Goal: Task Accomplishment & Management: Manage account settings

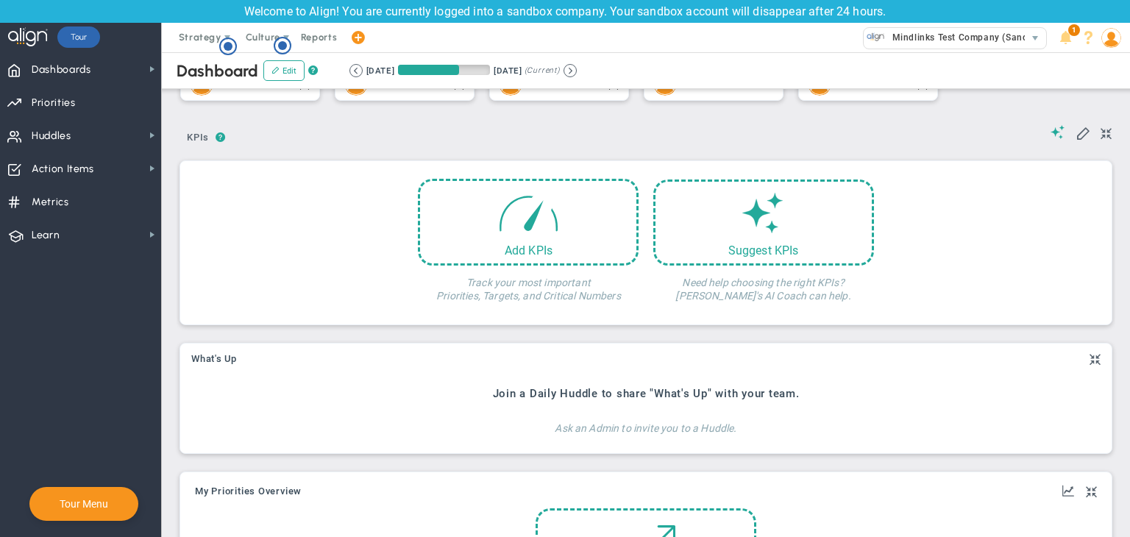
scroll to position [515, 0]
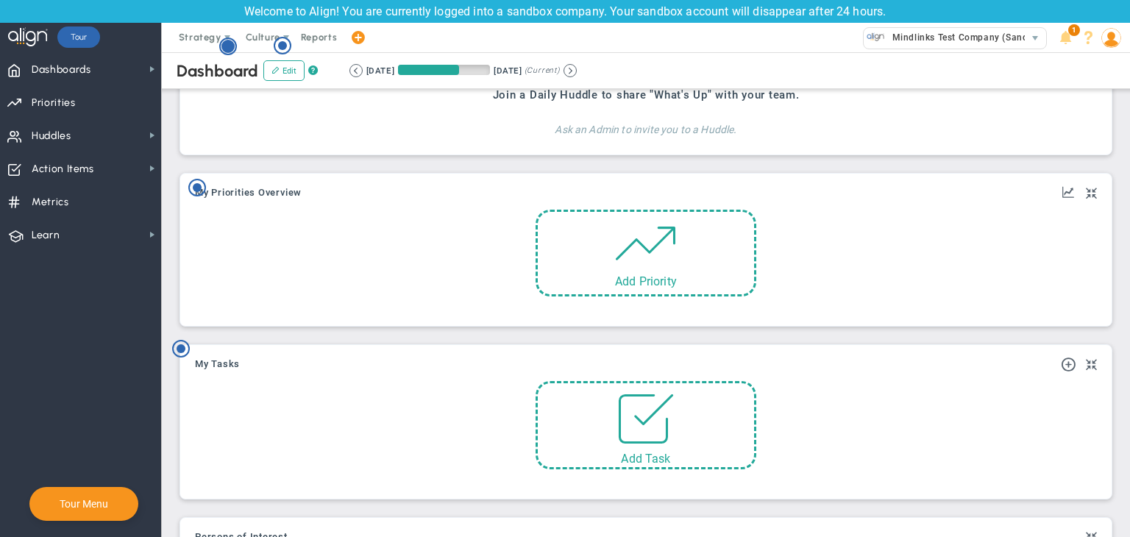
click at [233, 46] on circle "Hotspot (open by clicking or pressing space/enter)" at bounding box center [228, 46] width 13 height 13
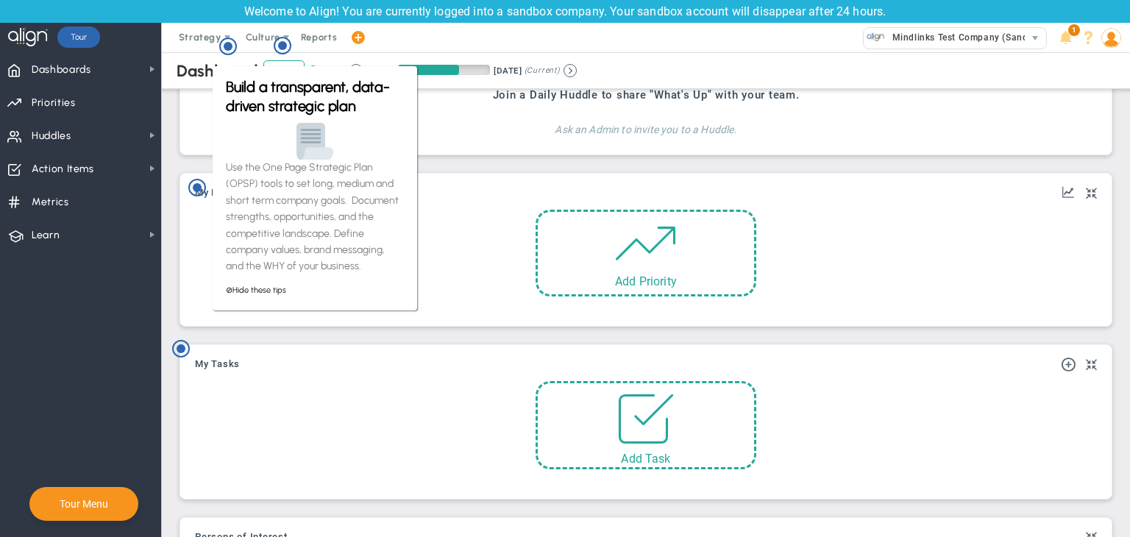
click at [191, 83] on div "Dashboard Edit ? Retrieving period... [DATE] [DATE] (Current)" at bounding box center [646, 70] width 998 height 37
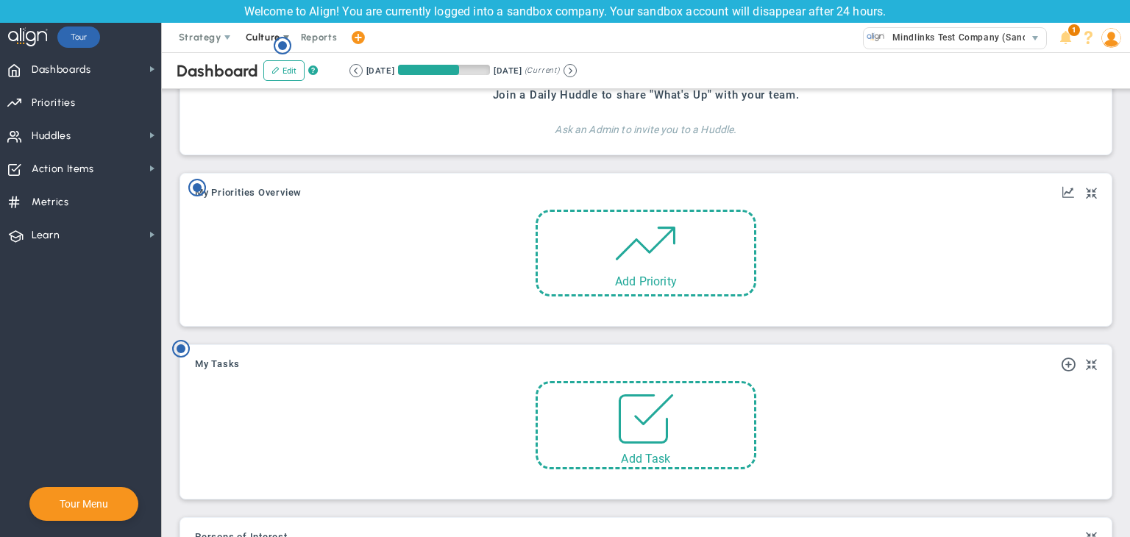
scroll to position [0, 0]
click at [277, 41] on icon "Hotspot (open by clicking or pressing space/enter)" at bounding box center [283, 46] width 18 height 18
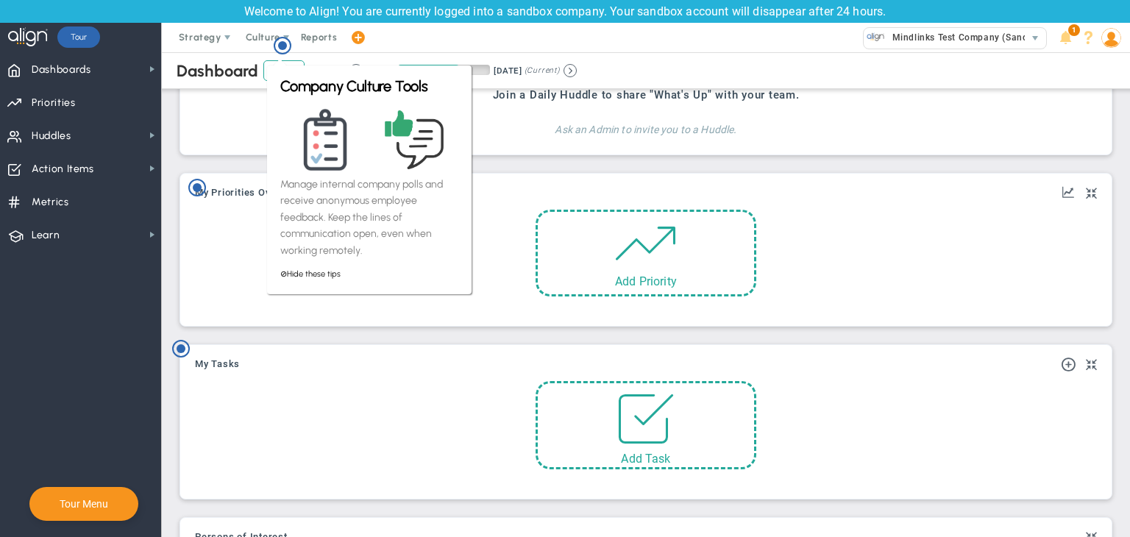
click at [263, 129] on div "Join a Daily Huddle to share "What's Up" with your team. Ask an Admin to invite…" at bounding box center [646, 108] width 917 height 77
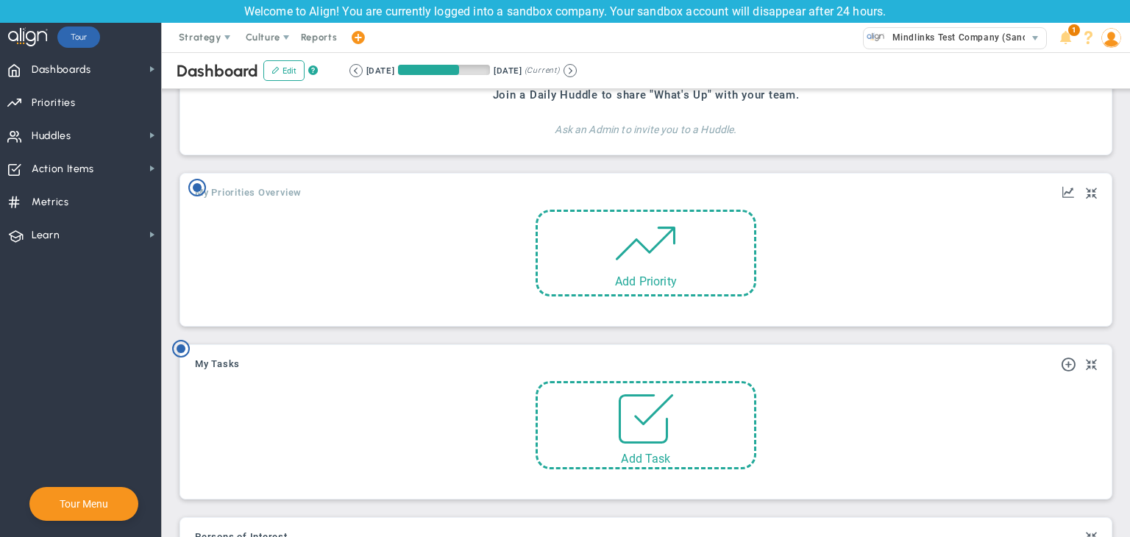
drag, startPoint x: 196, startPoint y: 186, endPoint x: 208, endPoint y: 185, distance: 11.1
click at [197, 186] on circle "Hotspot (open by clicking or pressing space/enter)" at bounding box center [197, 187] width 9 height 9
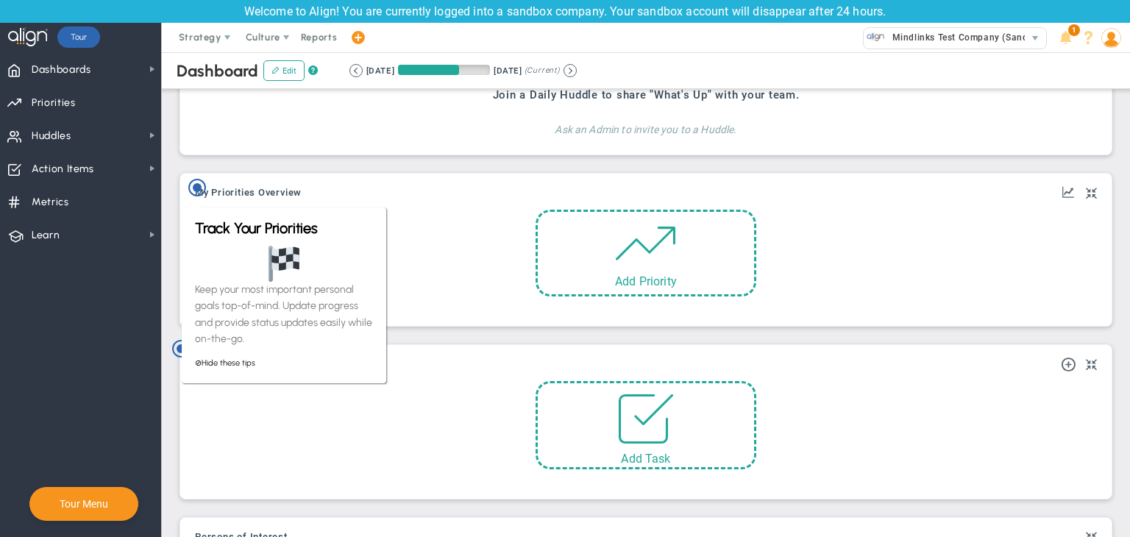
click at [240, 121] on div "Join a Daily Huddle to share "What's Up" with your team. Ask an Admin to invite…" at bounding box center [646, 108] width 917 height 77
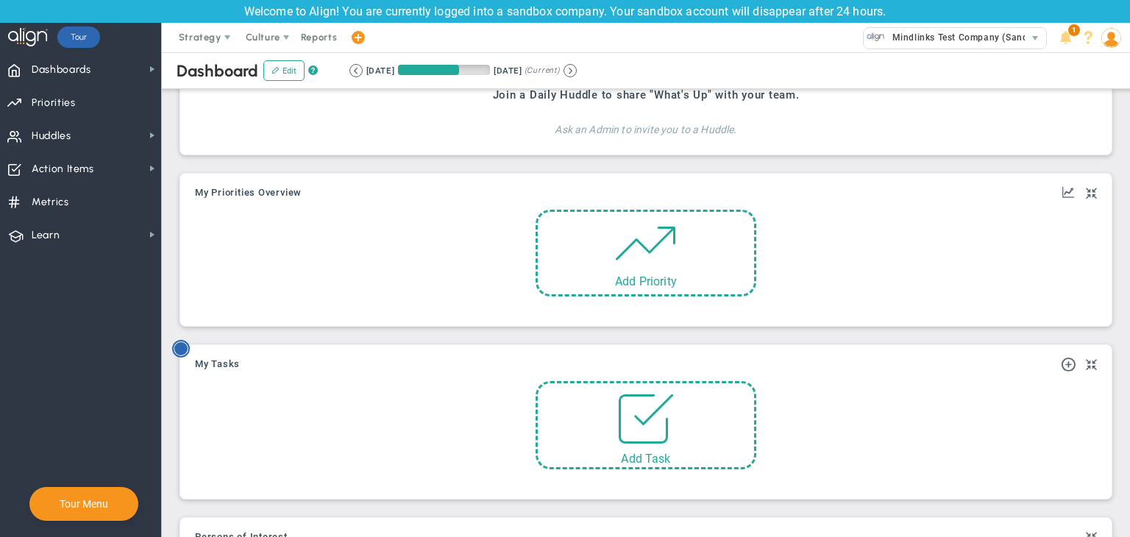
click at [175, 351] on circle "Hotspot (open by clicking or pressing space/enter)" at bounding box center [180, 348] width 13 height 13
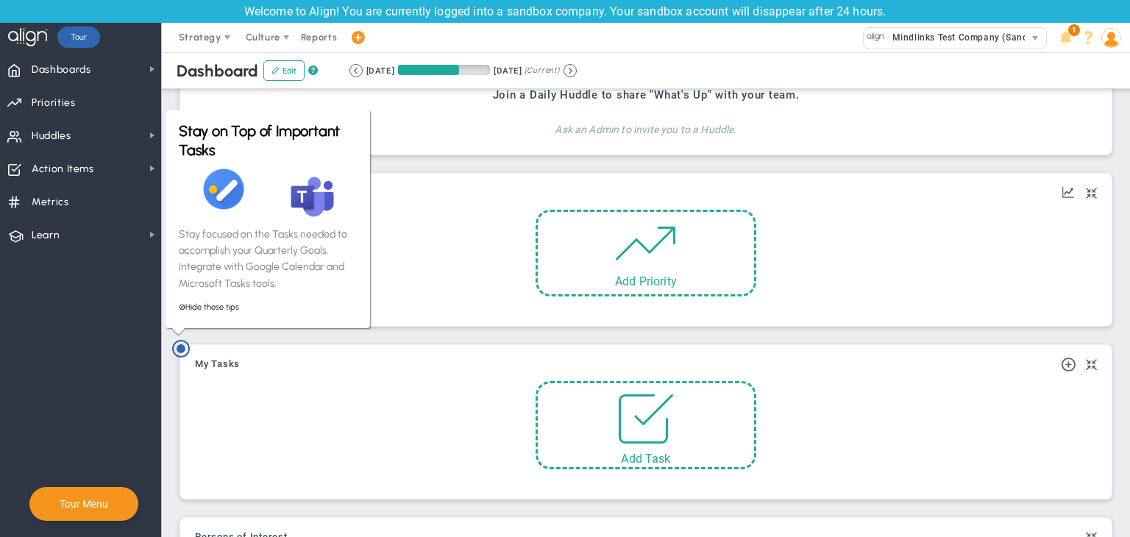
click at [295, 314] on div "⊘ Hide these tips" at bounding box center [268, 307] width 178 height 16
click at [471, 244] on div "Add Objective or Key Result Add Priority" at bounding box center [646, 259] width 895 height 98
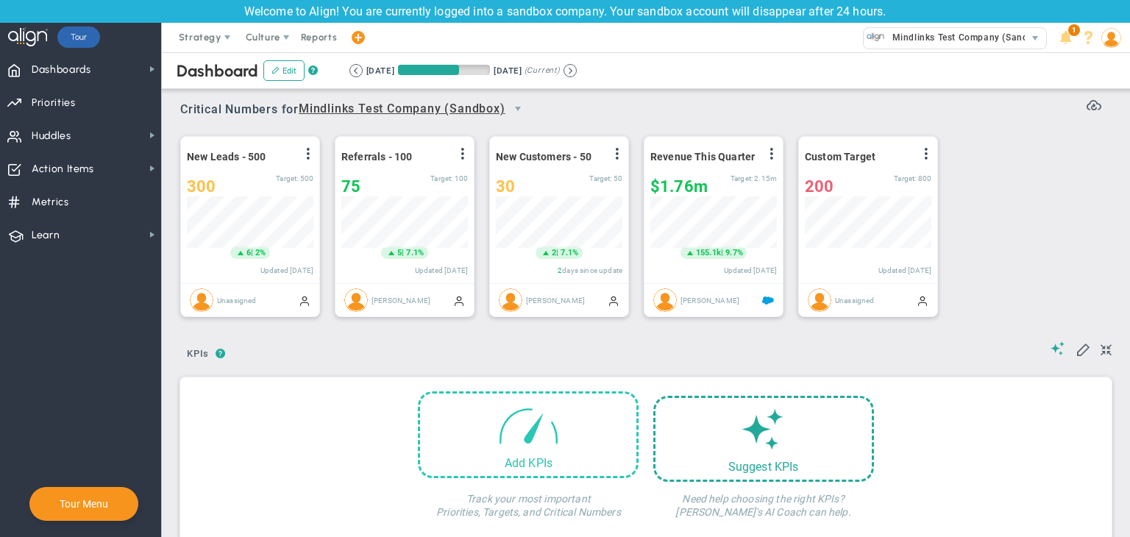
click at [597, 453] on div "Add KPIs" at bounding box center [528, 435] width 221 height 87
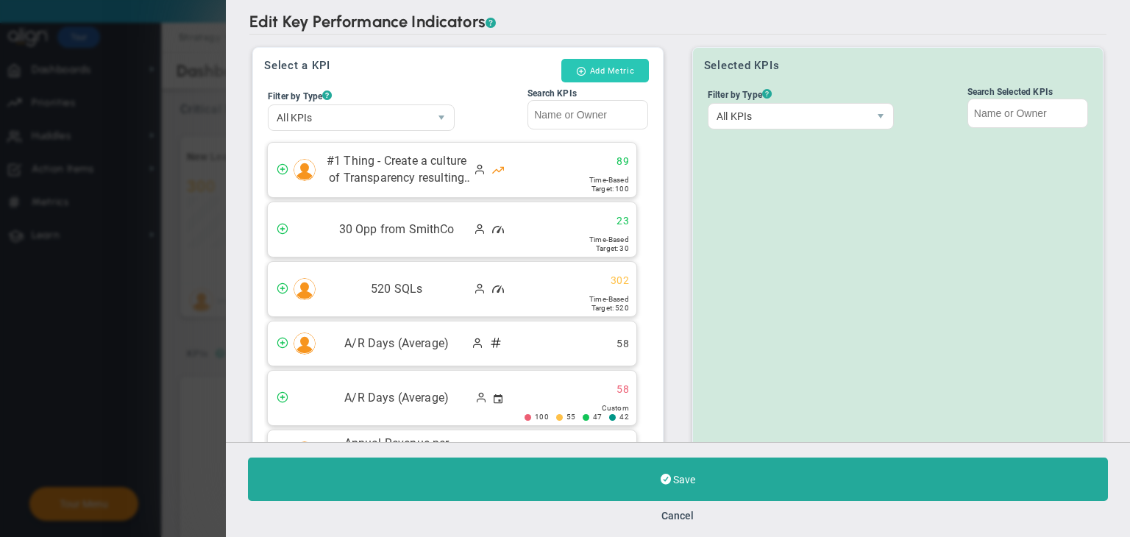
click at [621, 67] on button "Add Metric" at bounding box center [606, 71] width 88 height 24
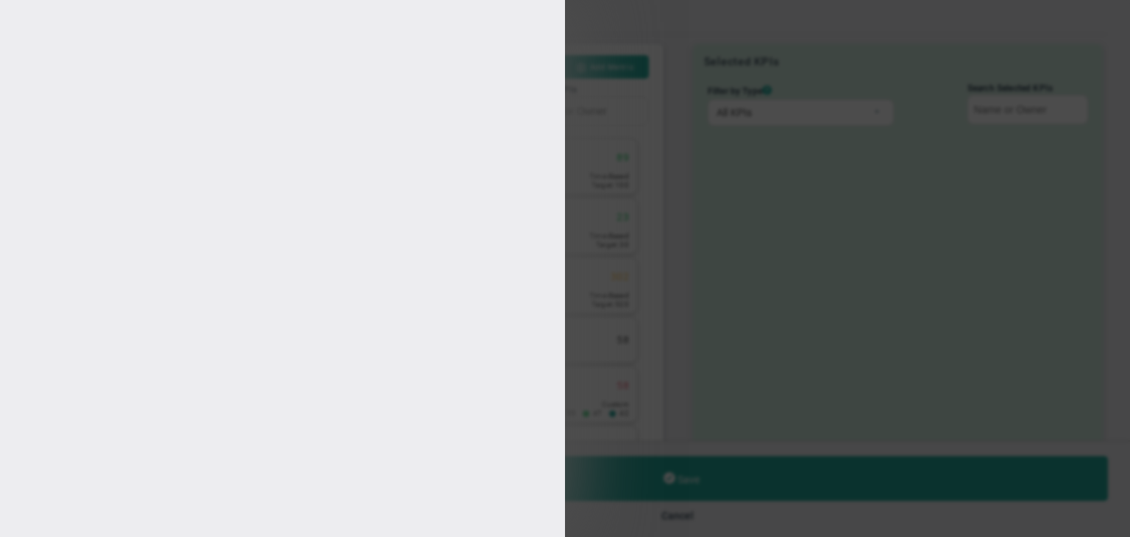
type input "[PERSON_NAME]"
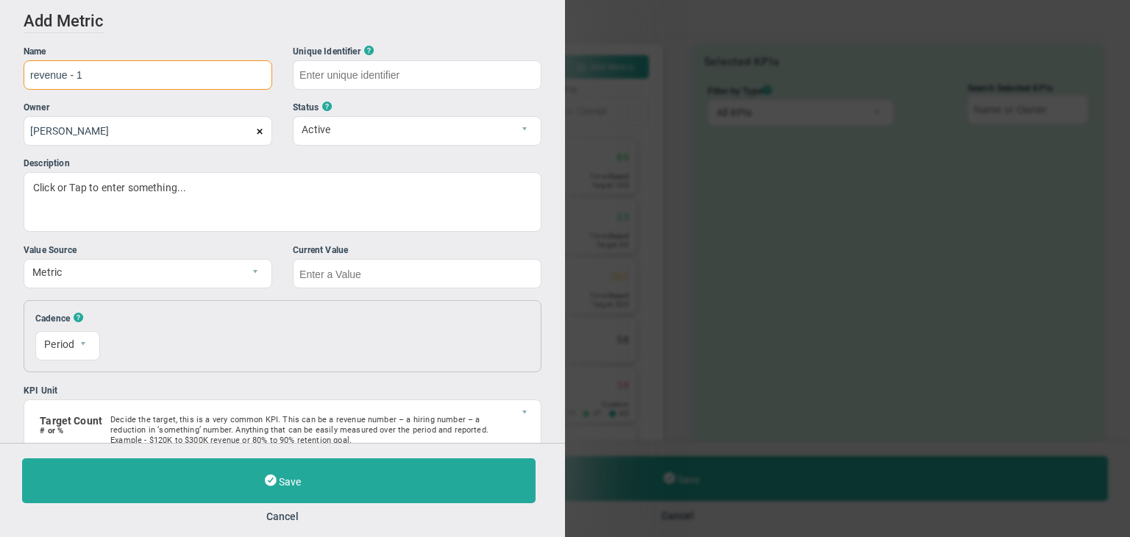
type input "revenue - 1"
click at [388, 248] on div "Current Value" at bounding box center [417, 251] width 249 height 14
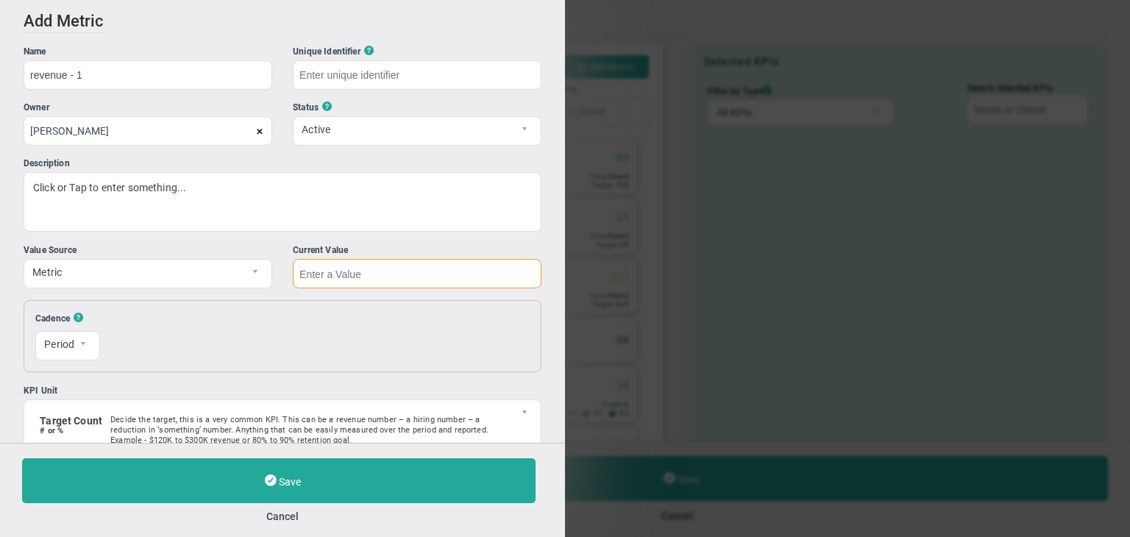
type input "revenue---1"
click at [423, 269] on input "text" at bounding box center [417, 273] width 249 height 29
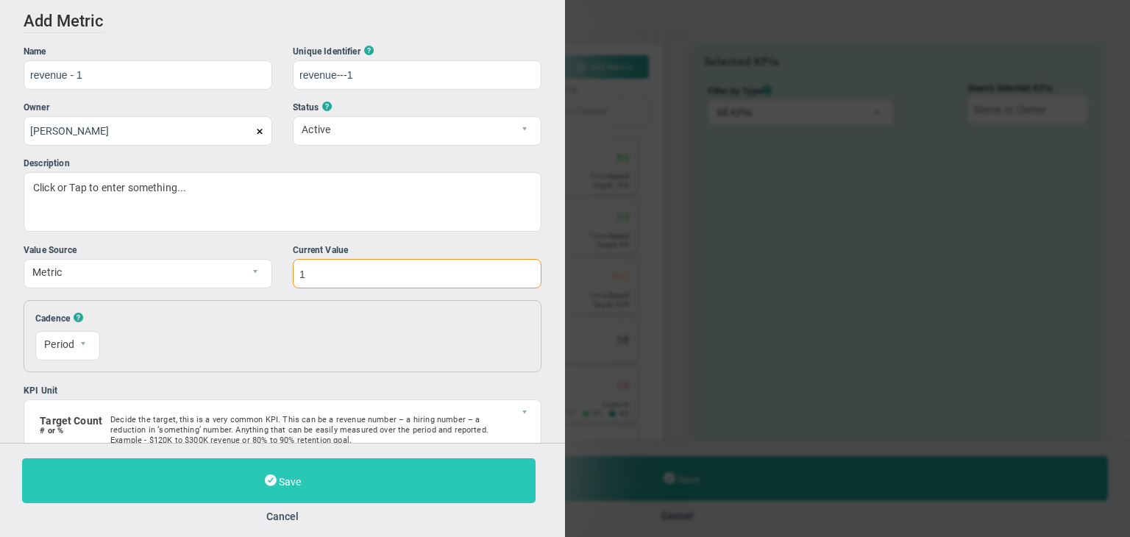
type input "1"
click at [389, 469] on button "Save" at bounding box center [279, 480] width 514 height 45
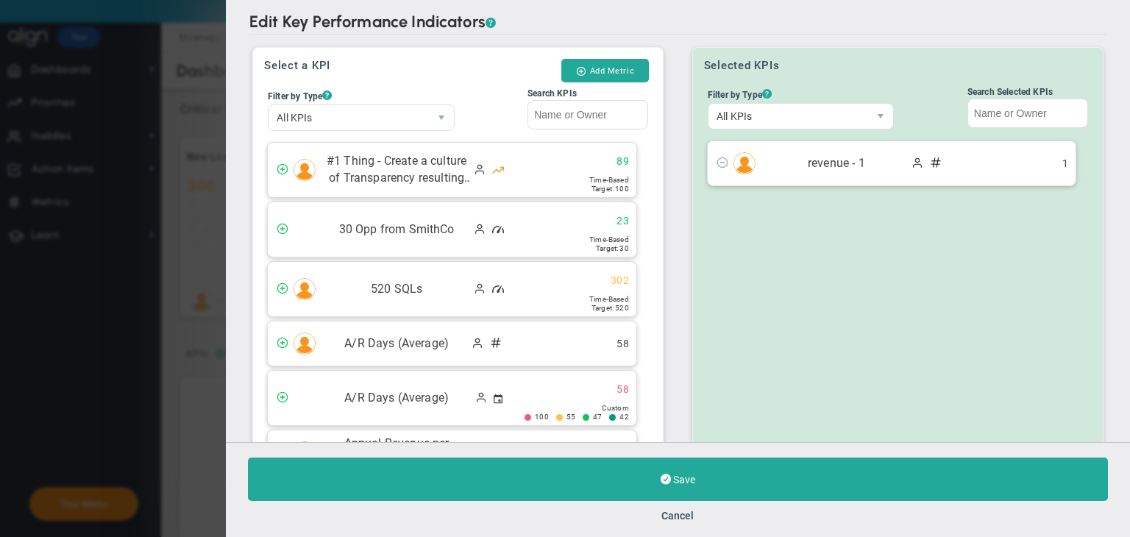
scroll to position [140, 0]
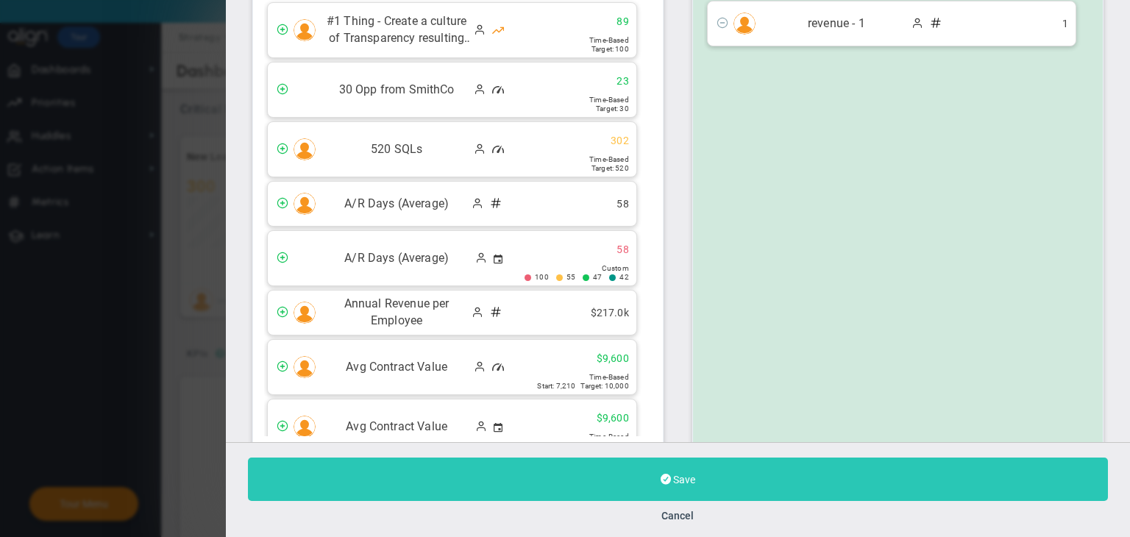
click at [536, 475] on button "Save" at bounding box center [678, 479] width 860 height 43
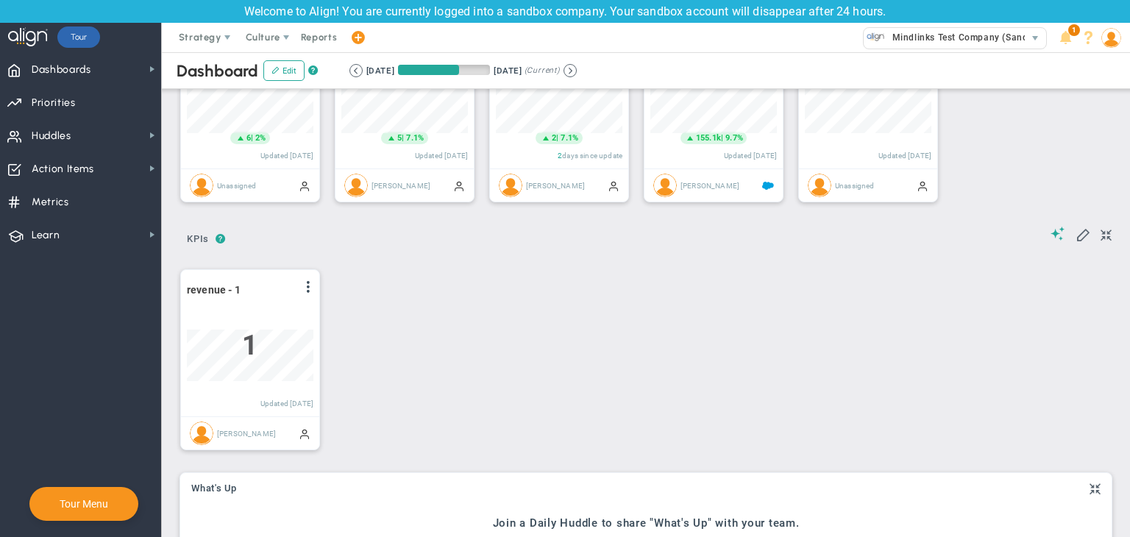
scroll to position [294, 0]
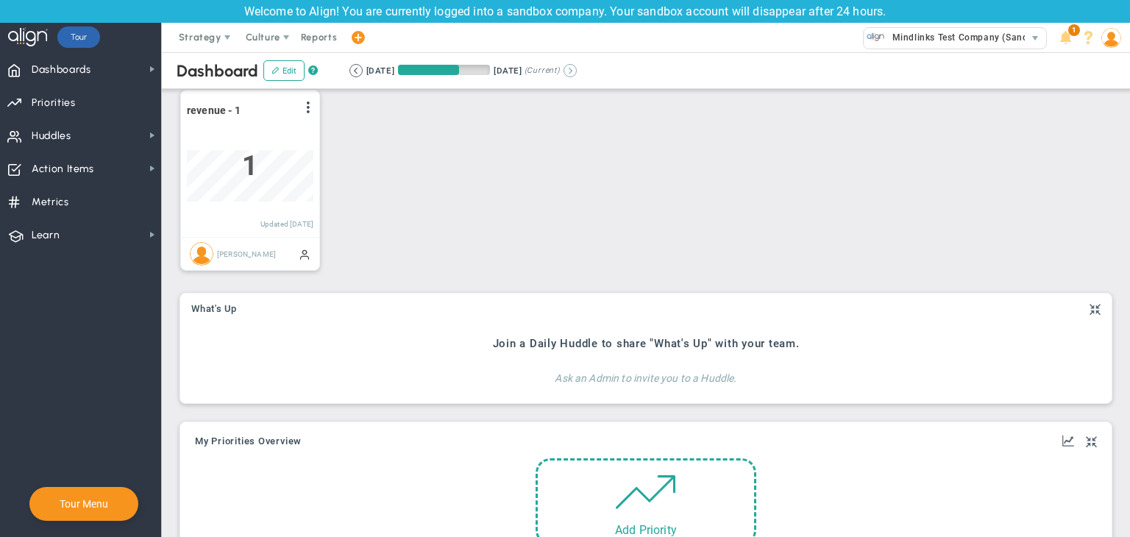
click at [577, 73] on button at bounding box center [570, 70] width 13 height 13
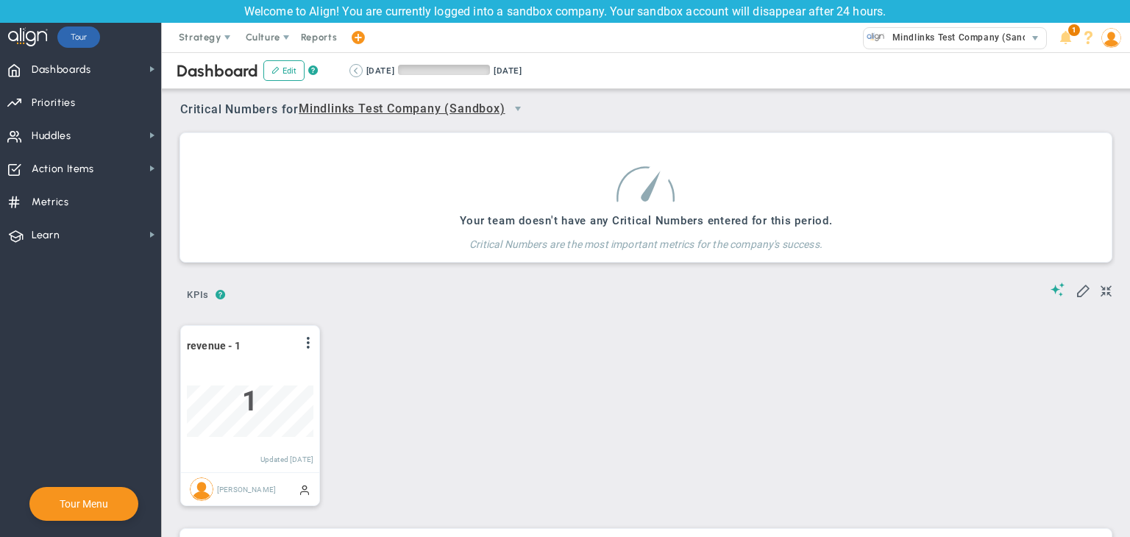
click at [357, 65] on button at bounding box center [356, 70] width 13 height 13
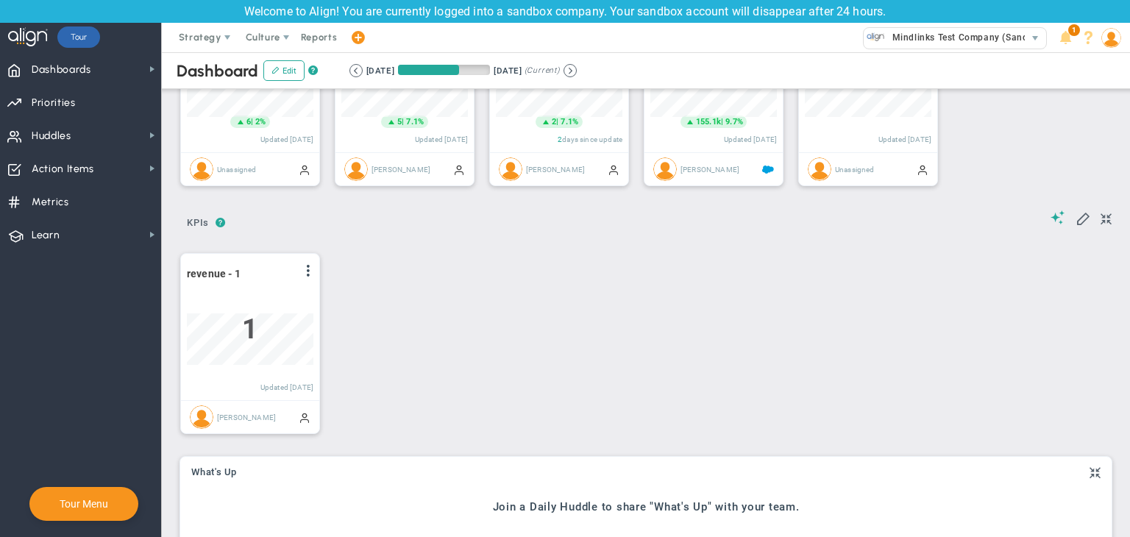
scroll to position [147, 0]
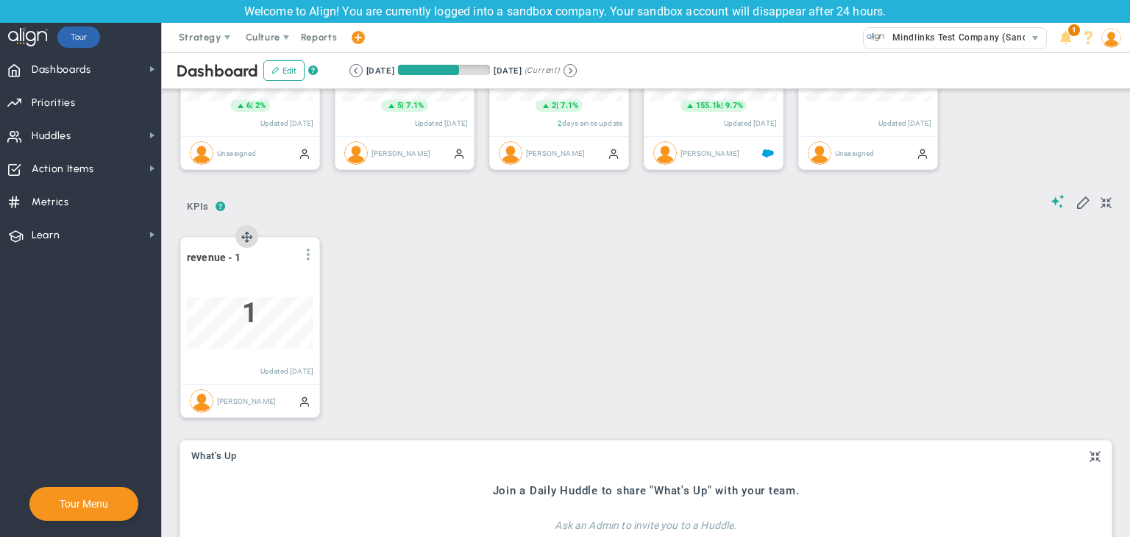
click at [306, 258] on span at bounding box center [308, 255] width 12 height 12
click at [268, 283] on li "Edit" at bounding box center [267, 284] width 105 height 18
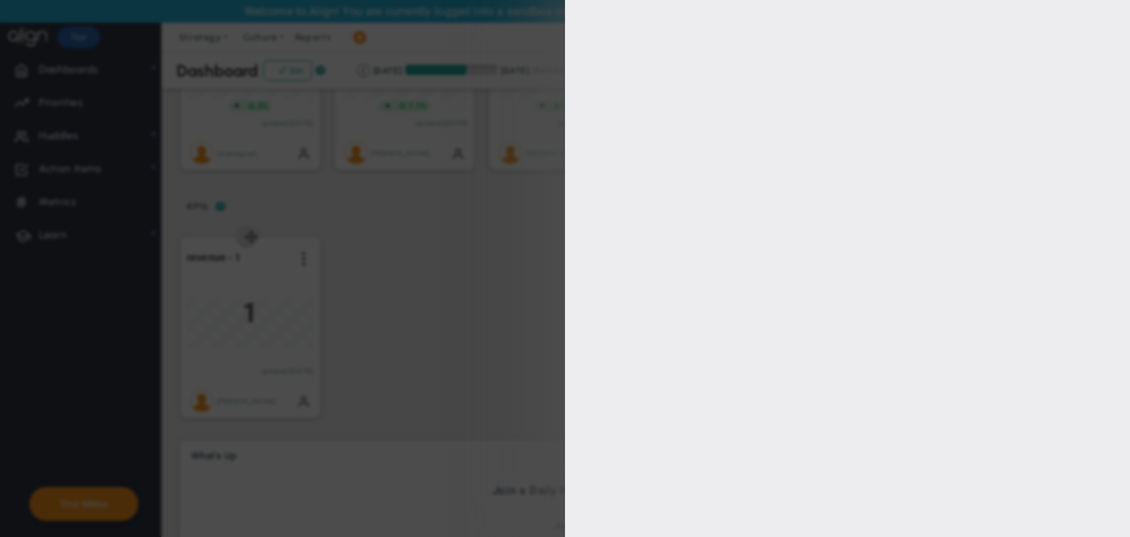
type input "[PERSON_NAME]"
type input "0"
checkbox input "true"
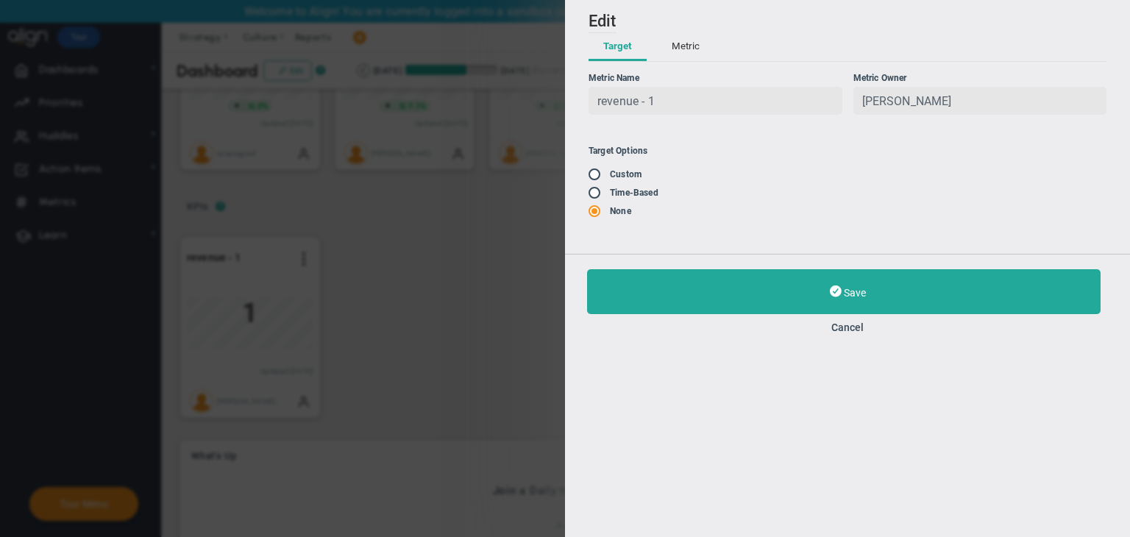
click at [595, 192] on input "radio" at bounding box center [599, 194] width 15 height 12
radio input "true"
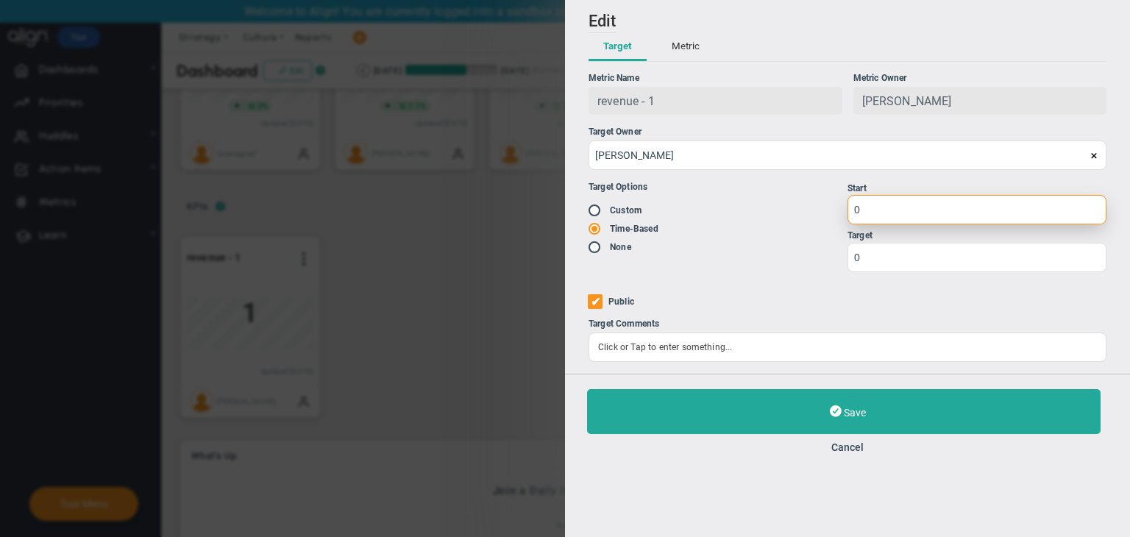
click at [938, 198] on input "0" at bounding box center [977, 209] width 259 height 29
type input "1"
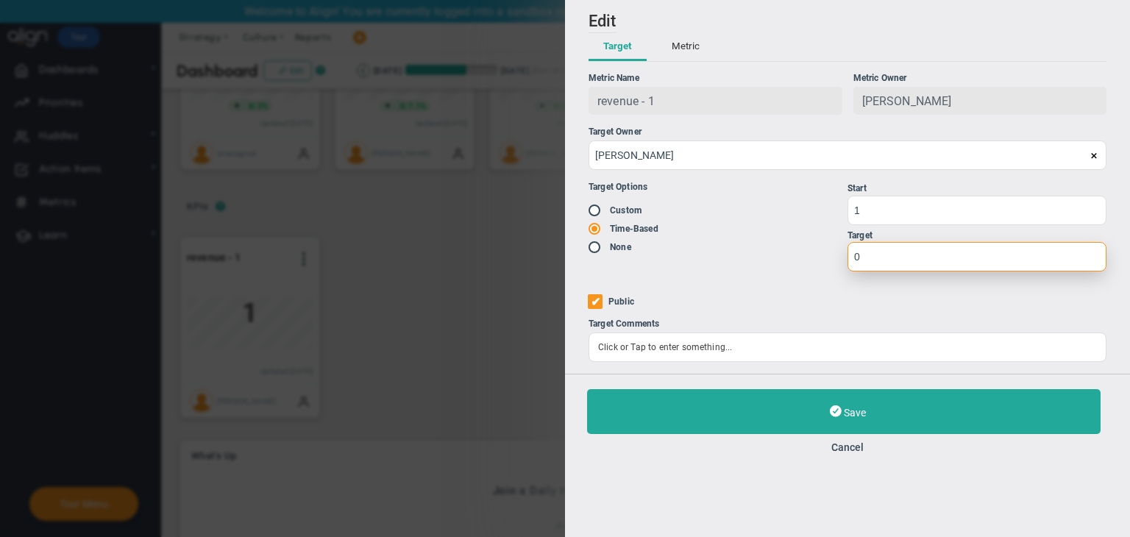
click at [915, 254] on input "0" at bounding box center [977, 256] width 259 height 29
type input "1"
type input "2"
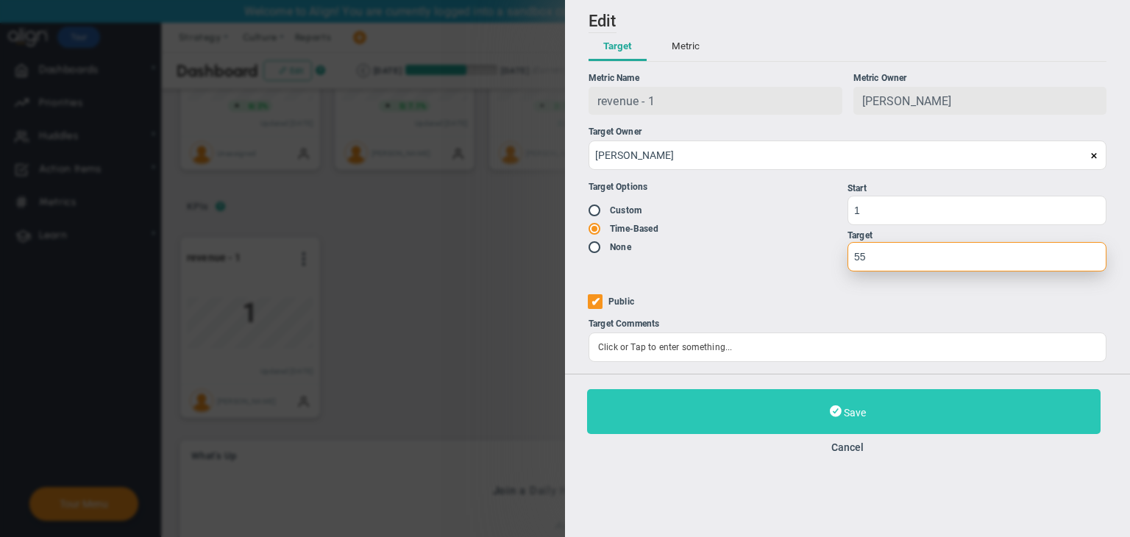
type input "55"
click at [913, 404] on button "Save" at bounding box center [844, 411] width 514 height 45
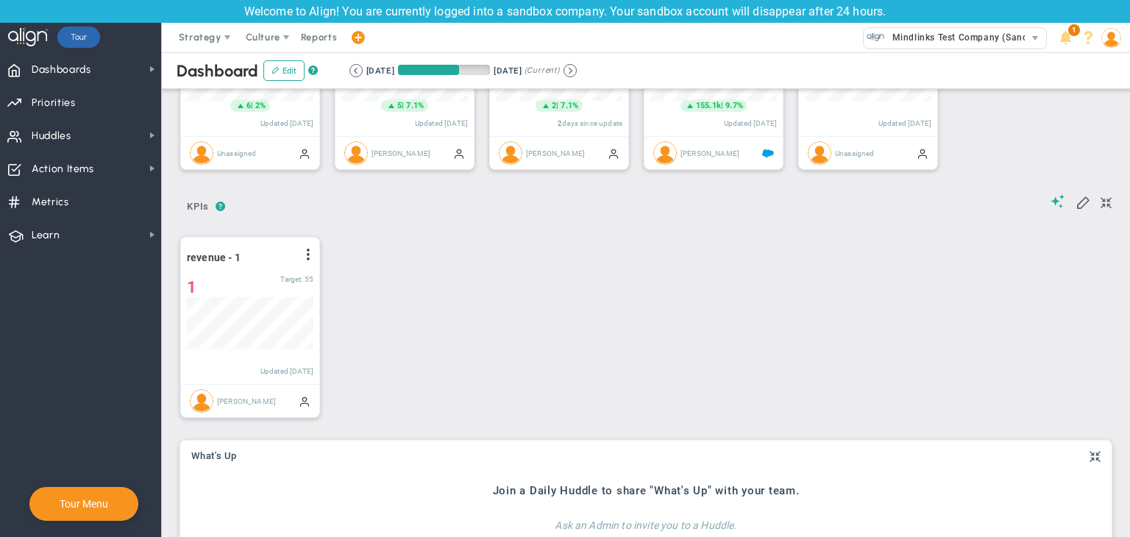
scroll to position [51, 127]
click at [577, 70] on button at bounding box center [570, 70] width 13 height 13
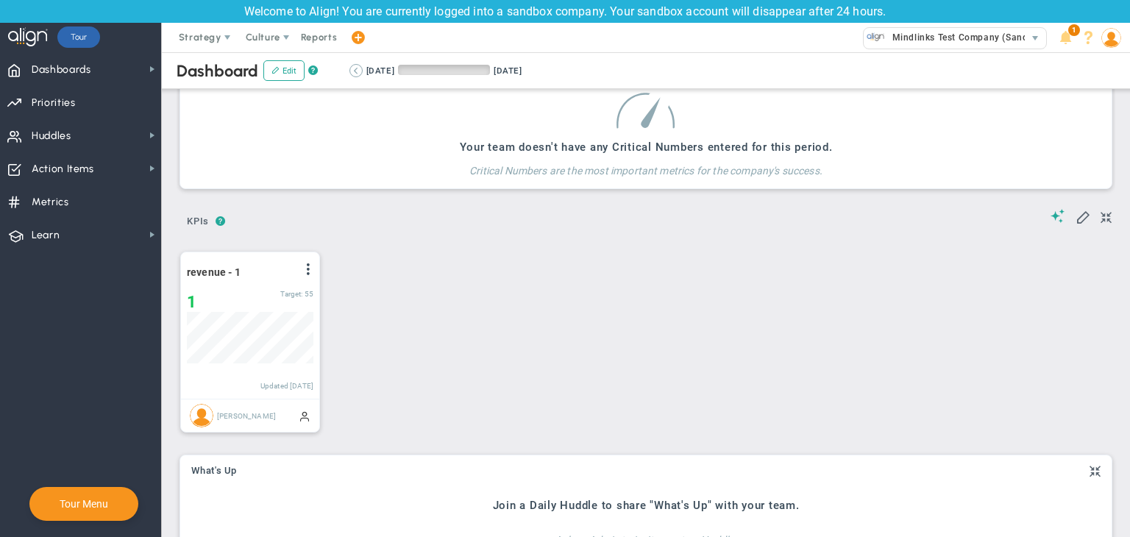
click at [354, 68] on button at bounding box center [356, 70] width 13 height 13
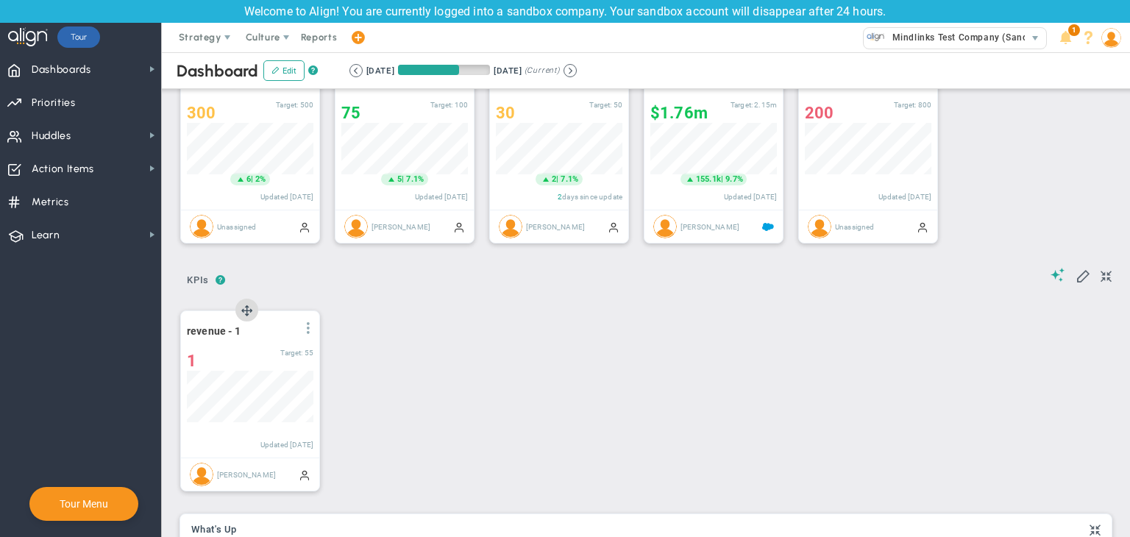
click at [305, 329] on span at bounding box center [308, 328] width 12 height 12
click at [255, 352] on li "Edit" at bounding box center [267, 358] width 105 height 18
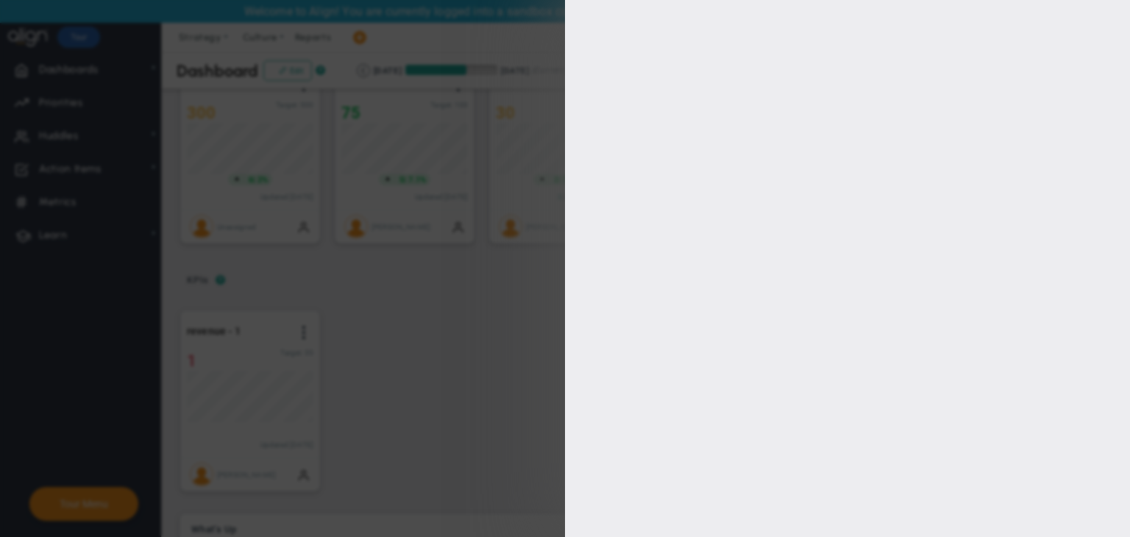
type input "[PERSON_NAME]"
radio input "true"
type input "1"
type input "55"
checkbox input "true"
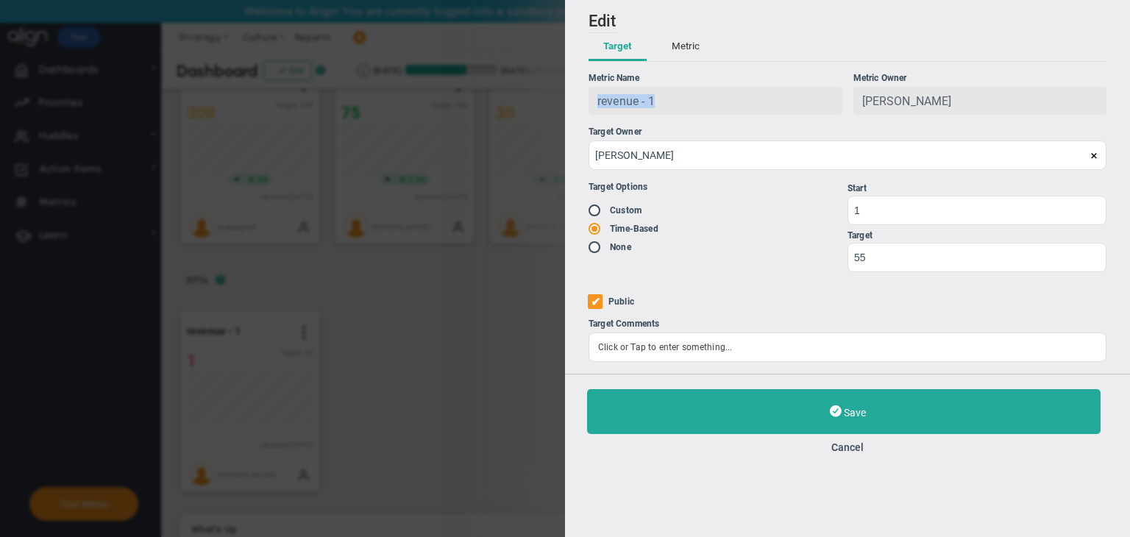
drag, startPoint x: 683, startPoint y: 103, endPoint x: 595, endPoint y: 113, distance: 88.8
click at [595, 113] on div "revenue - 1" at bounding box center [716, 101] width 254 height 28
copy span "revenue - 1"
click at [848, 444] on button "Cancel" at bounding box center [847, 448] width 521 height 12
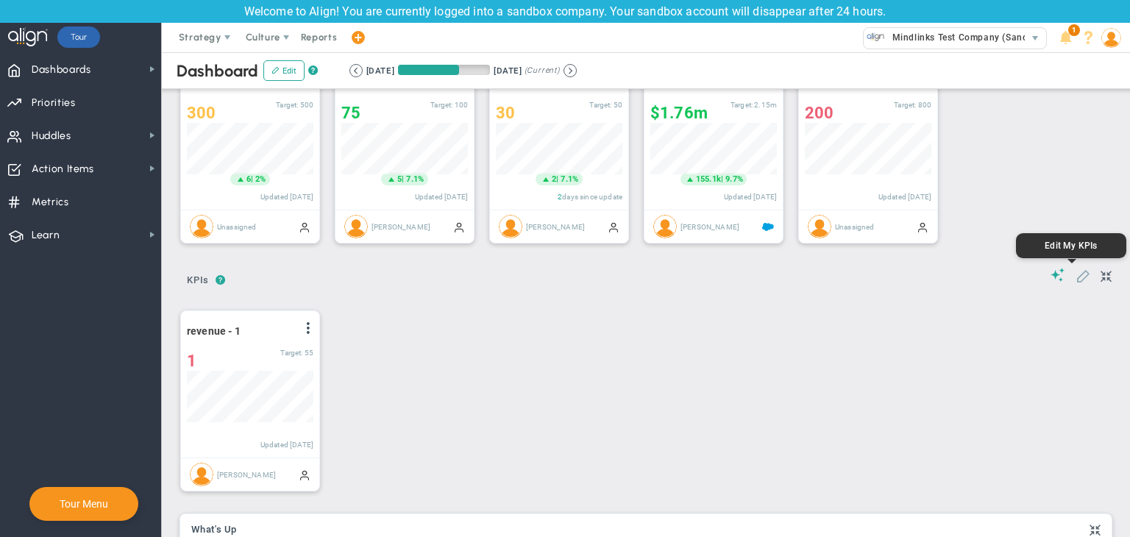
click at [1076, 274] on span at bounding box center [1083, 275] width 15 height 15
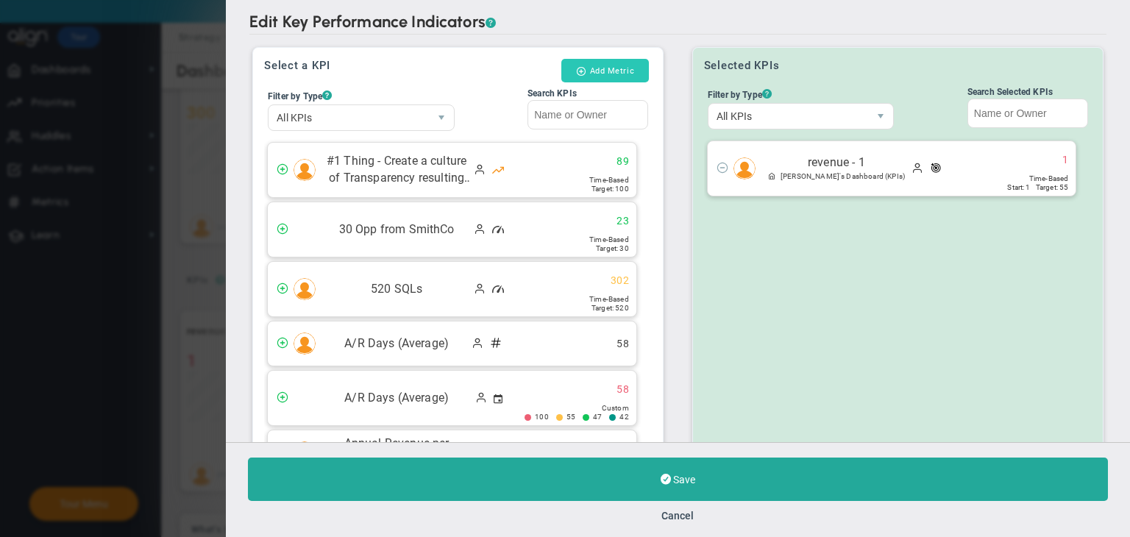
click at [616, 71] on button "Add Metric" at bounding box center [606, 71] width 88 height 24
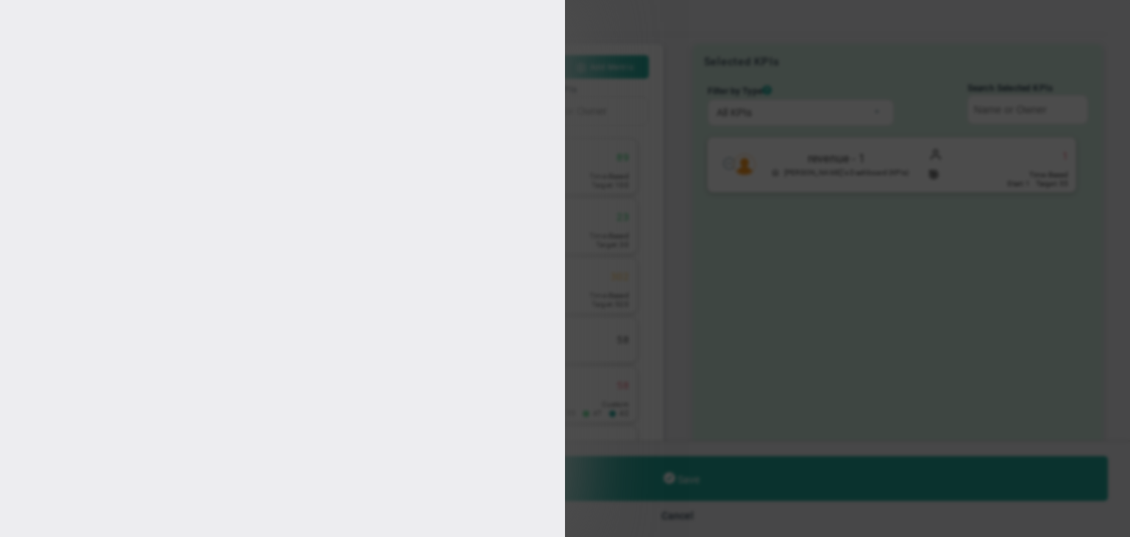
type input "[PERSON_NAME]"
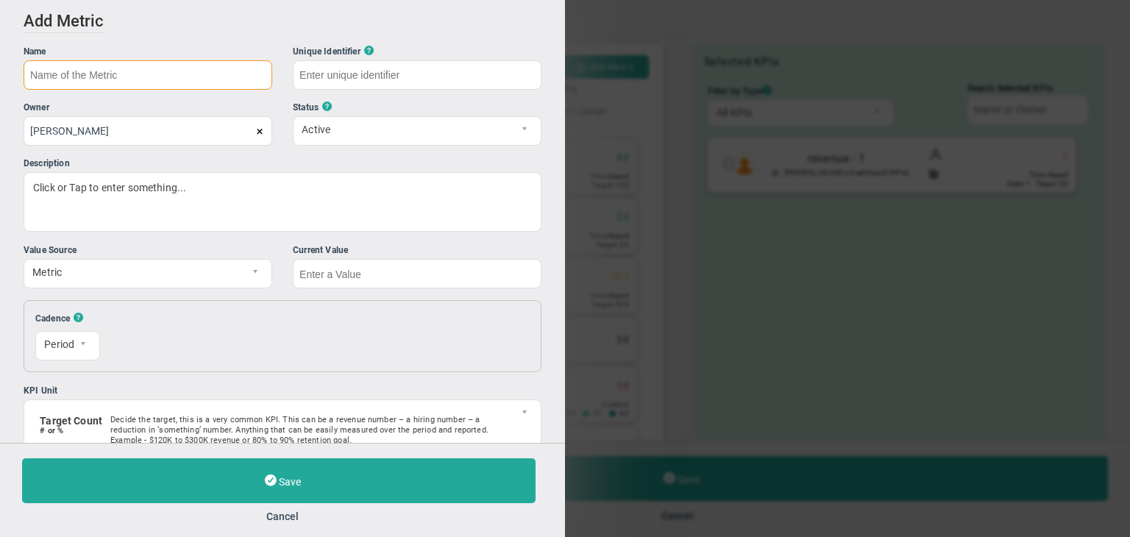
paste input "revenue - 1"
type input "revenue - 2"
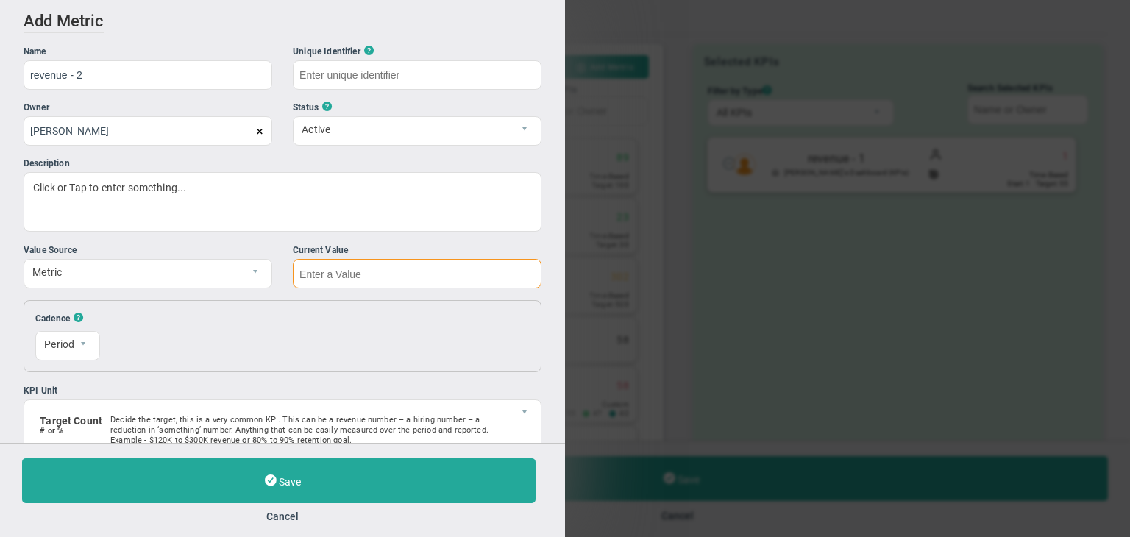
click at [430, 266] on input "text" at bounding box center [417, 273] width 249 height 29
type input "revenue---2"
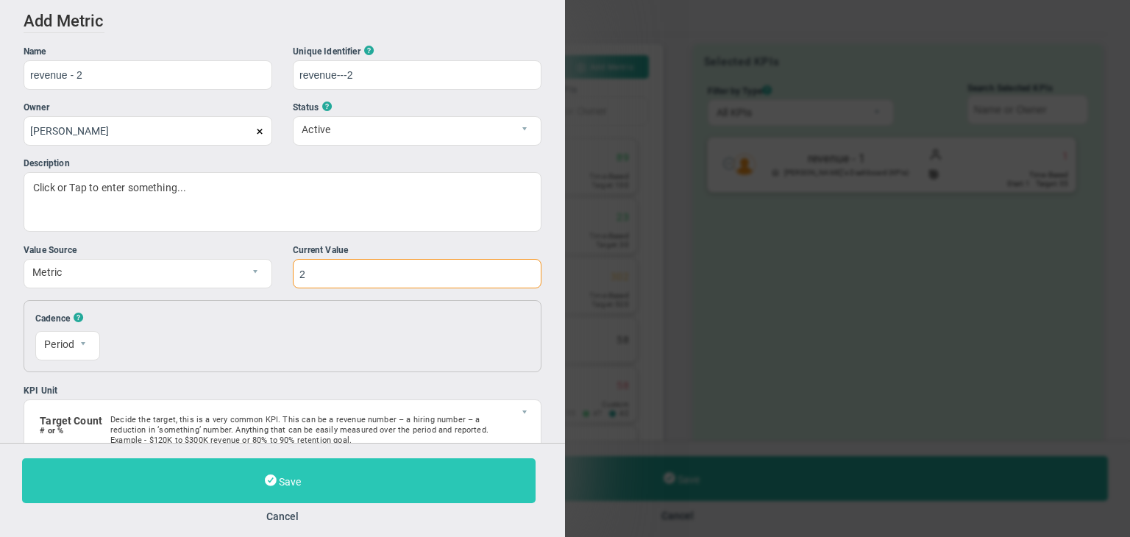
type input "2"
click at [442, 471] on button "Save" at bounding box center [279, 480] width 514 height 45
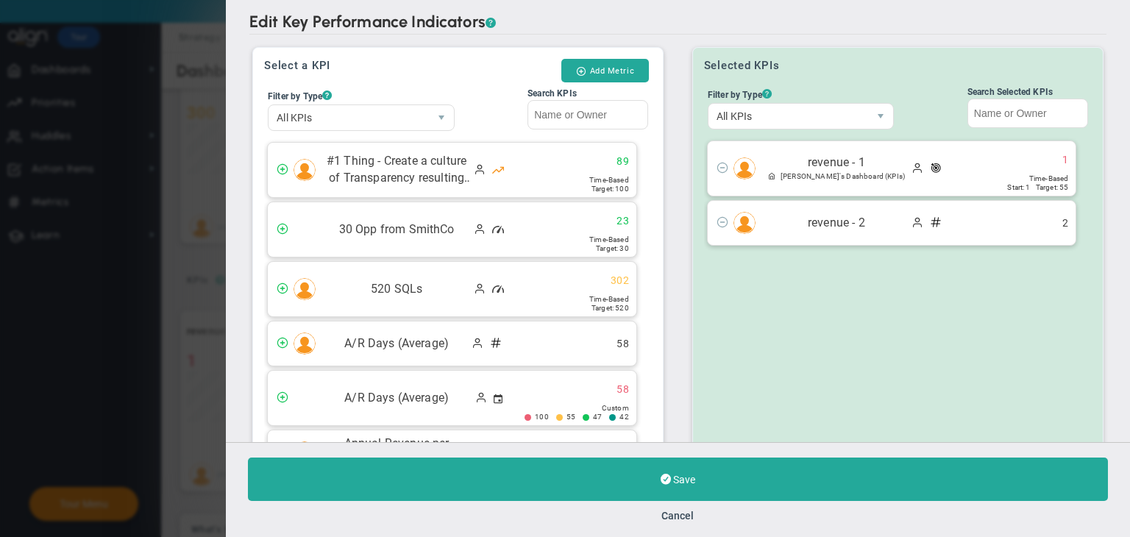
scroll to position [165, 0]
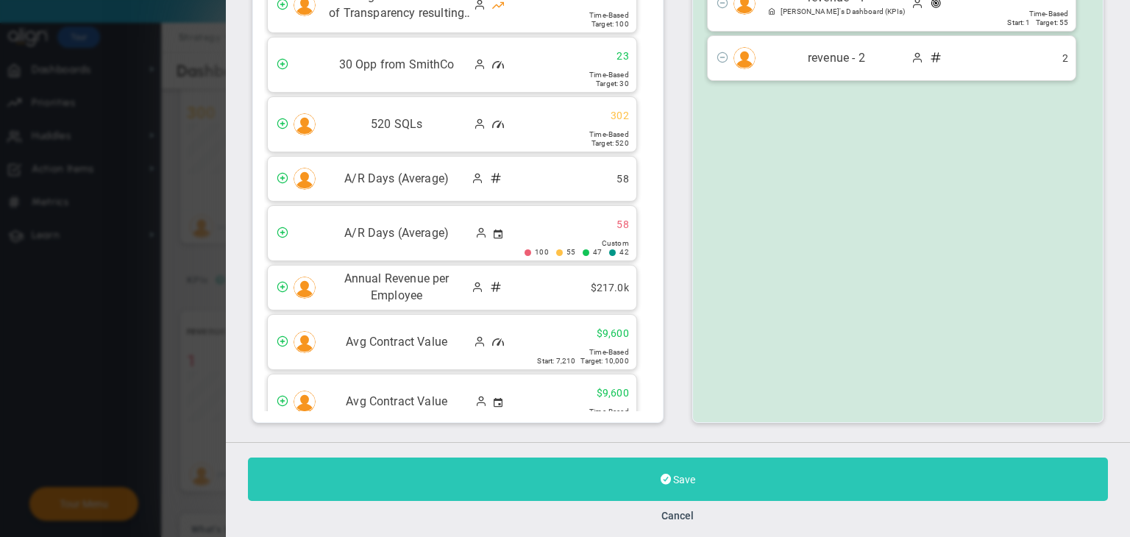
click at [762, 481] on button "Save" at bounding box center [678, 479] width 860 height 43
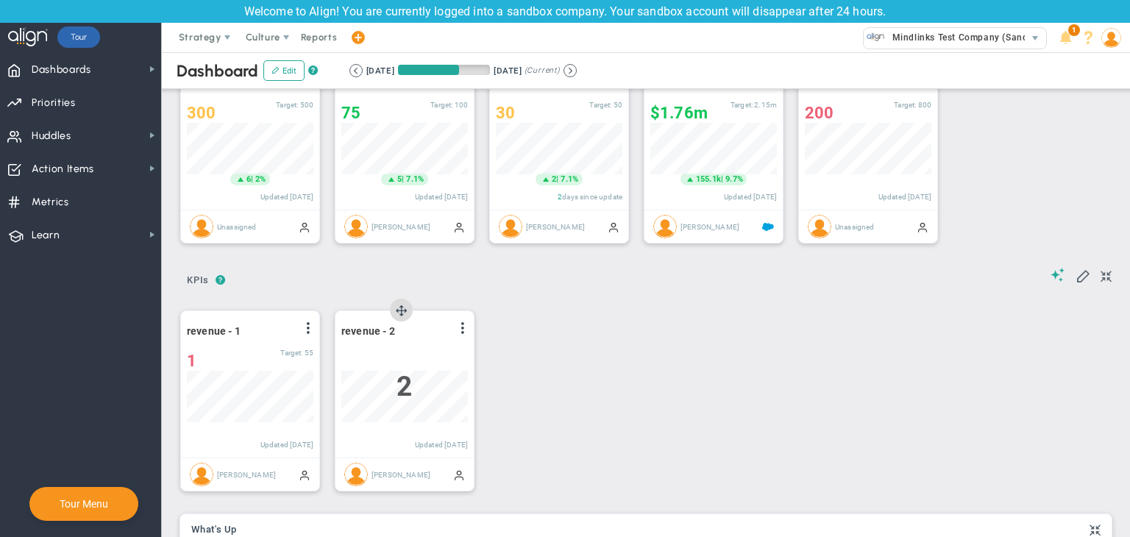
click at [471, 325] on div "revenue - 2 View Historical Graph Edit Make "No Change" Update Add Past Update …" at bounding box center [405, 384] width 138 height 146
click at [464, 330] on span at bounding box center [463, 328] width 12 height 12
click at [406, 357] on li "Edit" at bounding box center [421, 358] width 105 height 18
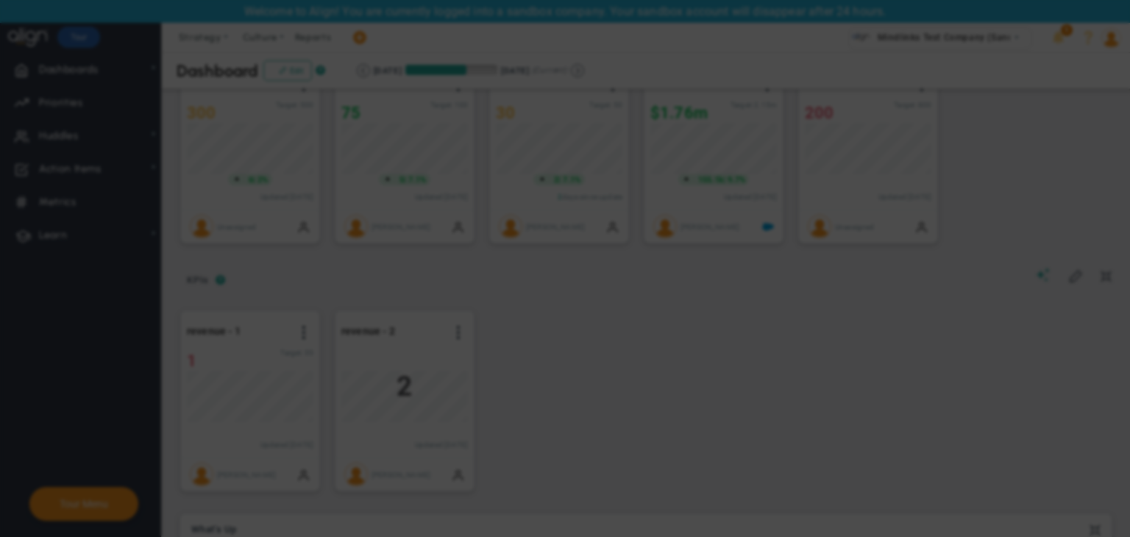
radio input "true"
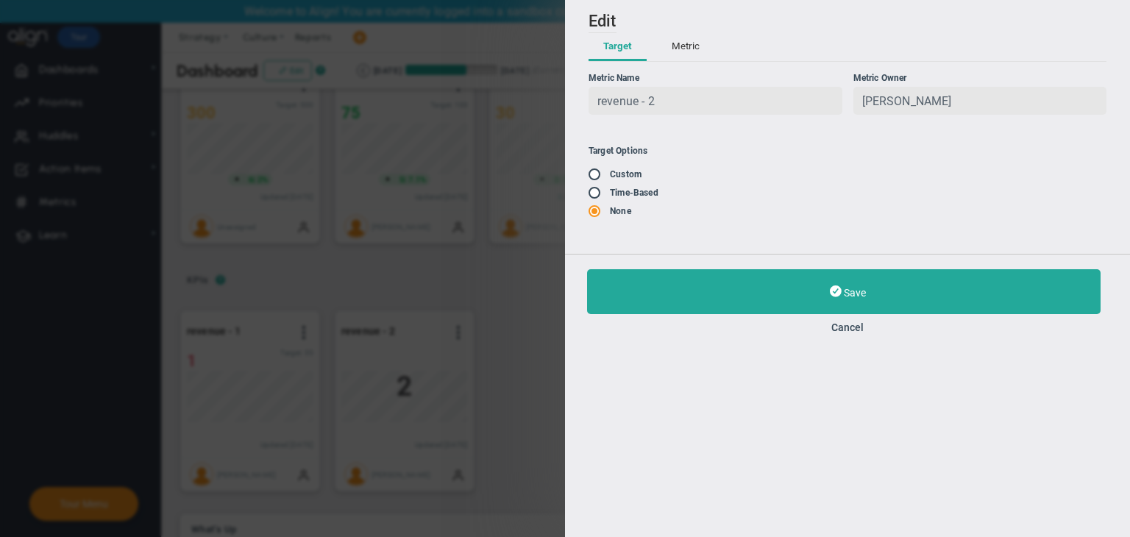
click at [590, 176] on span at bounding box center [596, 174] width 15 height 12
click at [598, 174] on input "radio" at bounding box center [599, 175] width 15 height 12
radio input "true"
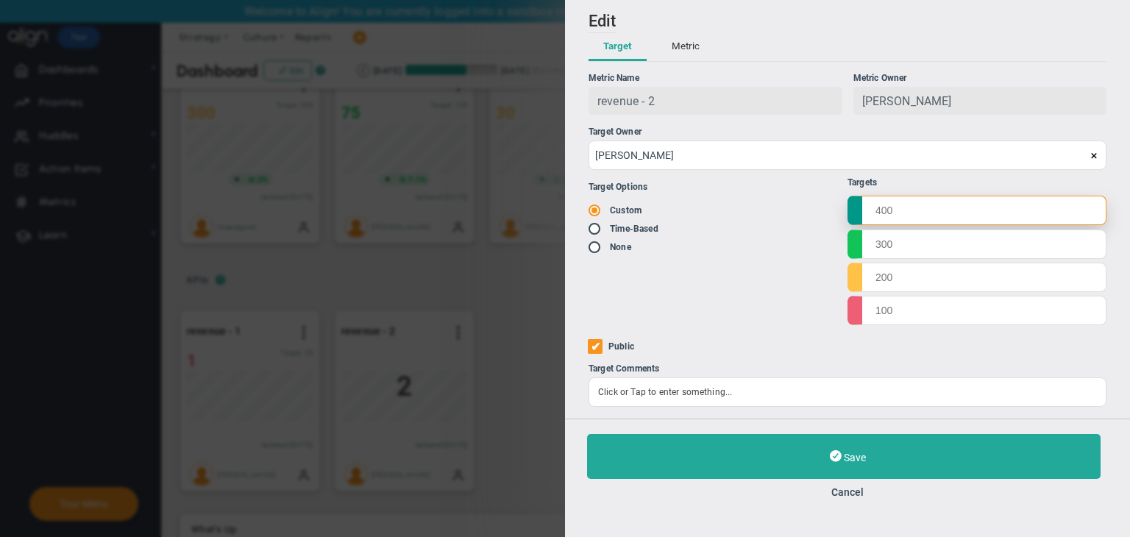
click at [878, 206] on input "text" at bounding box center [977, 210] width 259 height 29
type input "1000"
click at [904, 244] on input "text" at bounding box center [977, 243] width 259 height 29
type input "800"
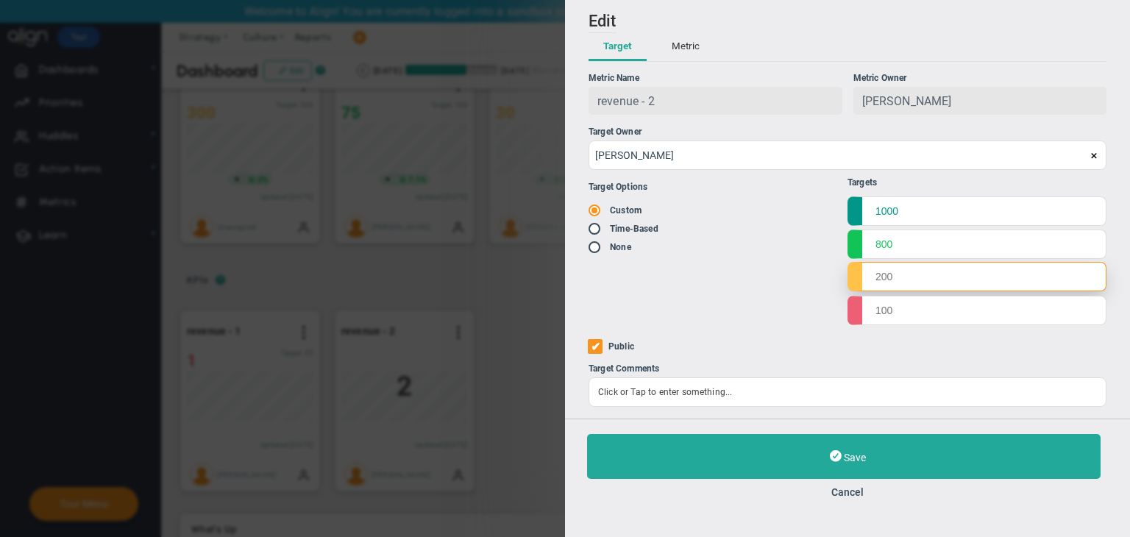
click at [886, 280] on input "text" at bounding box center [977, 276] width 259 height 29
type input "600"
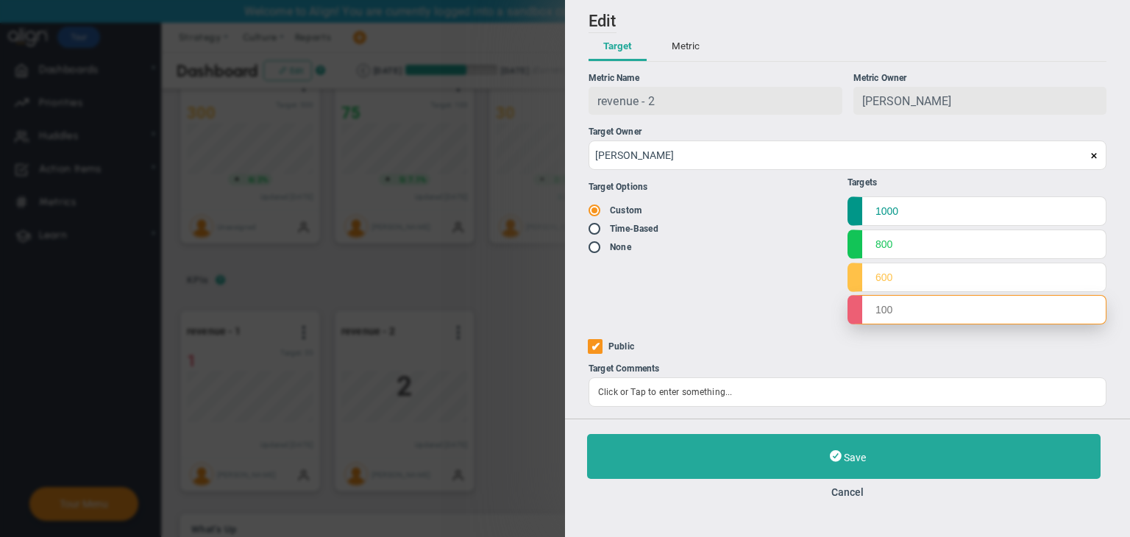
click at [913, 304] on input "text" at bounding box center [977, 309] width 259 height 29
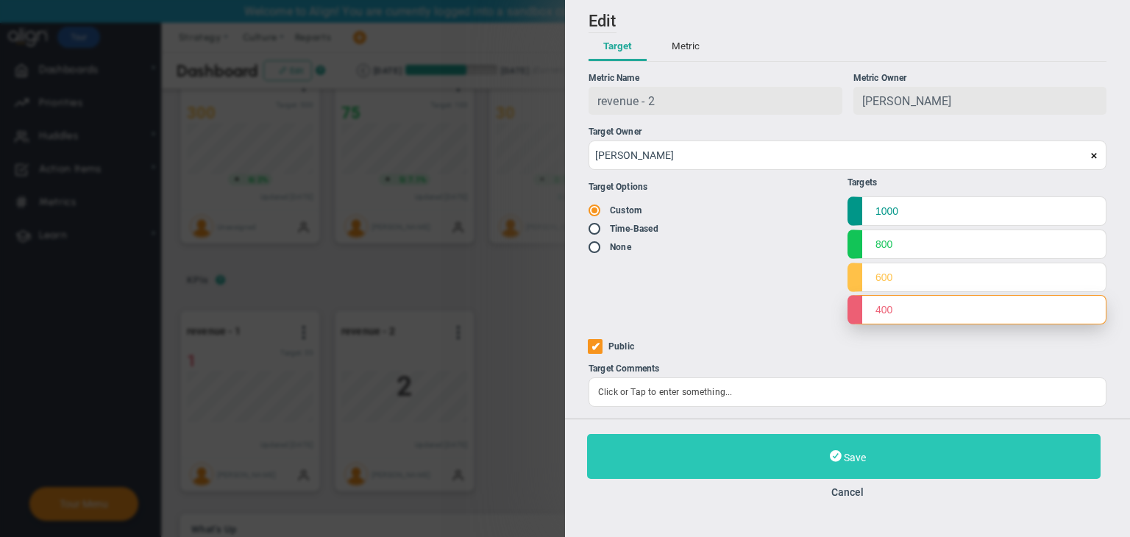
type input "400"
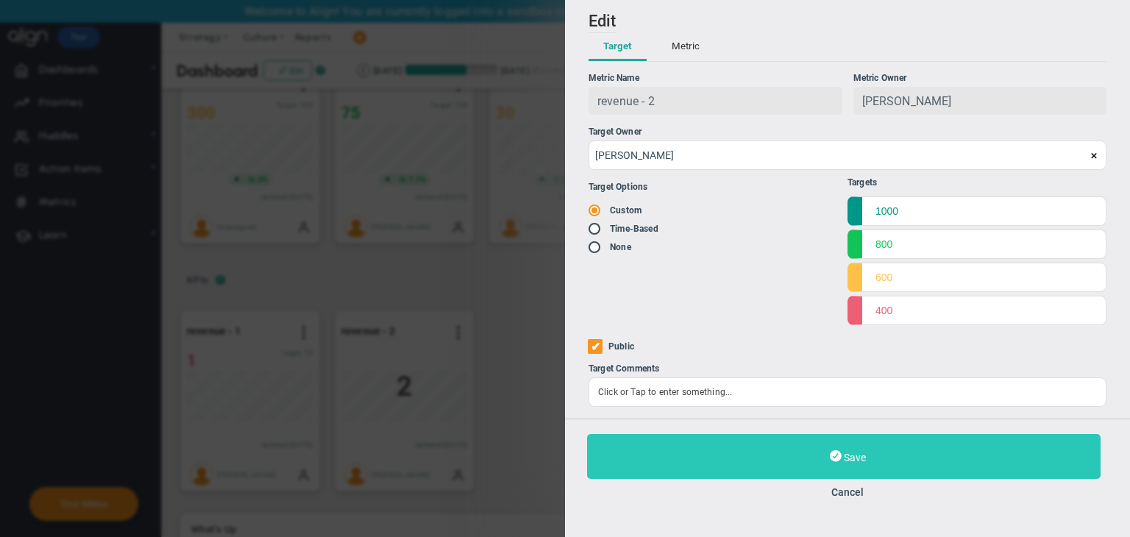
click at [826, 461] on button "Save" at bounding box center [844, 456] width 514 height 45
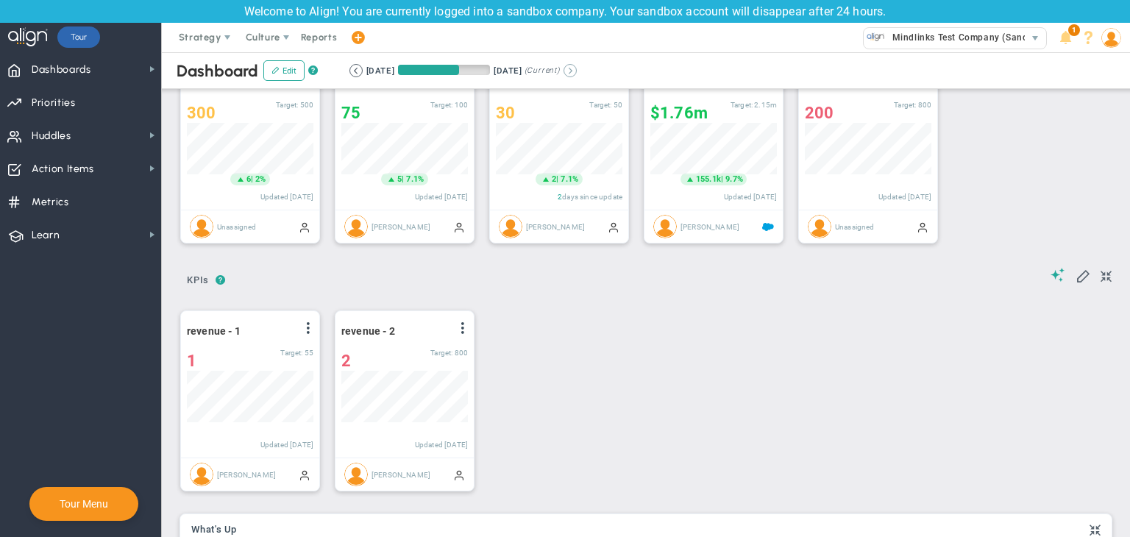
click at [577, 69] on button at bounding box center [570, 70] width 13 height 13
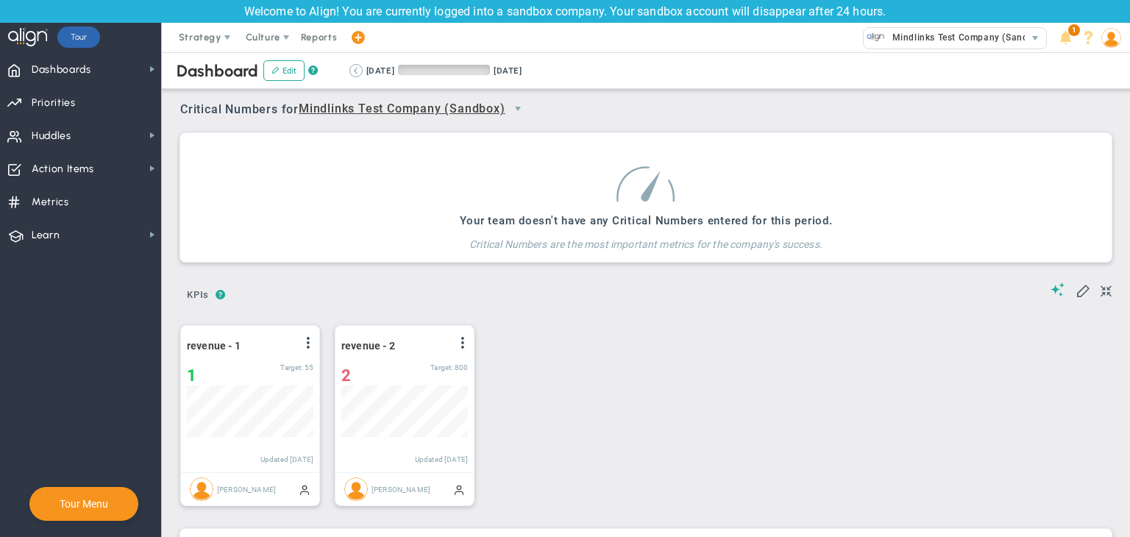
click at [355, 65] on button at bounding box center [356, 70] width 13 height 13
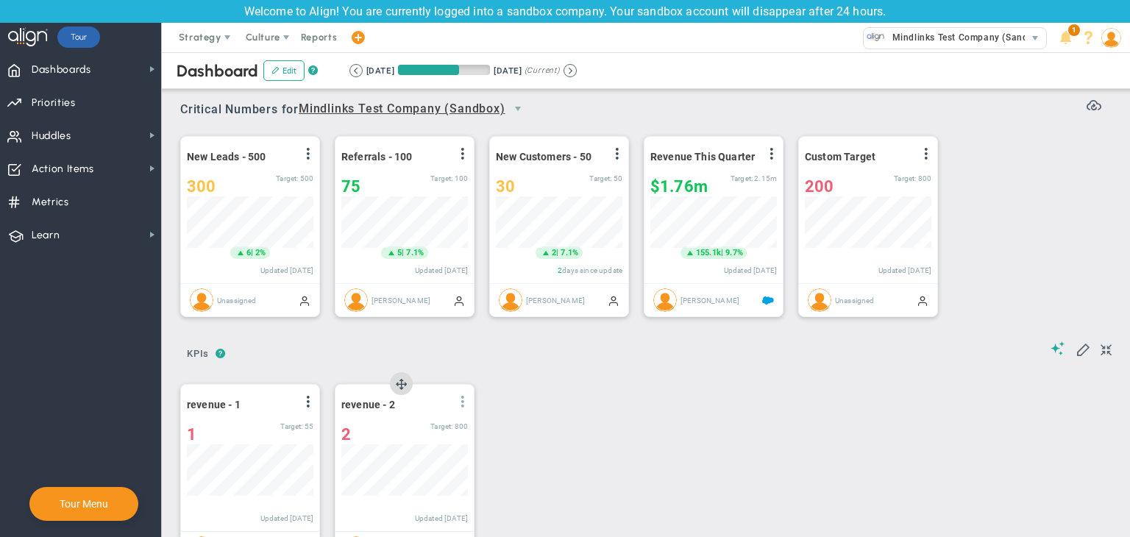
click at [458, 401] on span at bounding box center [463, 402] width 12 height 12
click at [430, 425] on li "Edit" at bounding box center [421, 431] width 105 height 18
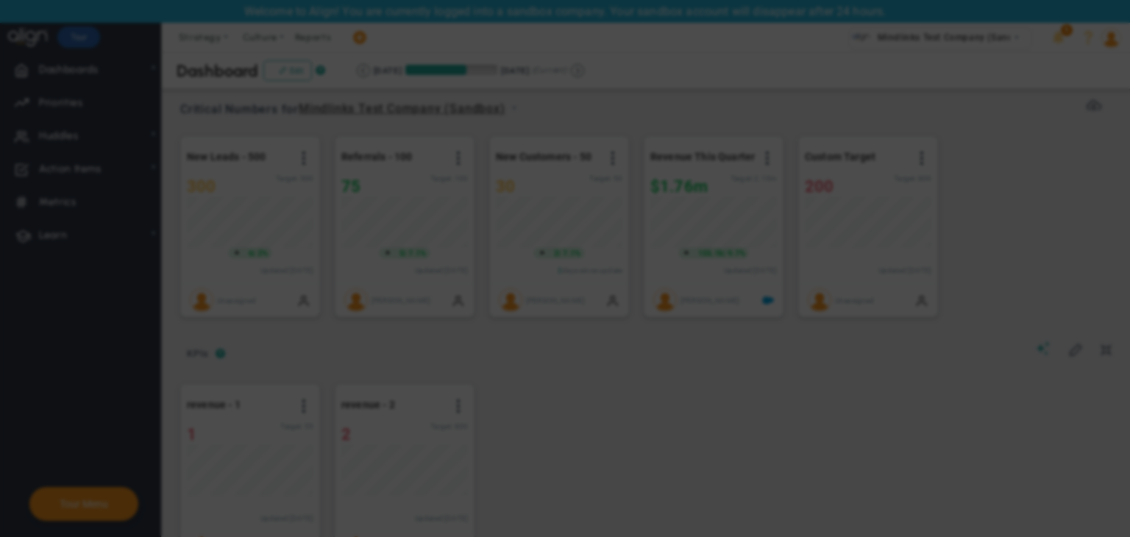
radio input "true"
checkbox input "false"
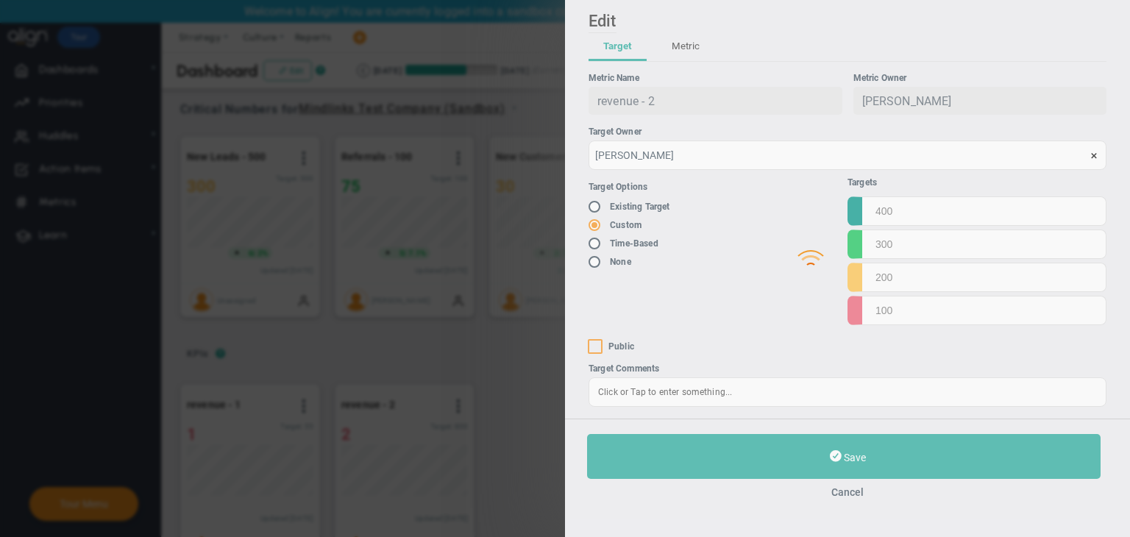
type input "1000"
type input "800"
type input "600"
type input "400"
checkbox input "true"
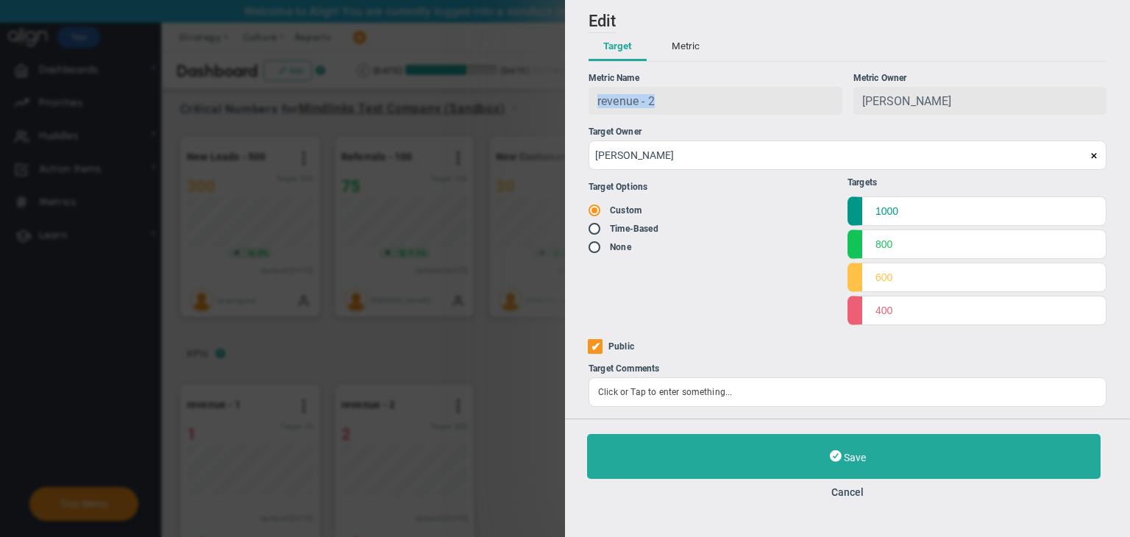
drag, startPoint x: 662, startPoint y: 109, endPoint x: 589, endPoint y: 114, distance: 73.0
click at [589, 114] on div "revenue - 2" at bounding box center [716, 101] width 254 height 28
copy span "revenue - 2"
click at [885, 495] on button "Cancel" at bounding box center [847, 492] width 521 height 12
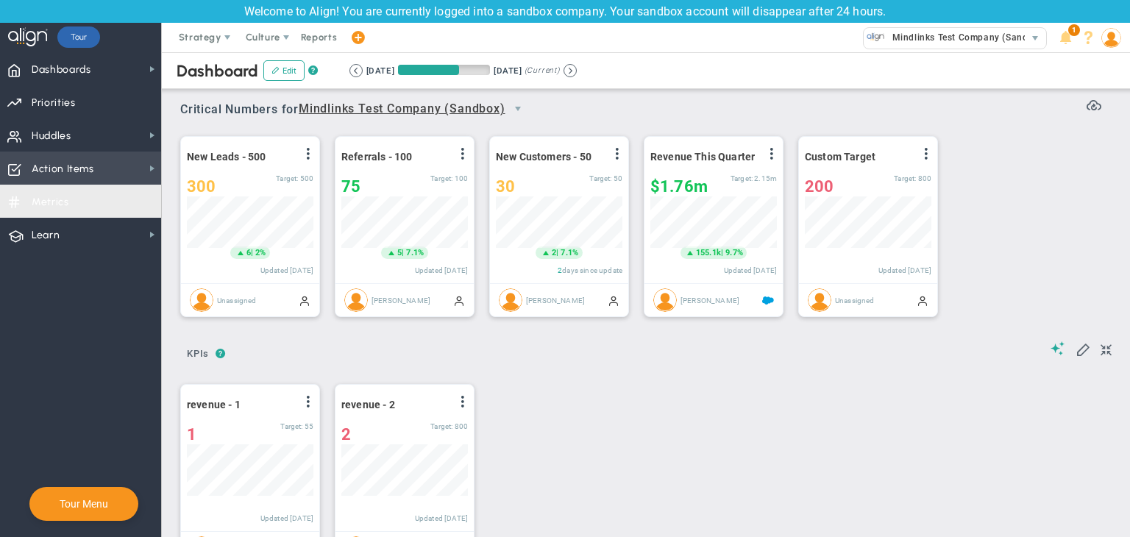
drag, startPoint x: 77, startPoint y: 201, endPoint x: 118, endPoint y: 182, distance: 44.8
click at [77, 200] on span "Metrics Metrics" at bounding box center [80, 201] width 161 height 33
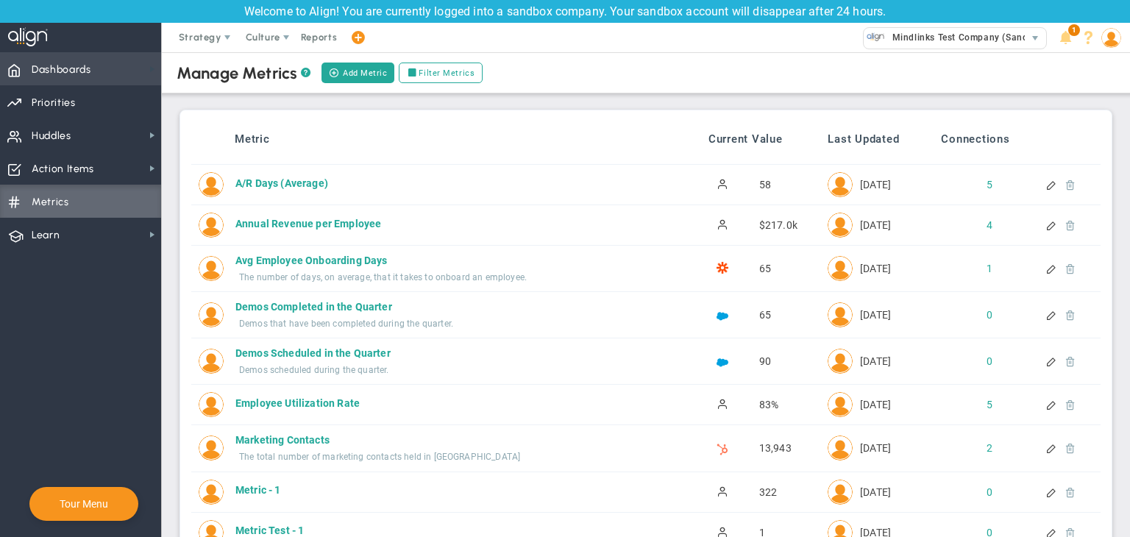
click at [148, 65] on span at bounding box center [152, 69] width 12 height 12
click at [139, 63] on span "Dashboards Dashboards" at bounding box center [80, 68] width 161 height 33
click at [129, 68] on span "Dashboards Dashboards" at bounding box center [80, 68] width 161 height 33
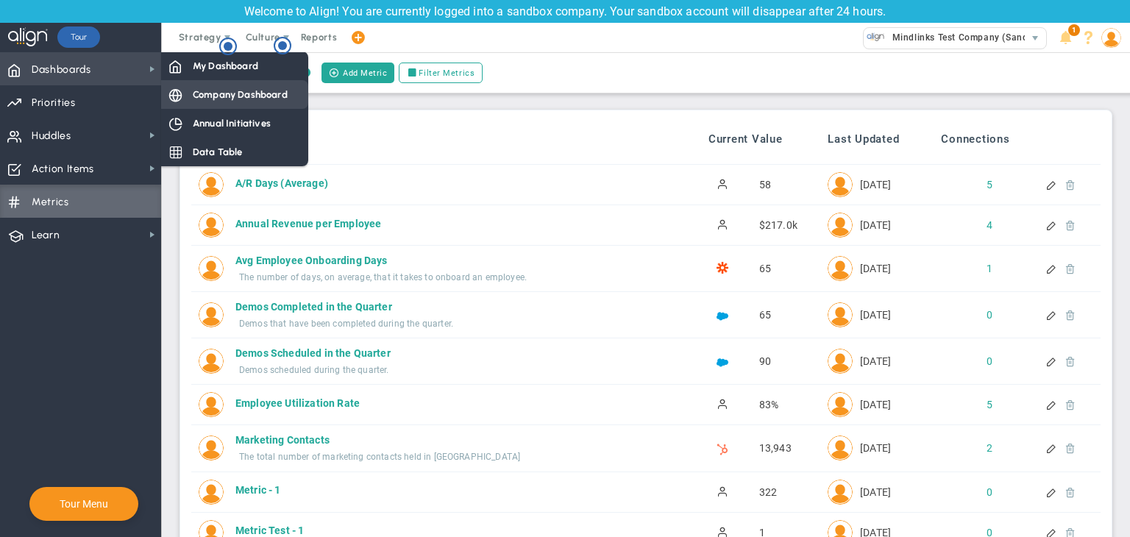
click at [180, 95] on span at bounding box center [175, 94] width 13 height 13
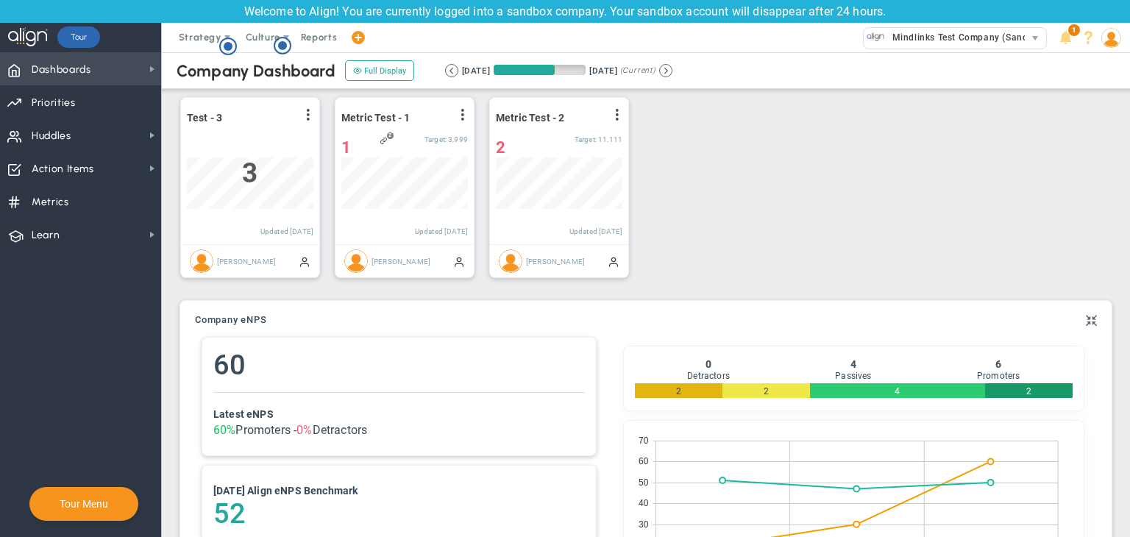
click at [60, 72] on span "Dashboards" at bounding box center [62, 69] width 60 height 31
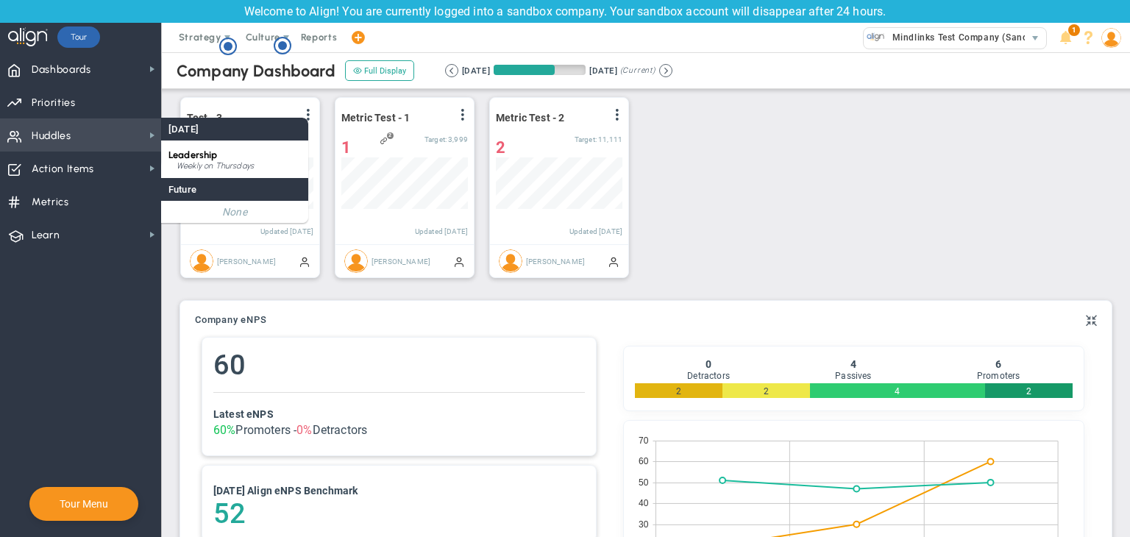
click at [71, 132] on span "Huddles Huddles" at bounding box center [80, 134] width 161 height 33
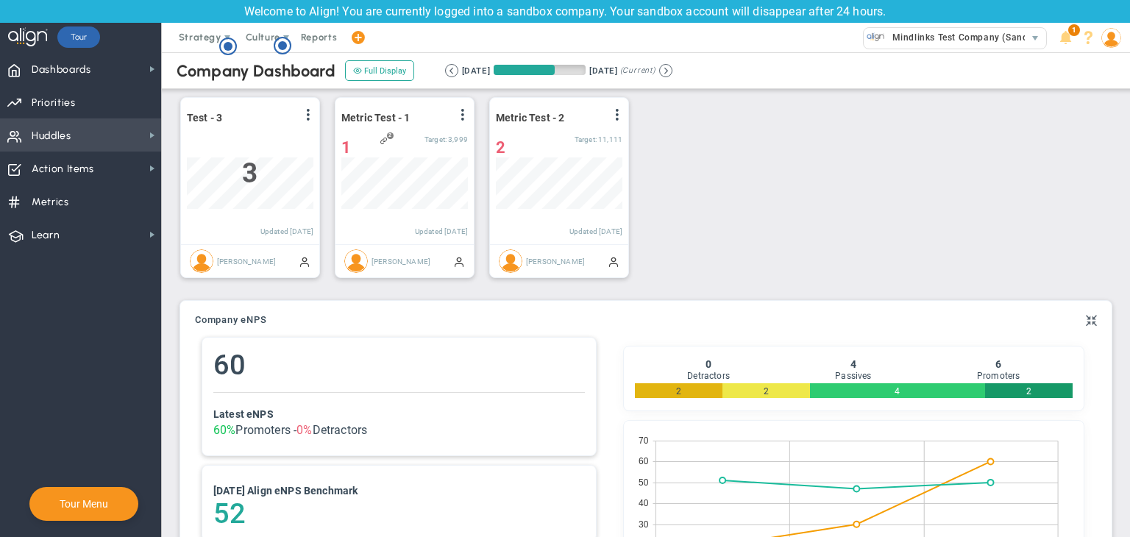
click at [82, 134] on span "Huddles Huddles" at bounding box center [80, 134] width 161 height 33
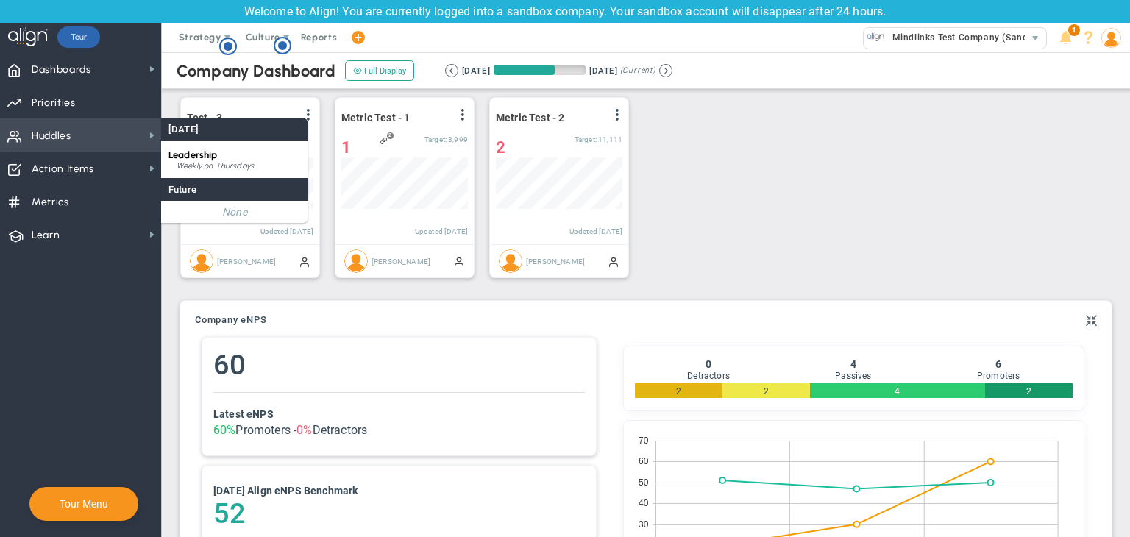
click at [93, 137] on span "Huddles Huddles" at bounding box center [80, 134] width 161 height 33
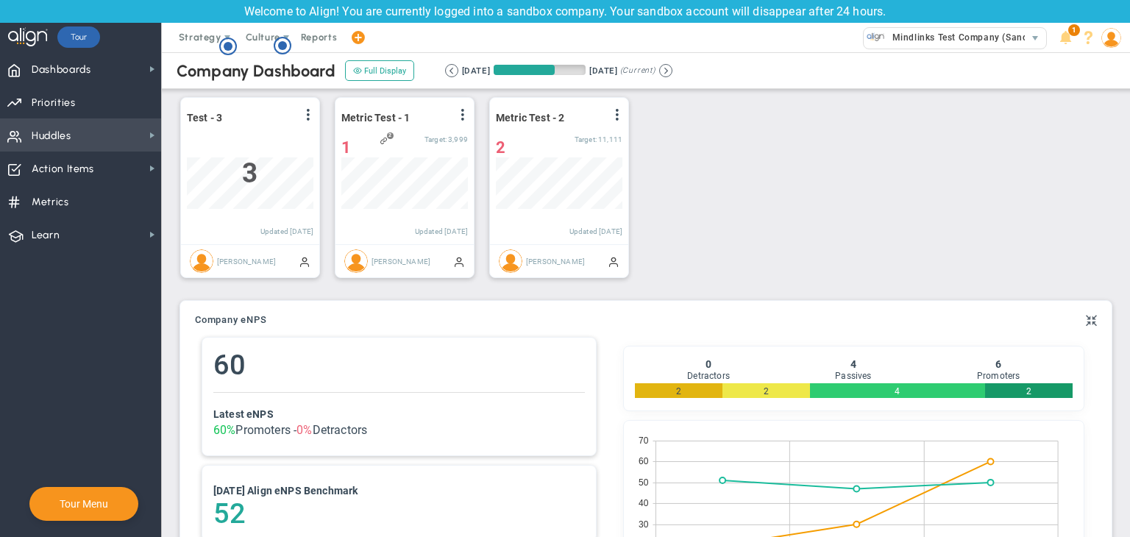
click at [213, 166] on div "3" at bounding box center [250, 173] width 127 height 32
click at [97, 129] on span "Huddles Huddles" at bounding box center [80, 134] width 161 height 33
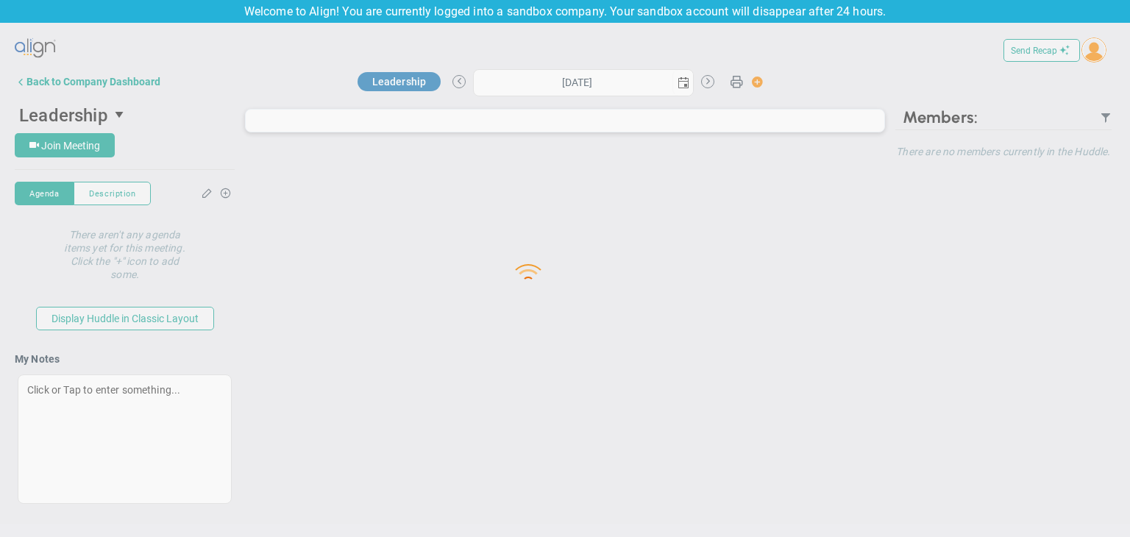
type input "[DATE]"
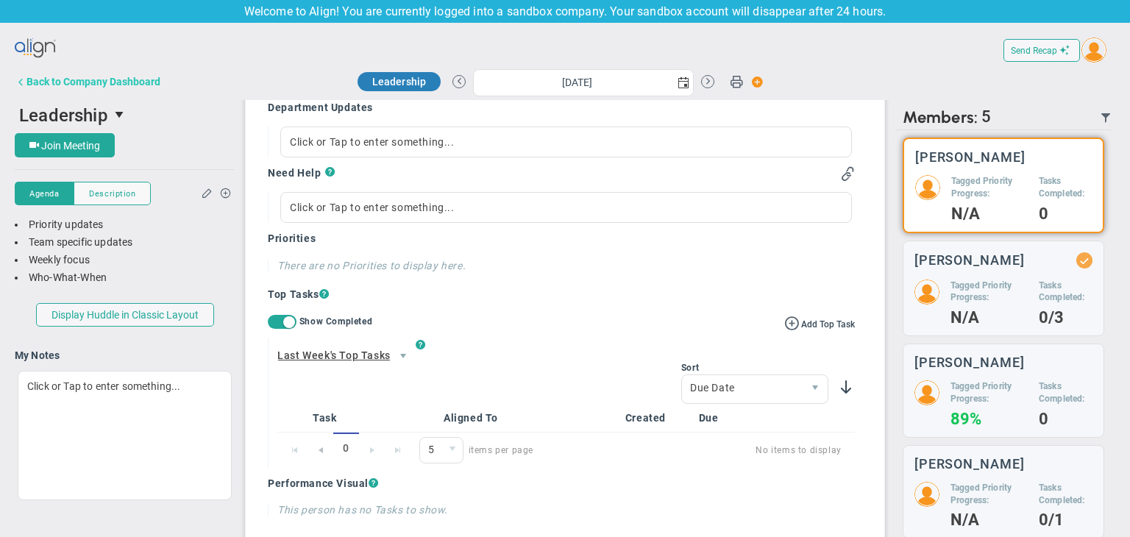
click at [39, 83] on div "Back to Company Dashboard" at bounding box center [93, 82] width 134 height 12
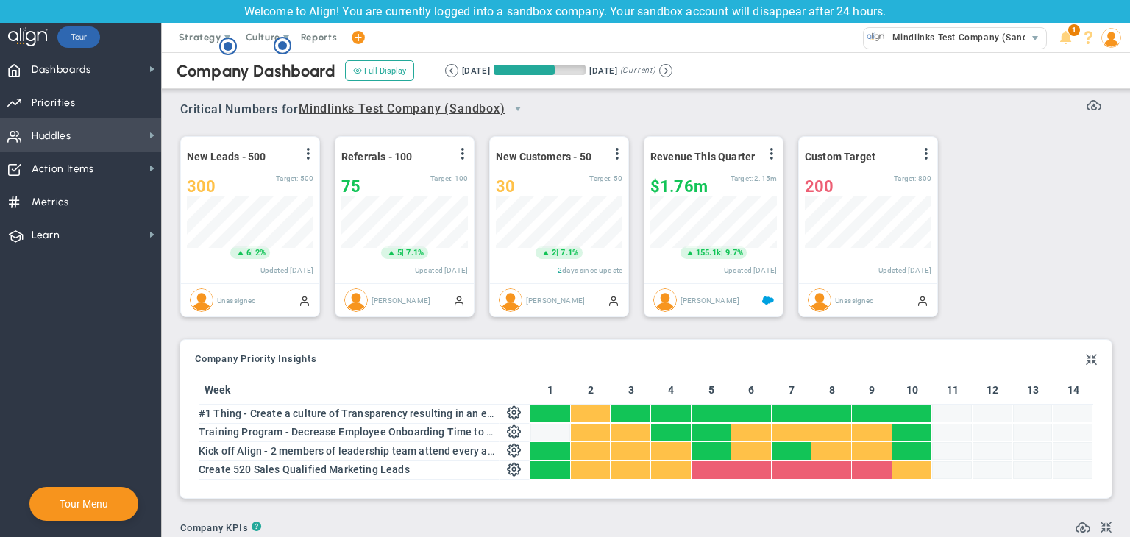
click at [1115, 45] on img at bounding box center [1112, 38] width 20 height 20
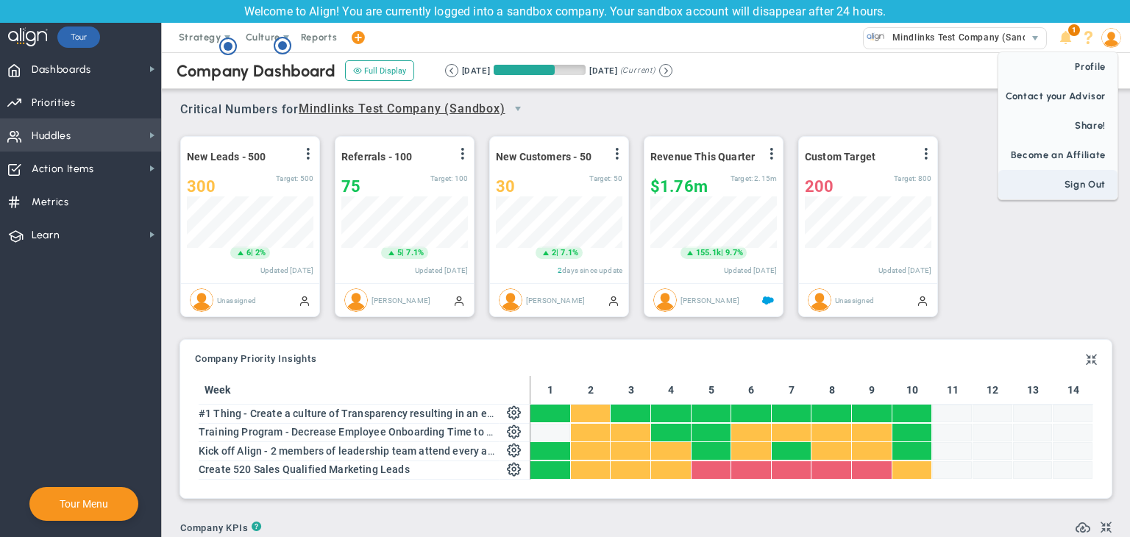
click at [1109, 177] on span "Sign Out" at bounding box center [1058, 184] width 119 height 29
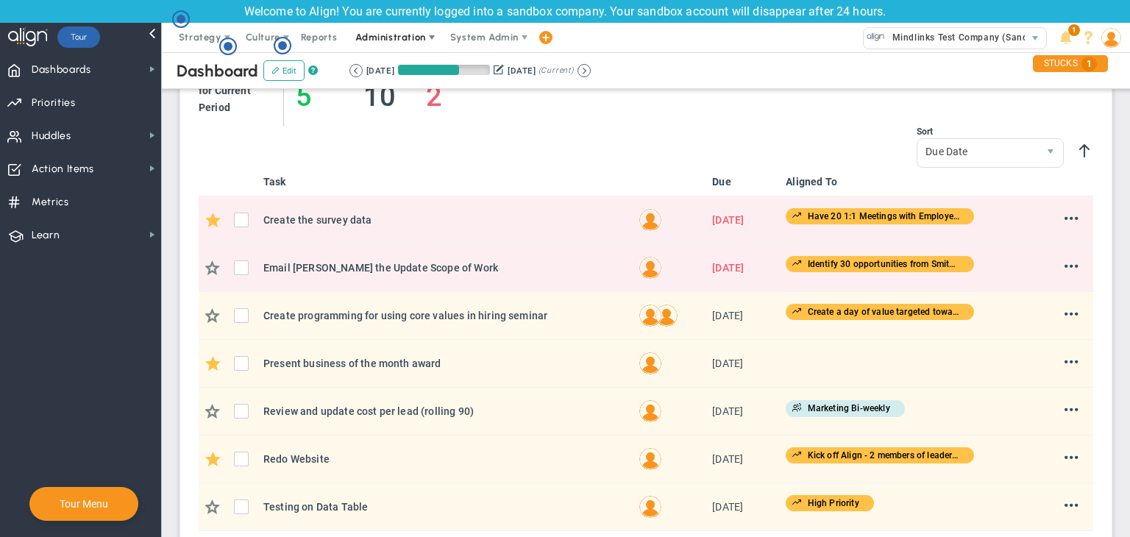
click at [400, 33] on span "Administration" at bounding box center [390, 37] width 70 height 11
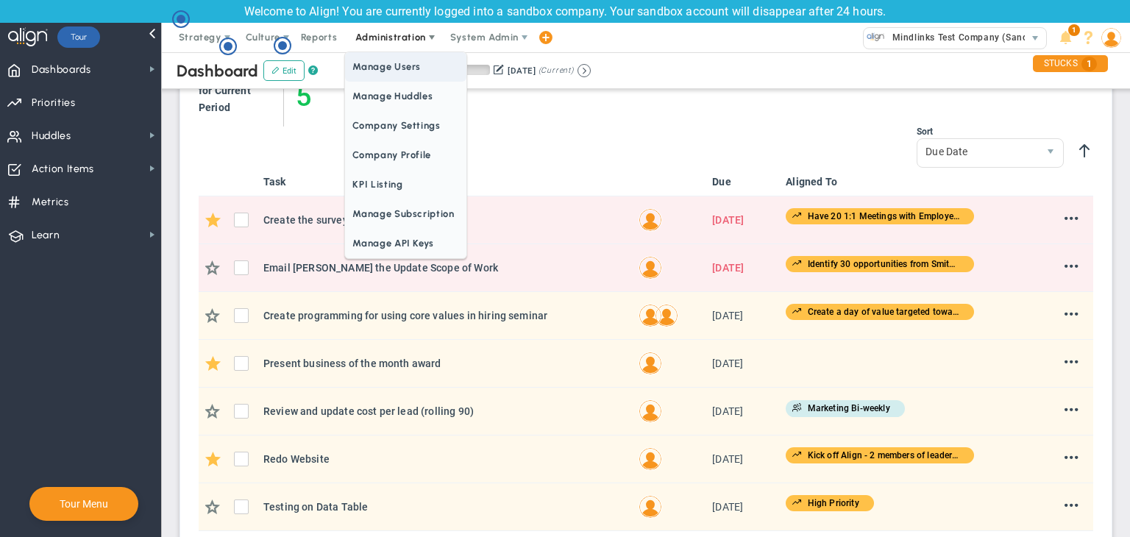
click at [394, 74] on span "Manage Users" at bounding box center [405, 66] width 121 height 29
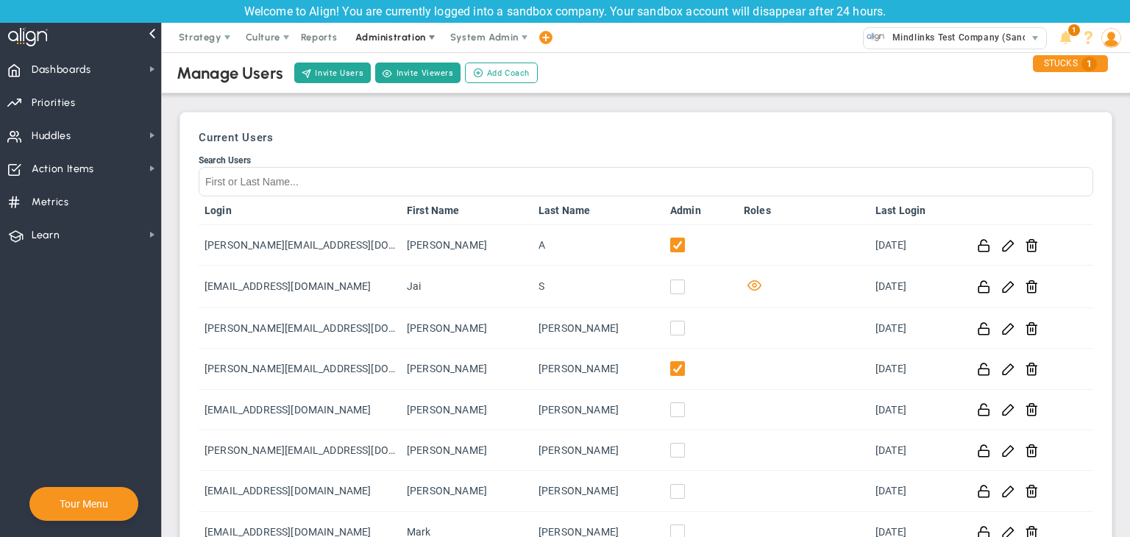
click at [414, 40] on span "Administration" at bounding box center [390, 37] width 70 height 11
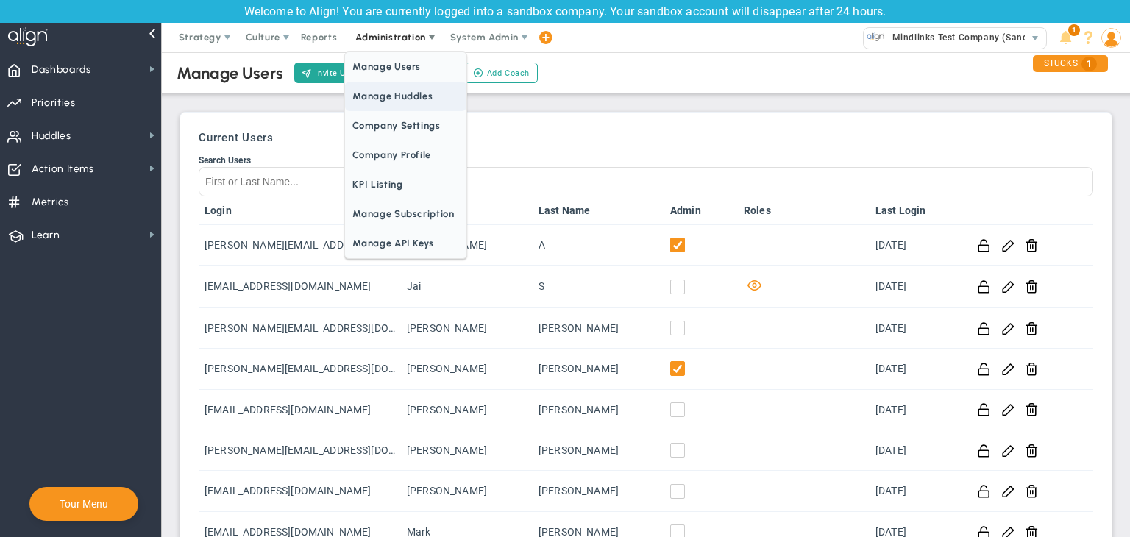
click at [412, 93] on span "Manage Huddles" at bounding box center [405, 96] width 121 height 29
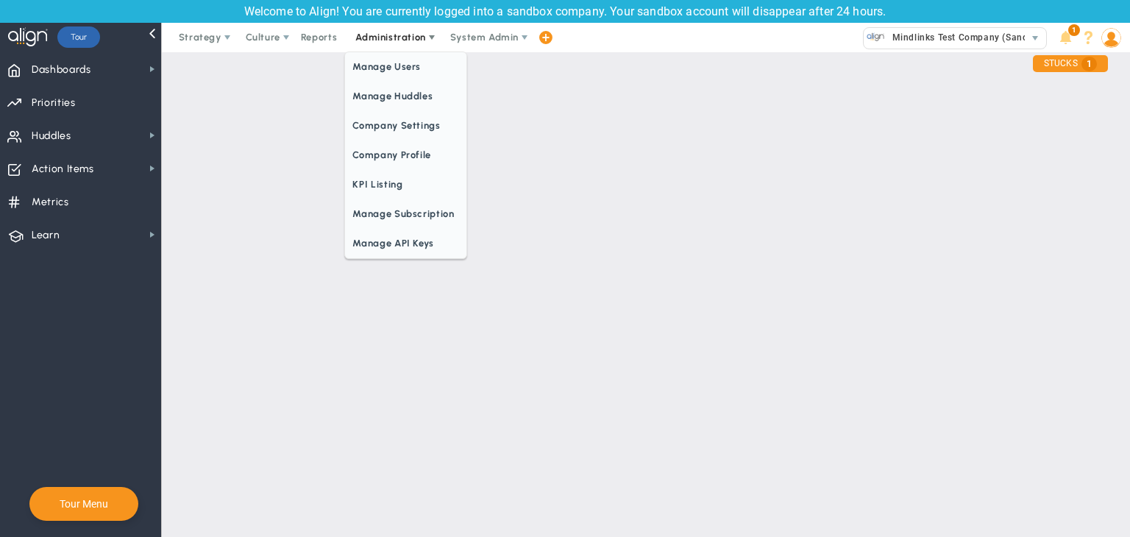
checkbox input "true"
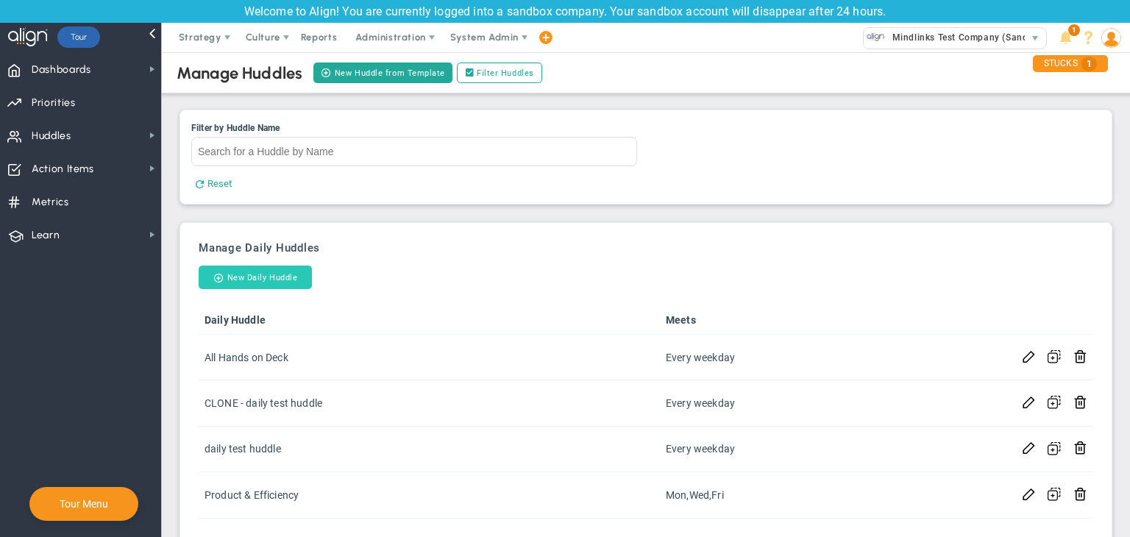
click at [272, 286] on button "New Daily Huddle" at bounding box center [255, 278] width 113 height 24
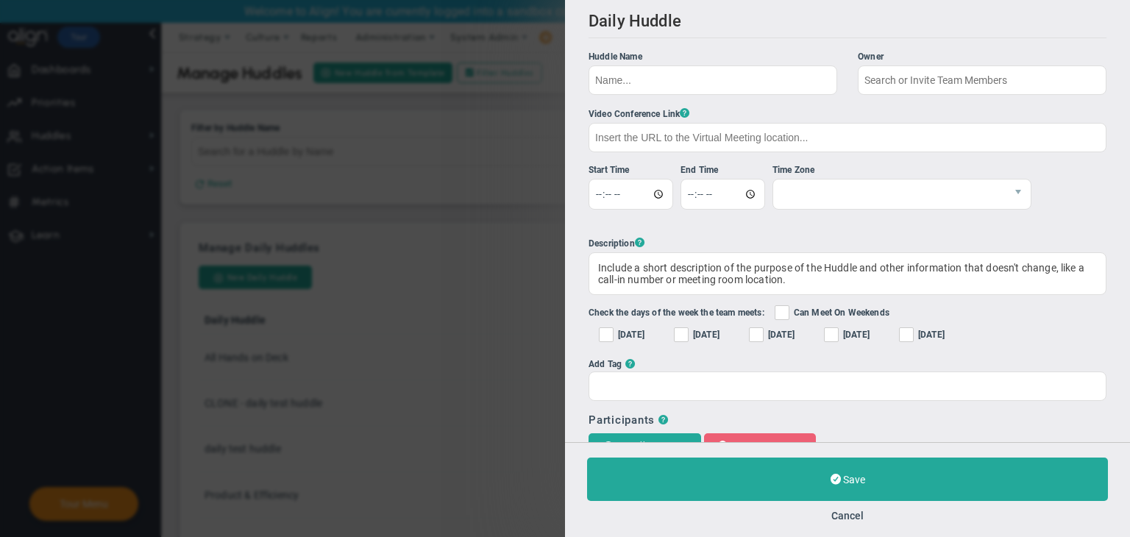
checkbox input "true"
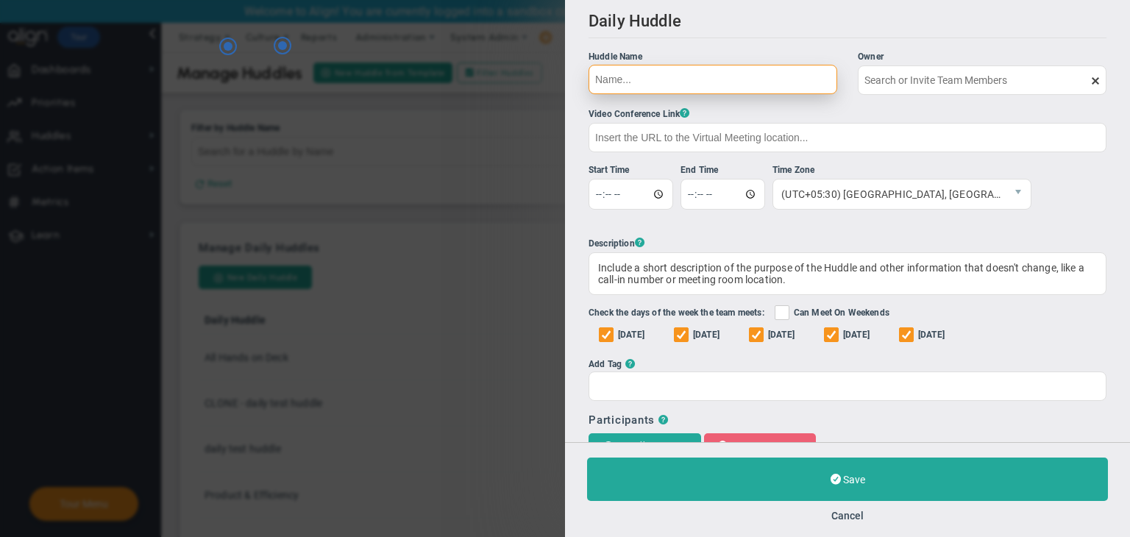
type input "[PERSON_NAME]"
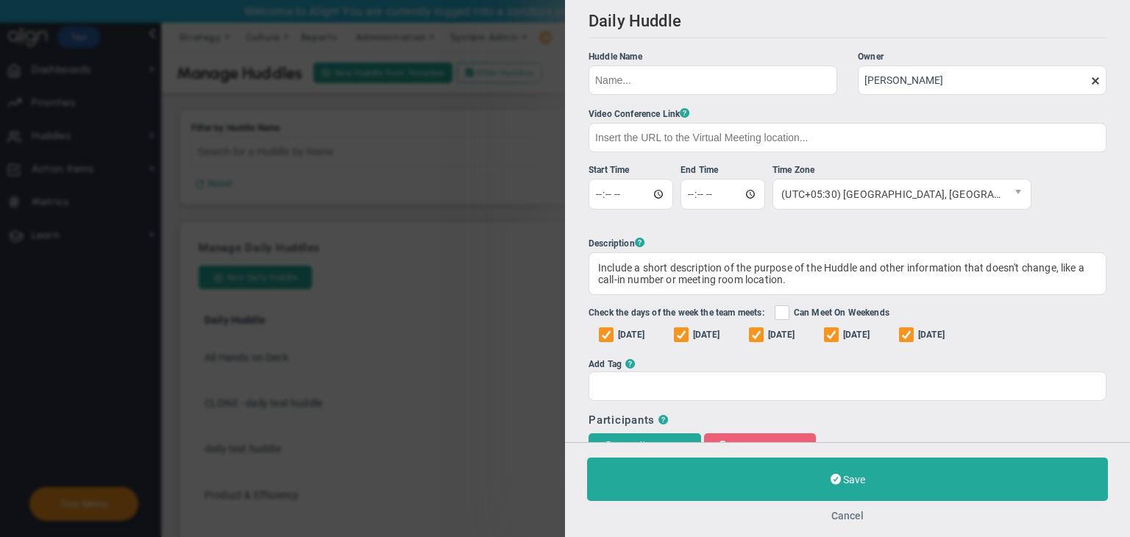
click at [857, 518] on button "Cancel" at bounding box center [848, 516] width 32 height 12
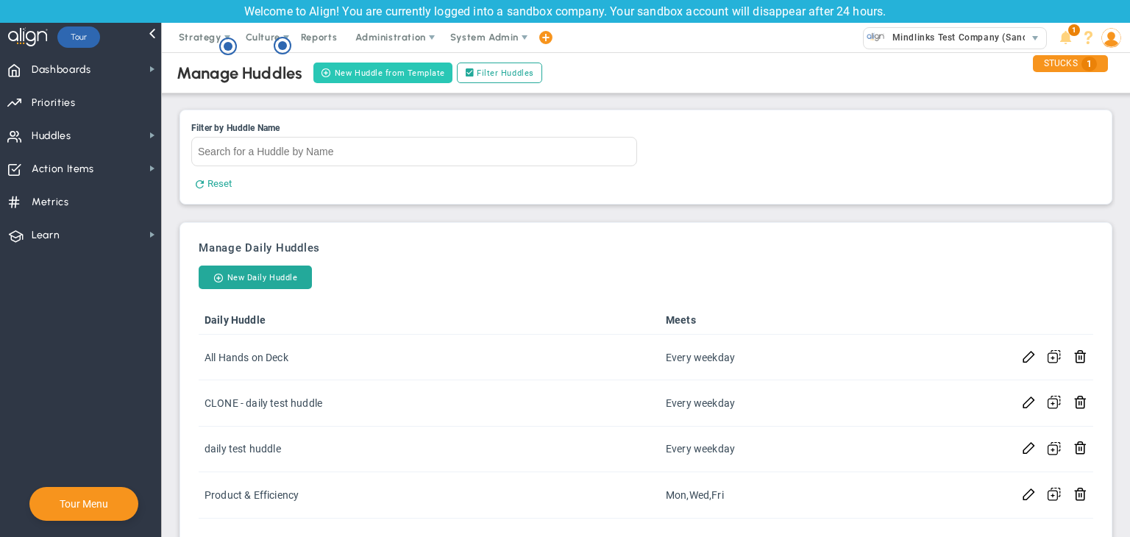
click at [389, 76] on button "New Huddle from Template" at bounding box center [383, 73] width 139 height 21
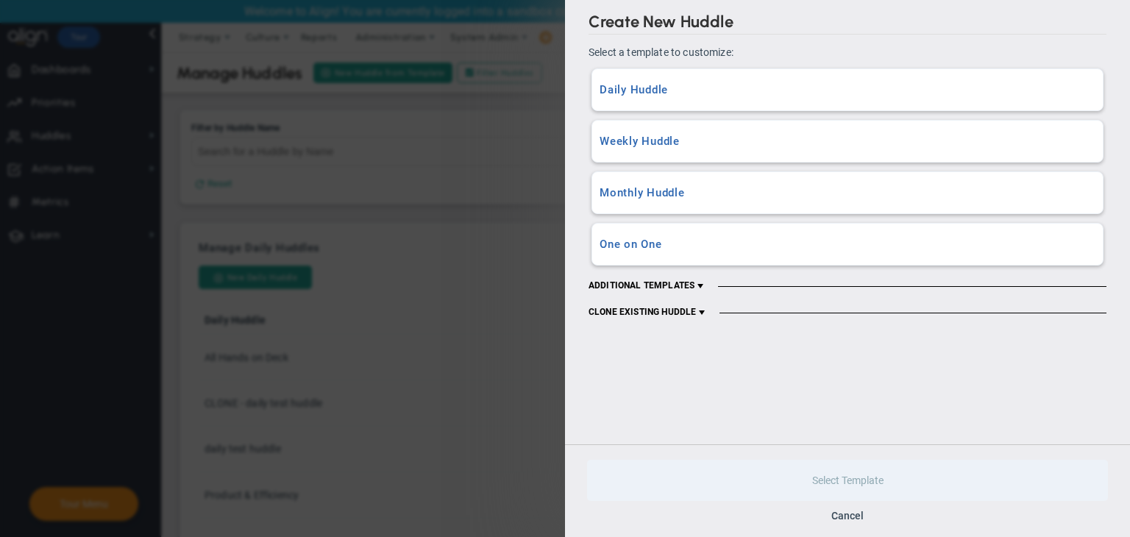
click at [668, 245] on h3 "One on One" at bounding box center [848, 245] width 496 height 14
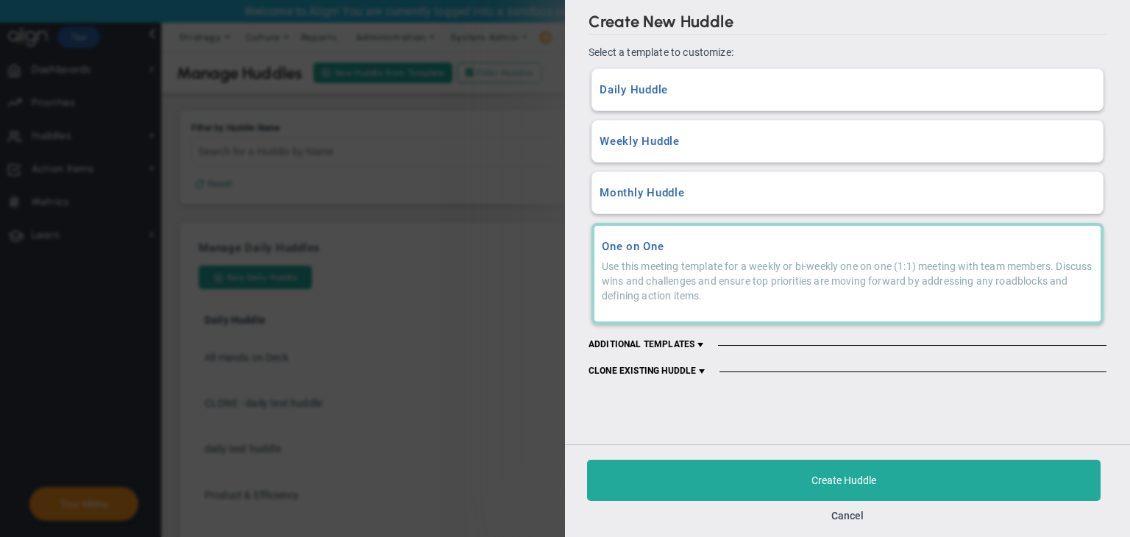
click at [689, 190] on h3 "Monthly Huddle" at bounding box center [848, 193] width 496 height 14
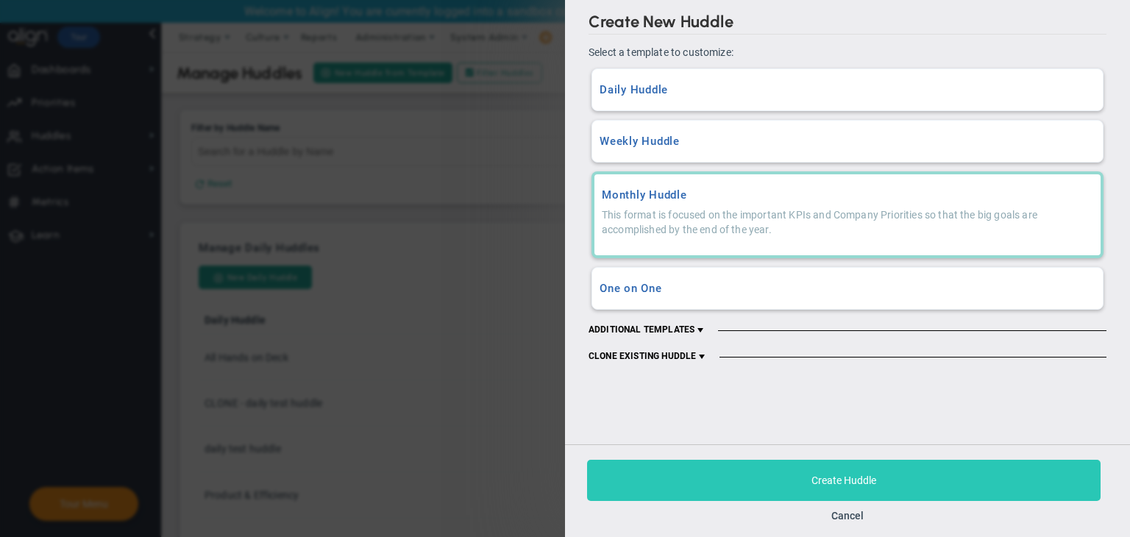
click at [776, 475] on button "Create Huddle" at bounding box center [844, 480] width 514 height 41
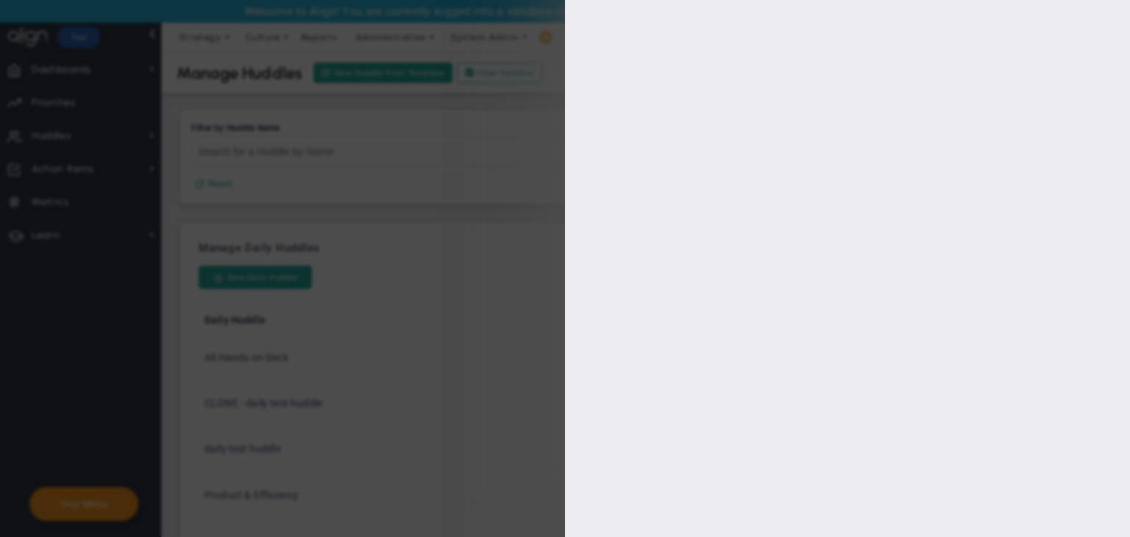
type input "Monthly Target Review"
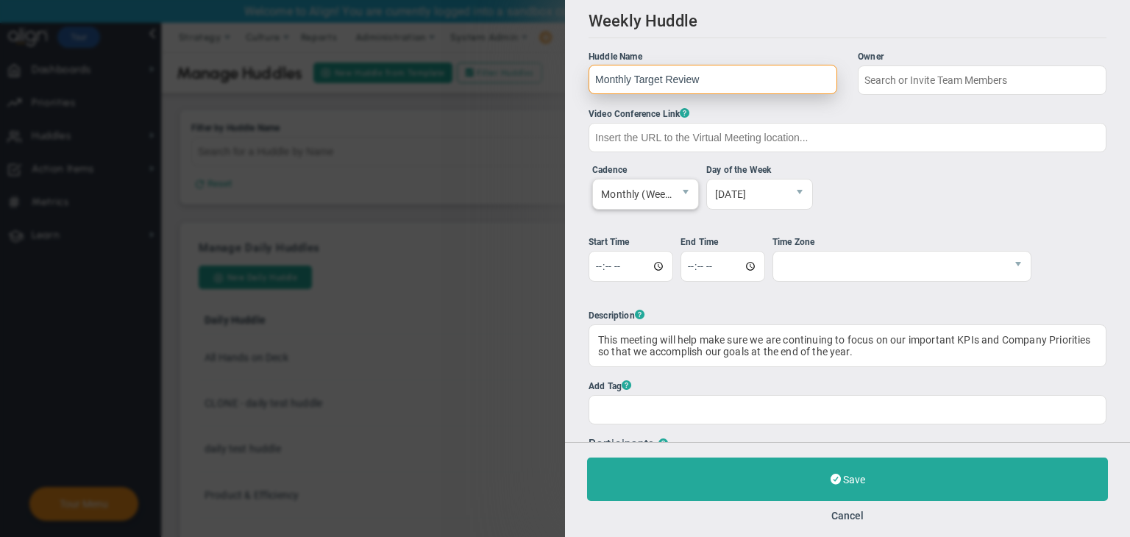
type input "[PERSON_NAME]"
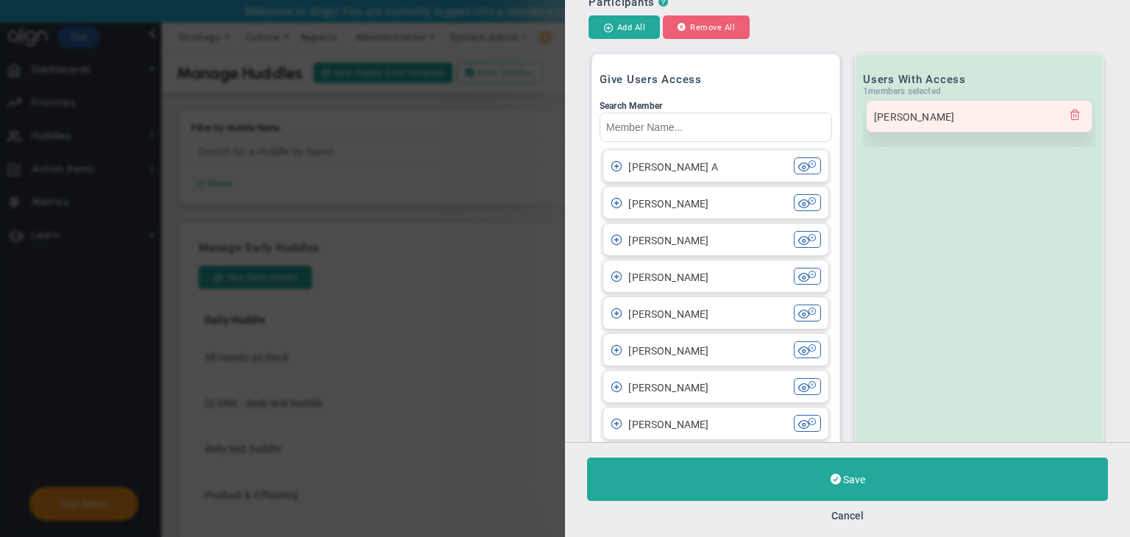
click at [1069, 118] on span at bounding box center [1075, 114] width 12 height 12
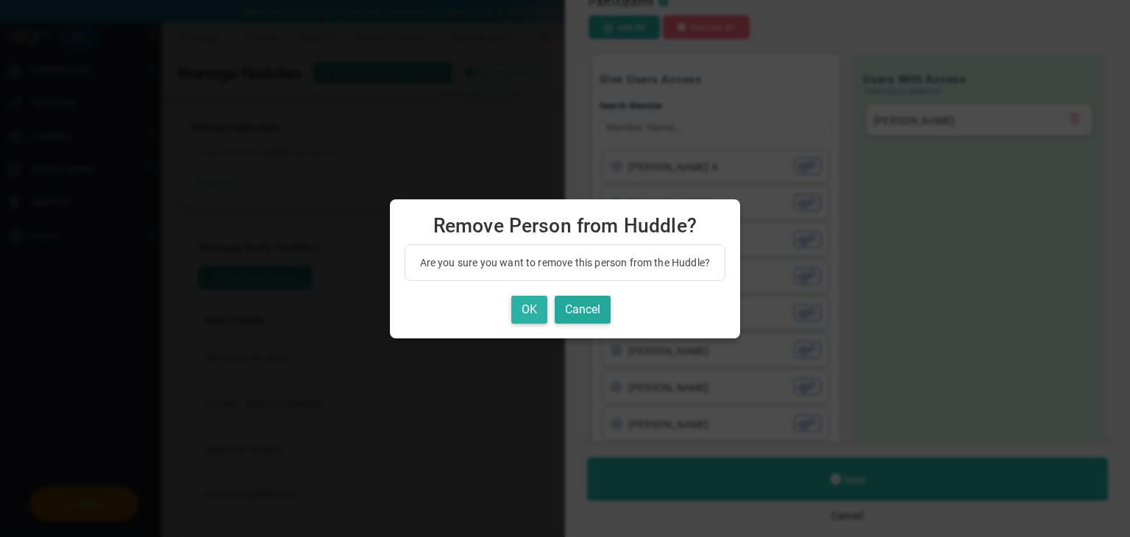
click at [539, 313] on button "OK" at bounding box center [529, 310] width 36 height 29
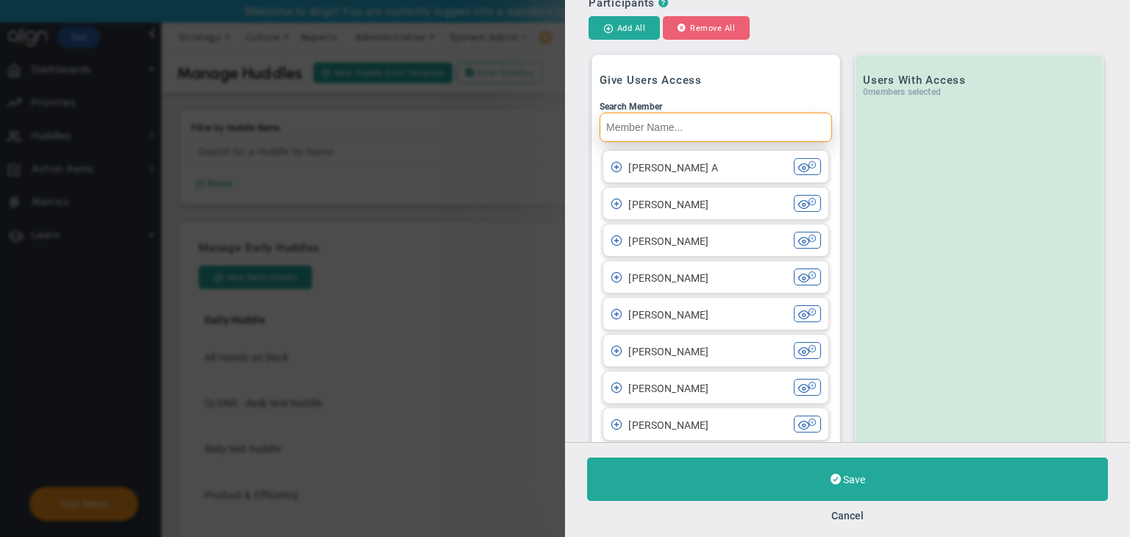
click at [690, 132] on input "Search Member" at bounding box center [716, 127] width 233 height 29
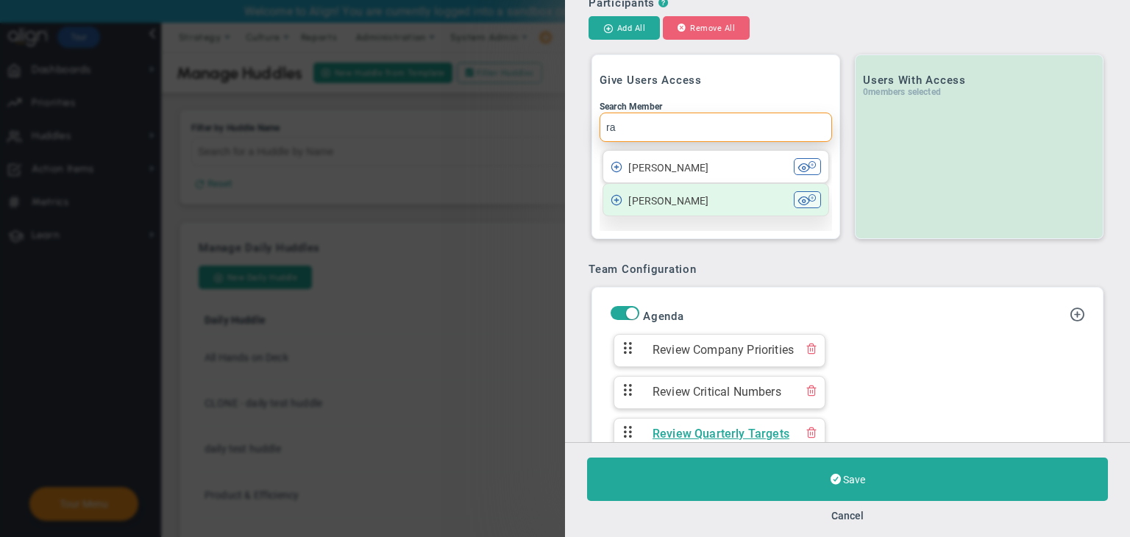
click at [706, 200] on div "[PERSON_NAME]" at bounding box center [702, 199] width 183 height 17
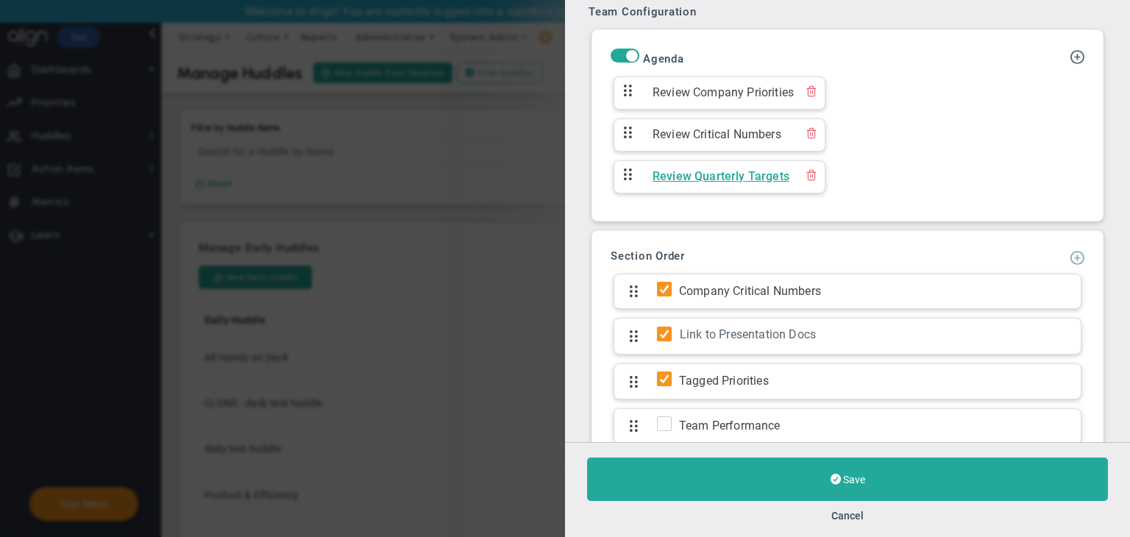
type input "ra"
click at [1070, 258] on span at bounding box center [1077, 256] width 15 height 15
click at [1032, 304] on span "Add KPI Section" at bounding box center [1033, 306] width 74 height 12
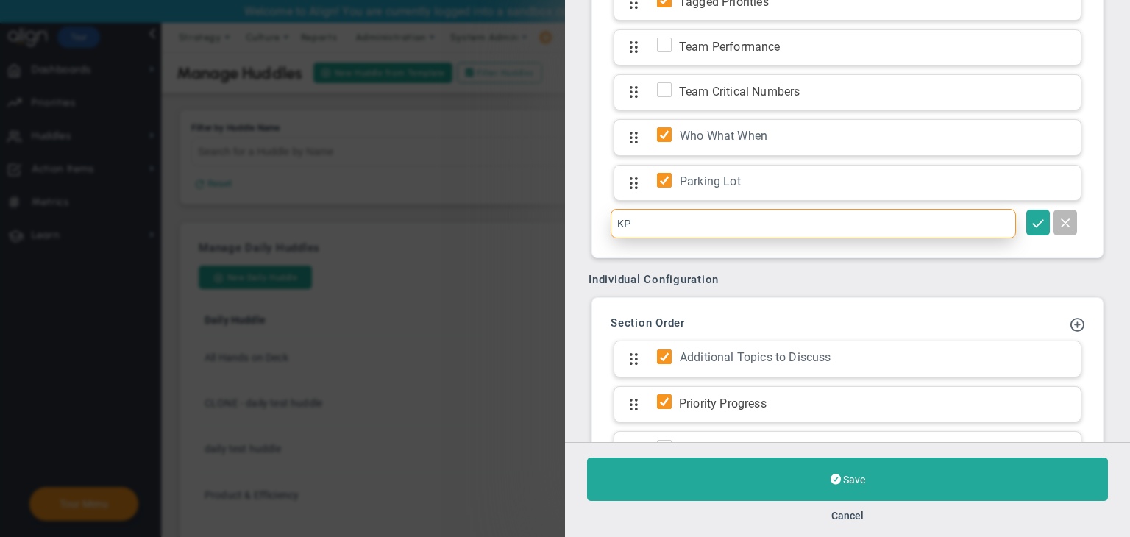
type input "KPI"
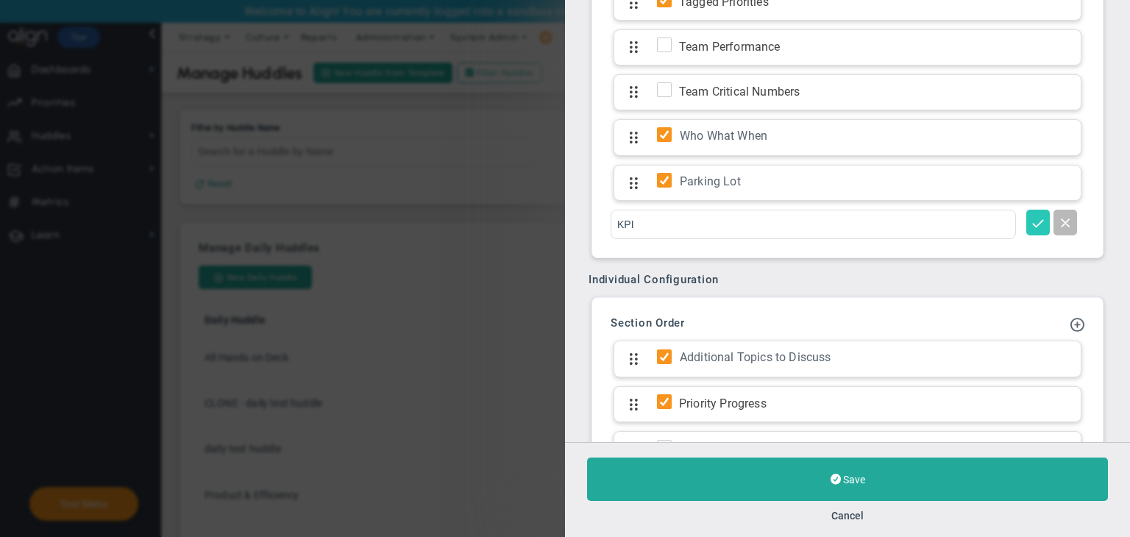
click at [1031, 216] on span at bounding box center [1038, 222] width 15 height 15
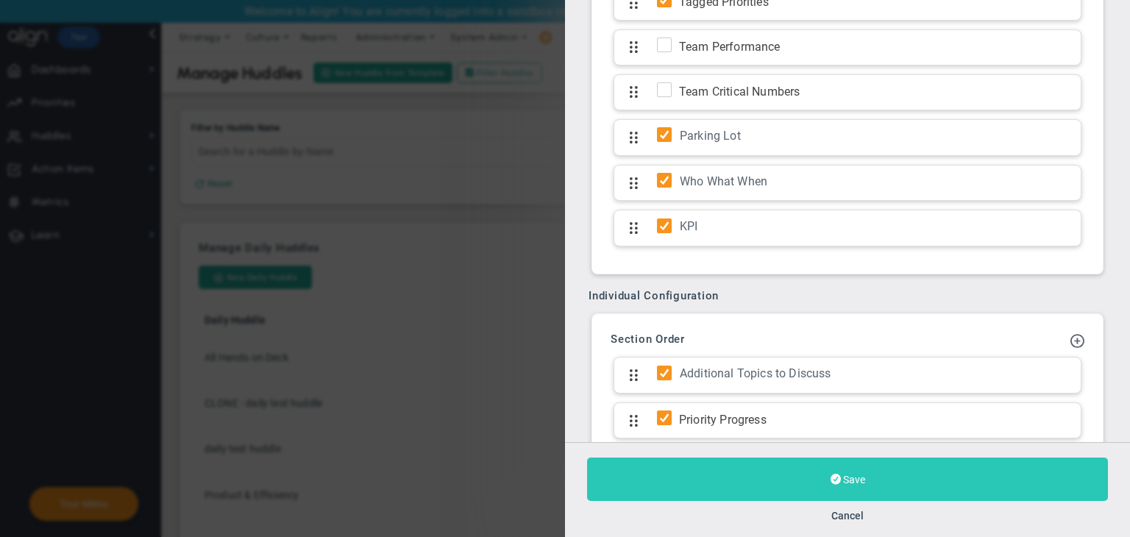
click at [984, 486] on button "Save" at bounding box center [847, 479] width 521 height 43
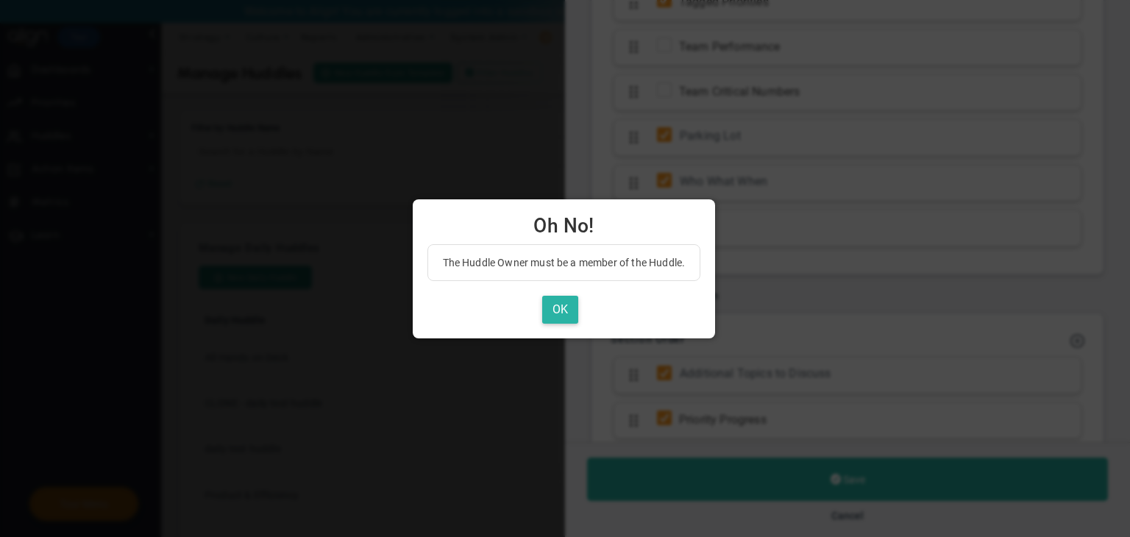
click at [545, 313] on button "OK" at bounding box center [560, 310] width 36 height 29
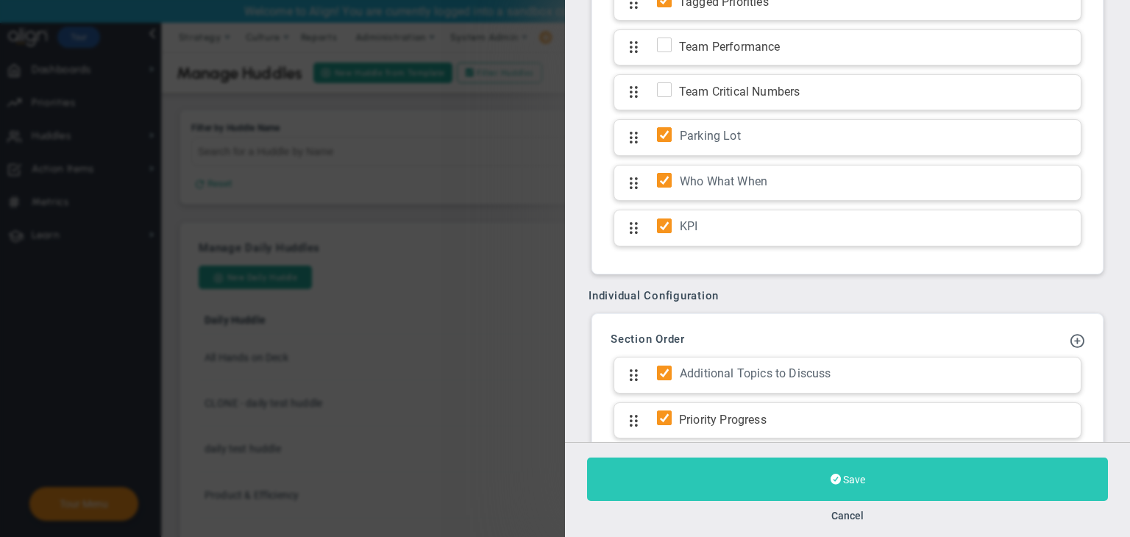
click at [792, 493] on button "Save" at bounding box center [847, 479] width 521 height 43
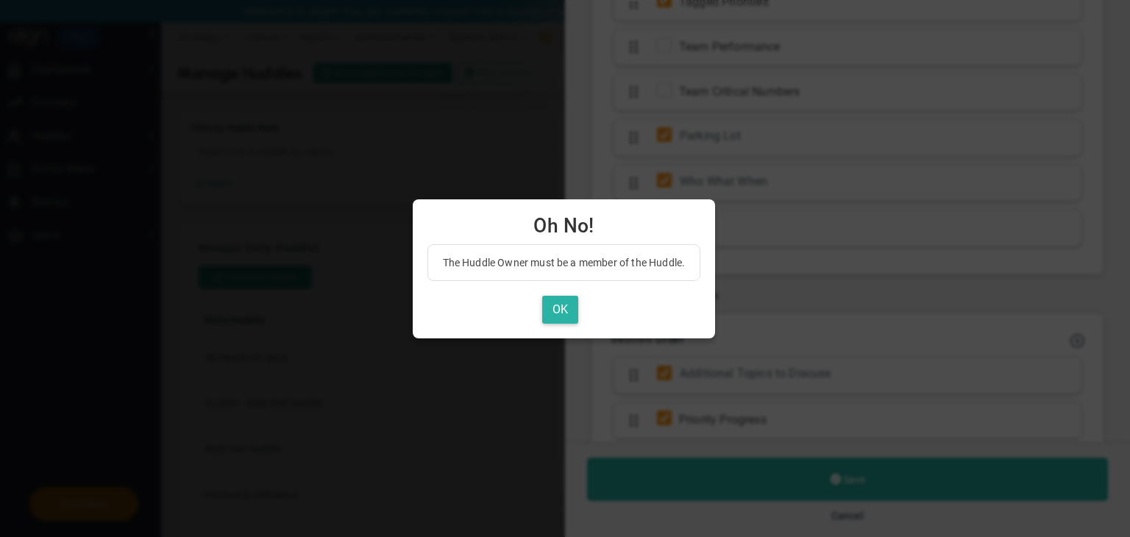
click at [573, 310] on button "OK" at bounding box center [560, 310] width 36 height 29
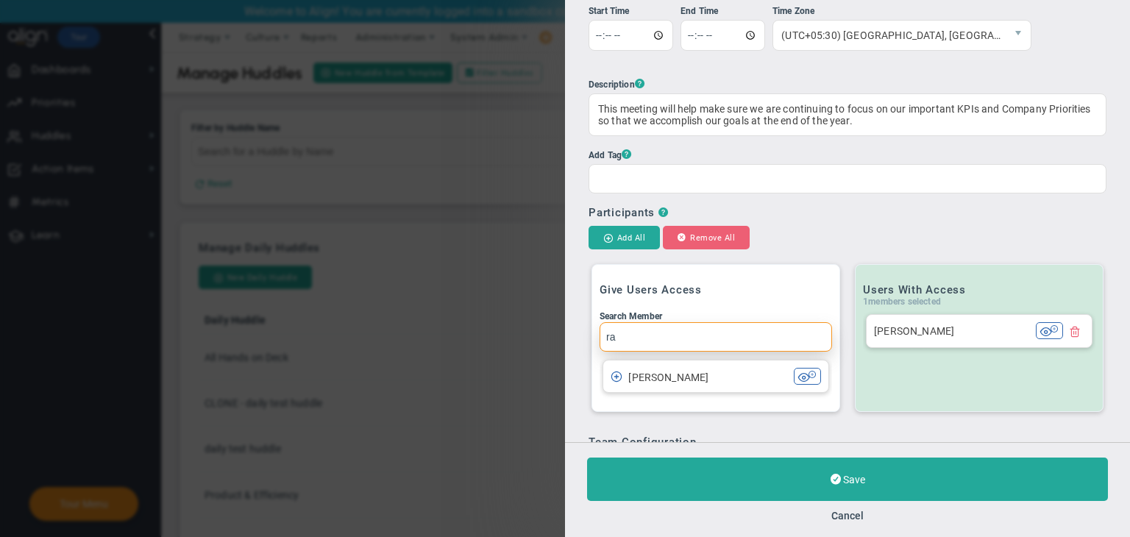
click at [638, 348] on input "ra" at bounding box center [716, 336] width 233 height 29
type input "r"
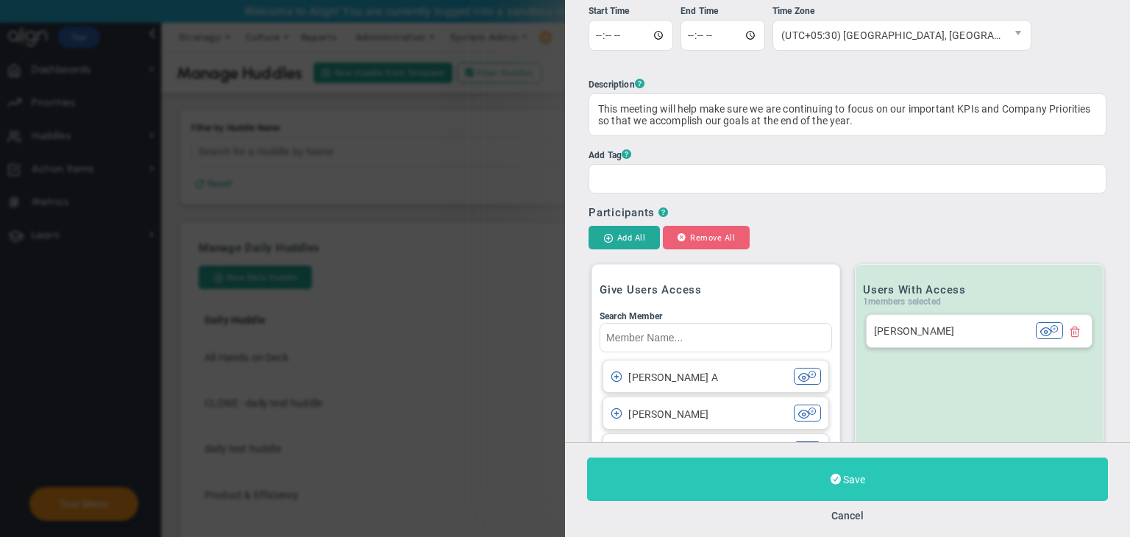
click at [831, 472] on span at bounding box center [836, 479] width 10 height 14
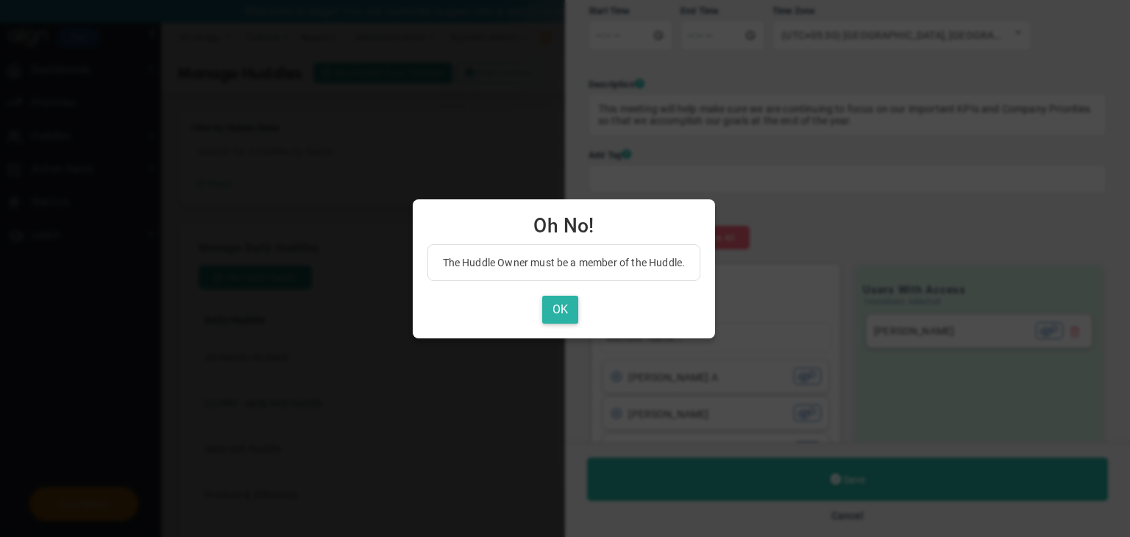
click at [564, 311] on button "OK" at bounding box center [560, 310] width 36 height 29
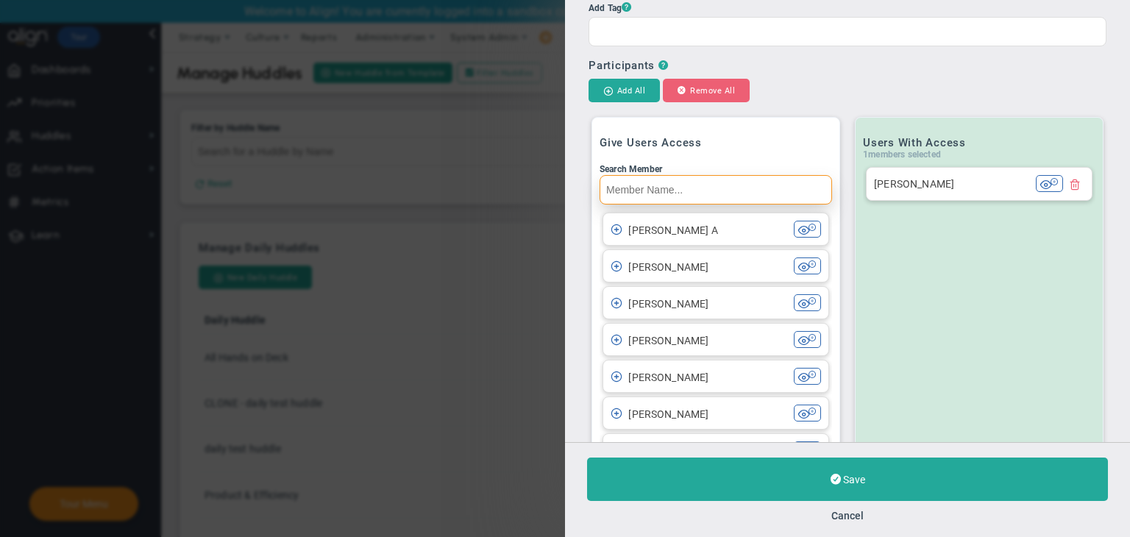
click at [667, 191] on input "Search Member" at bounding box center [716, 189] width 233 height 29
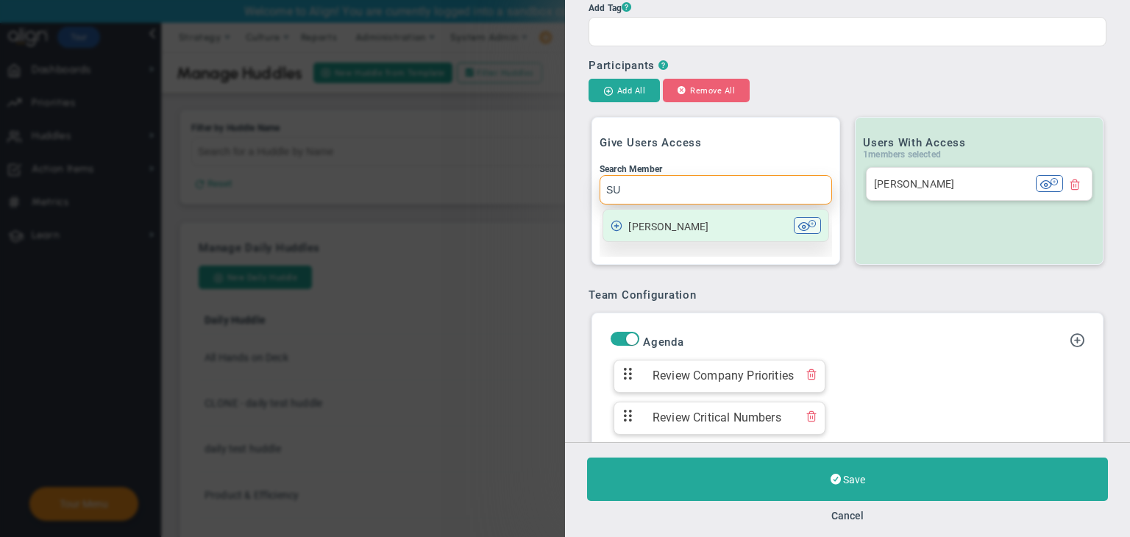
type input "S"
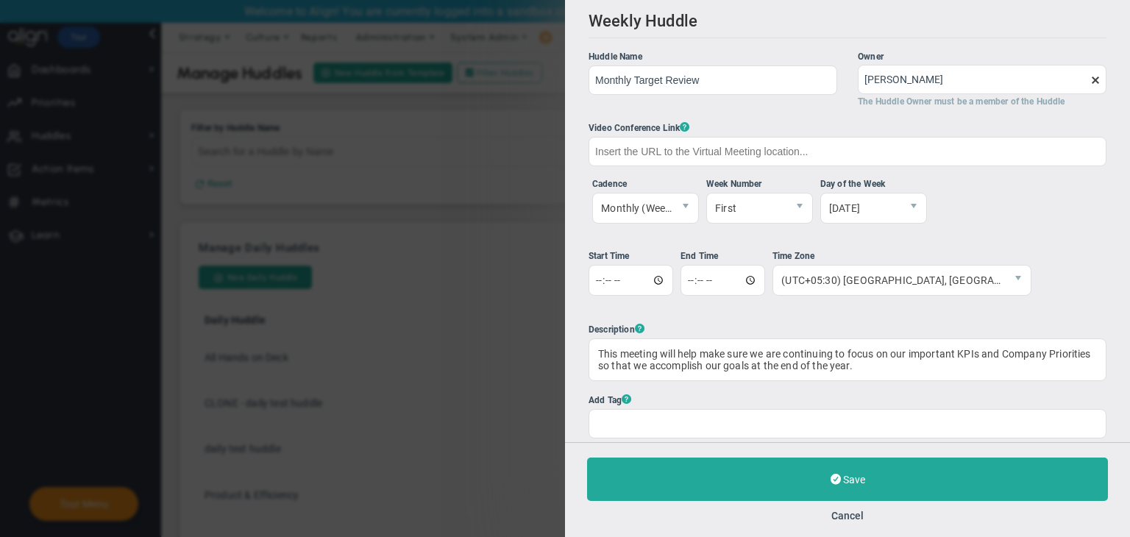
click at [1090, 83] on span at bounding box center [1096, 80] width 12 height 12
click at [1082, 83] on input "[PERSON_NAME]" at bounding box center [982, 79] width 249 height 29
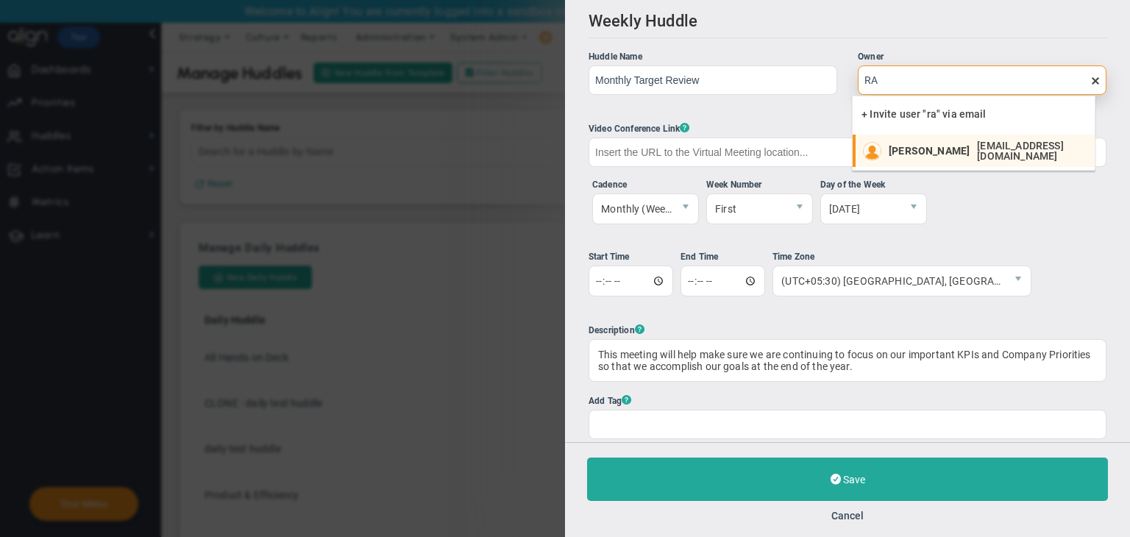
click at [937, 142] on div "ram ram ram@gmail.com" at bounding box center [988, 151] width 199 height 21
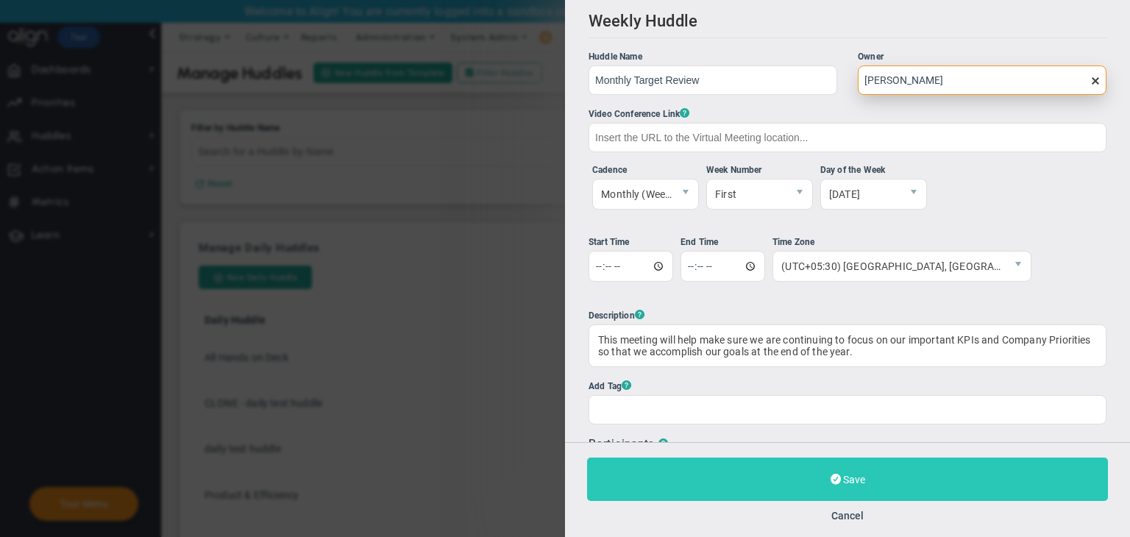
type input "[PERSON_NAME]"
click at [936, 469] on button "Save" at bounding box center [847, 479] width 521 height 43
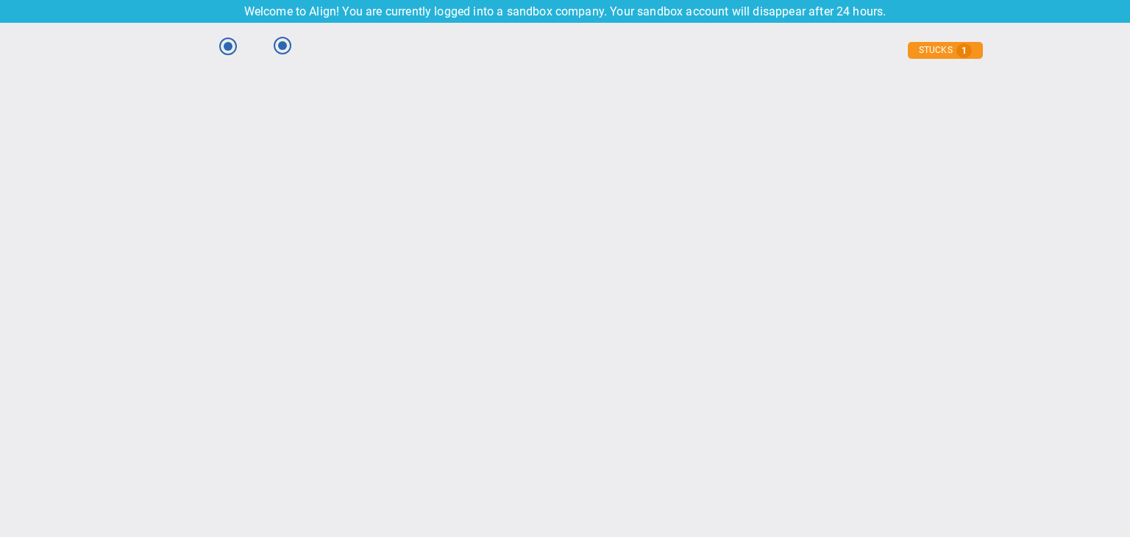
type input "[DATE]"
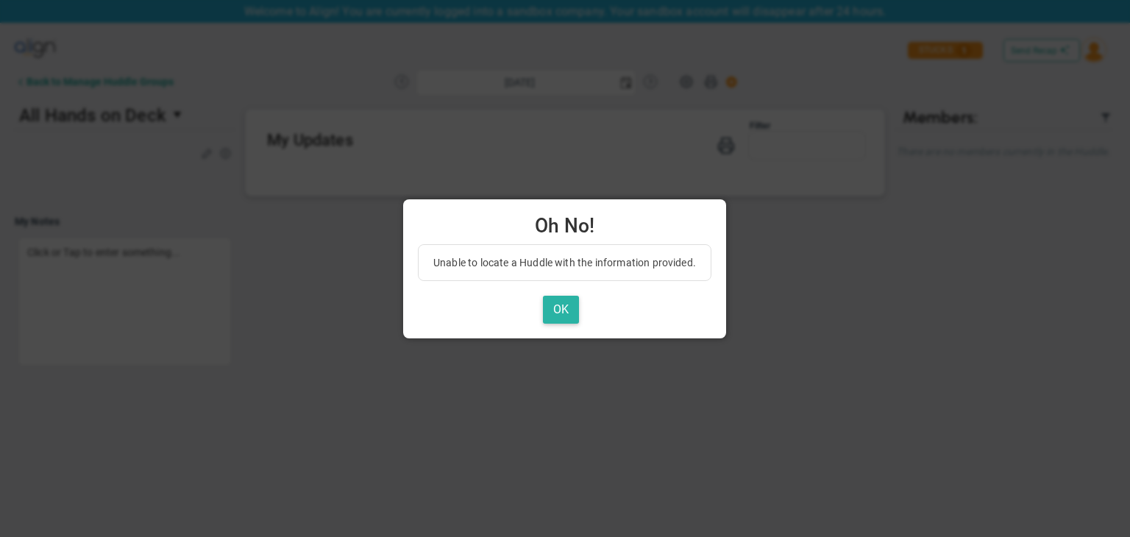
click at [575, 310] on button "OK" at bounding box center [561, 310] width 36 height 29
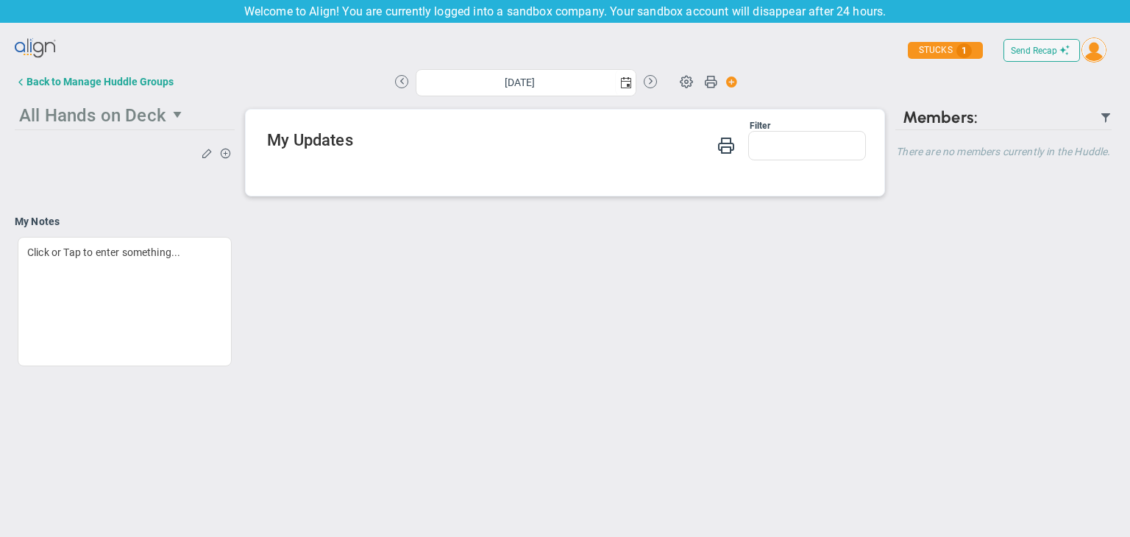
click at [40, 102] on span "All Hands on Deck" at bounding box center [91, 114] width 152 height 29
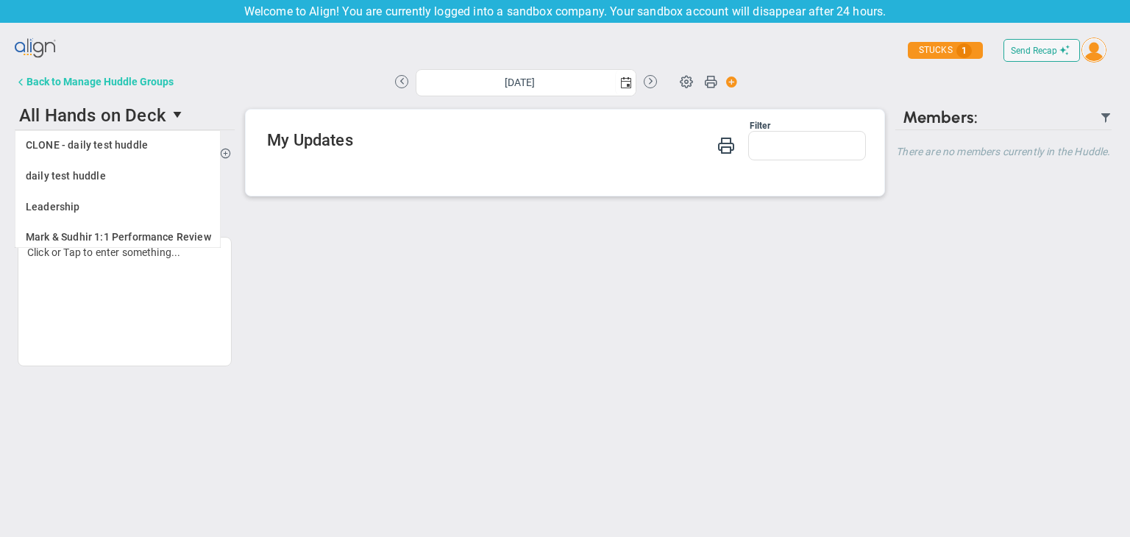
click at [58, 80] on div "Back to Manage Huddle Groups" at bounding box center [99, 82] width 147 height 12
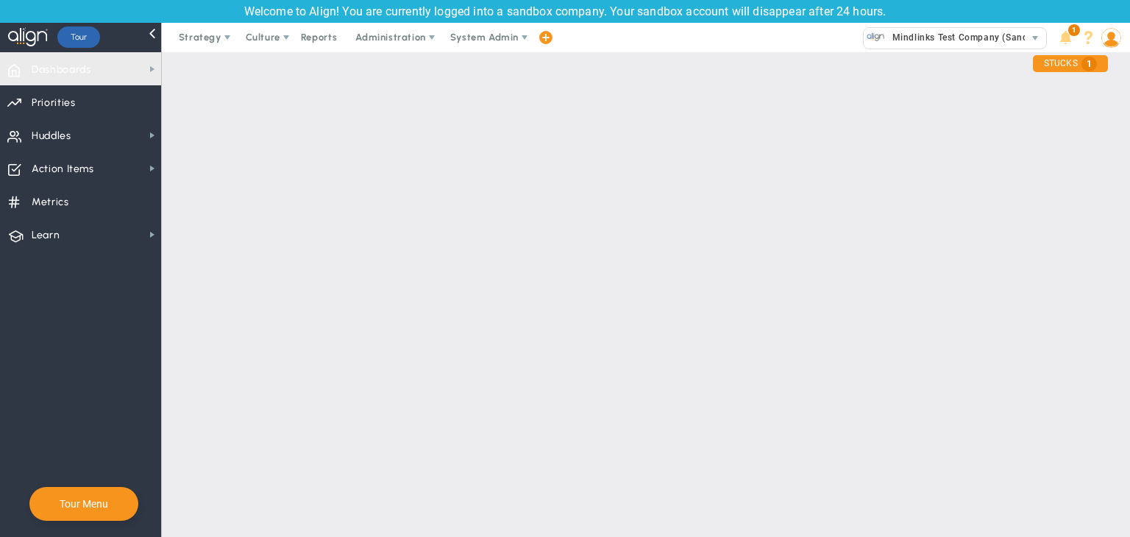
checkbox input "true"
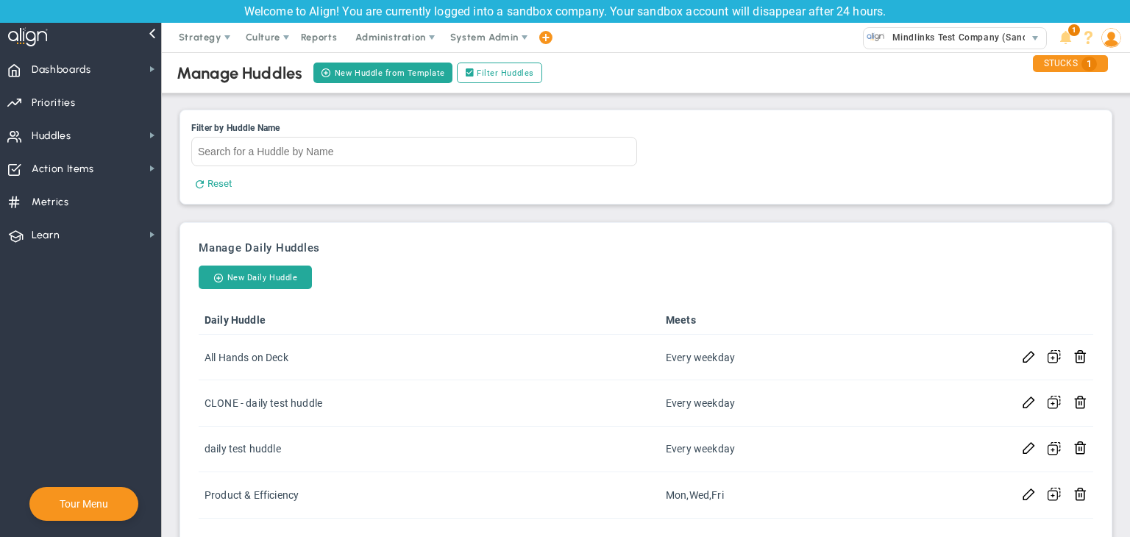
click at [1113, 41] on img at bounding box center [1112, 38] width 20 height 20
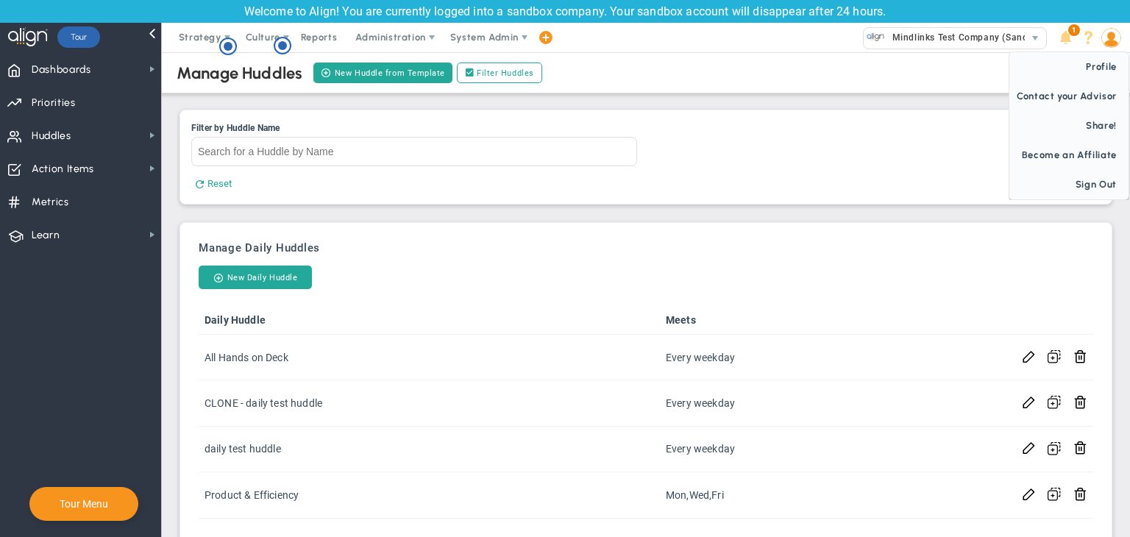
click at [1115, 46] on img at bounding box center [1112, 38] width 20 height 20
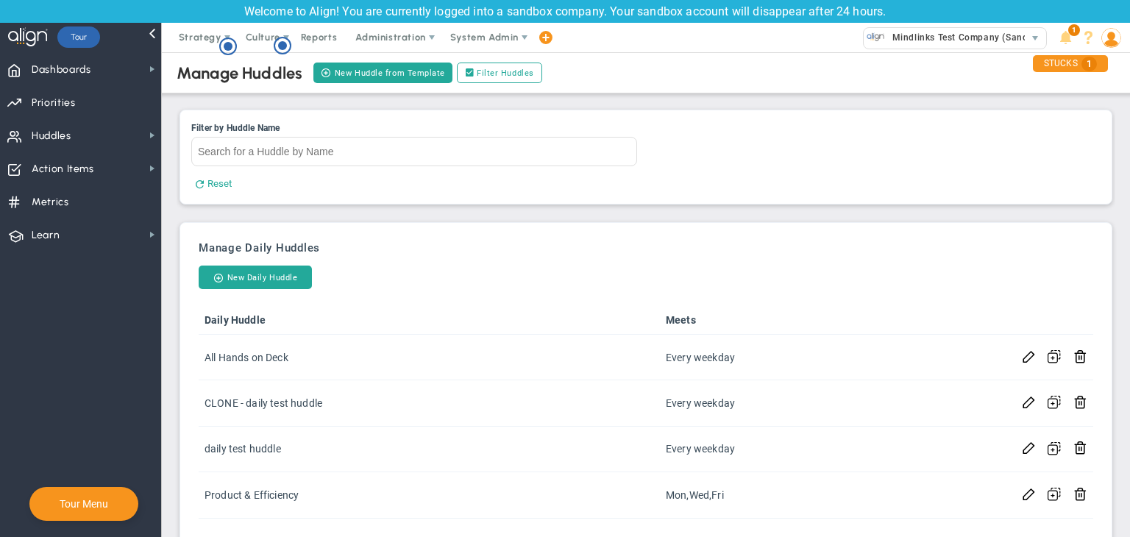
click at [1111, 41] on img at bounding box center [1112, 38] width 20 height 20
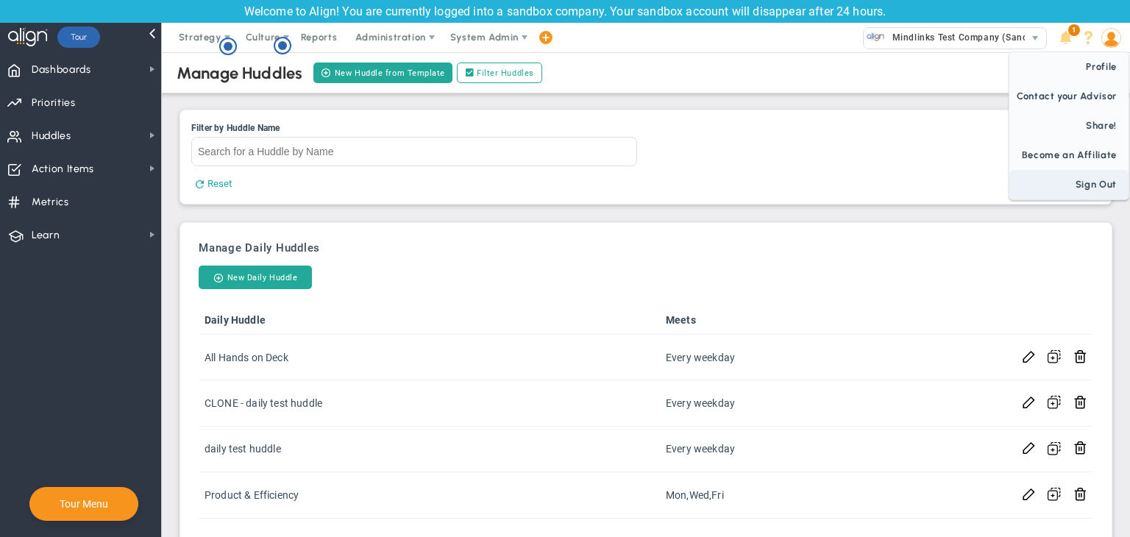
click at [1092, 174] on span "Sign Out" at bounding box center [1069, 184] width 119 height 29
